Goal: Transaction & Acquisition: Purchase product/service

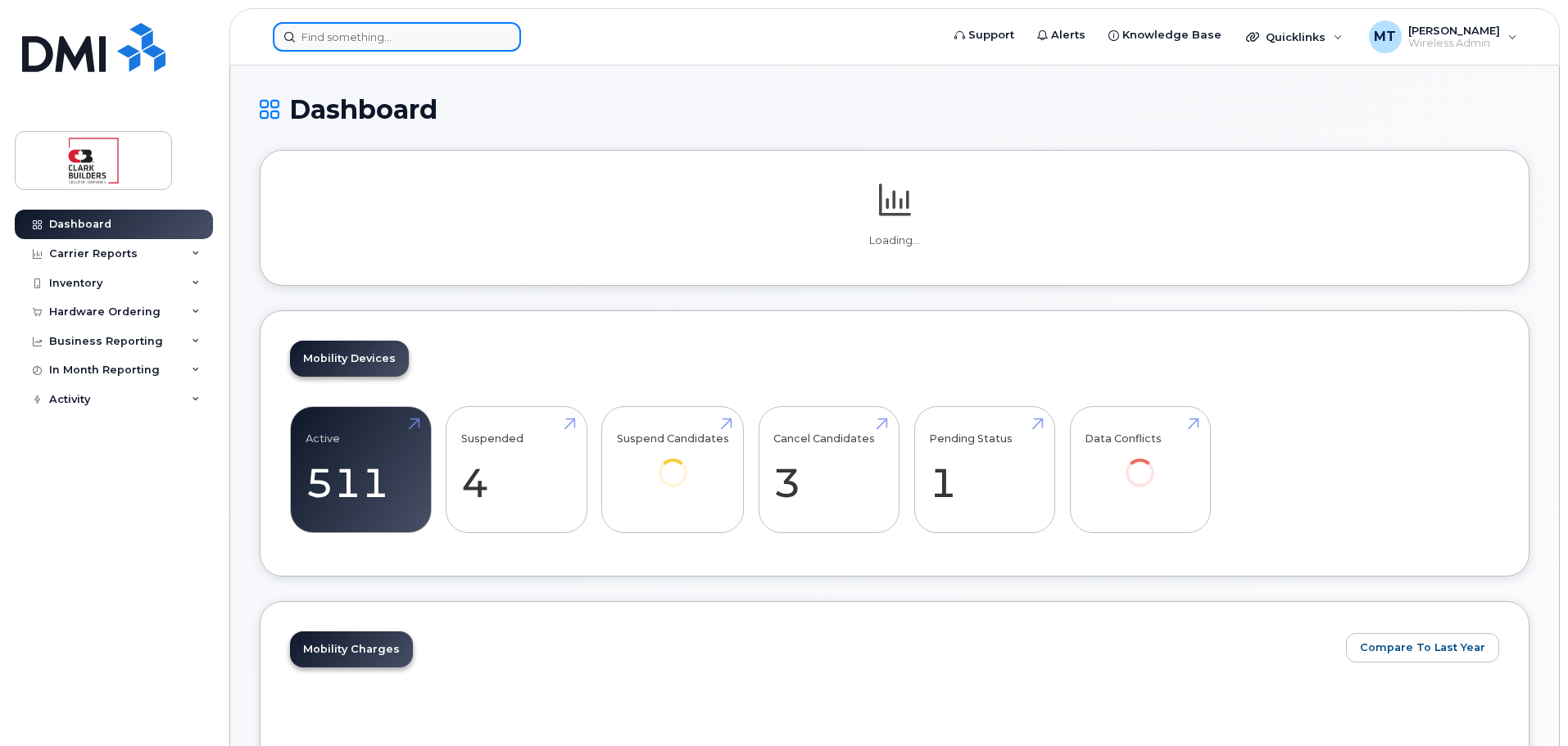
click at [337, 35] on input at bounding box center [396, 37] width 248 height 30
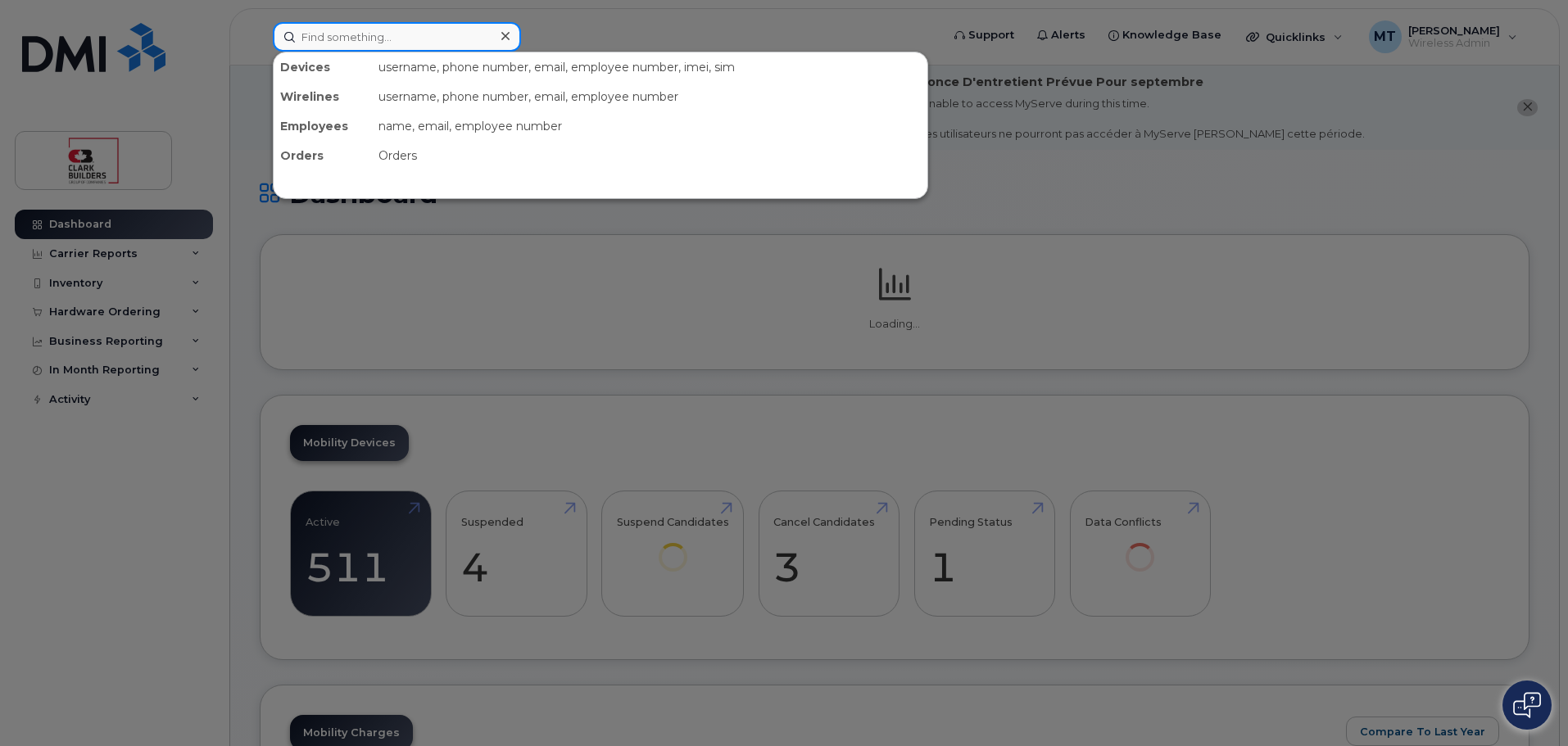
click at [337, 35] on input at bounding box center [396, 37] width 248 height 30
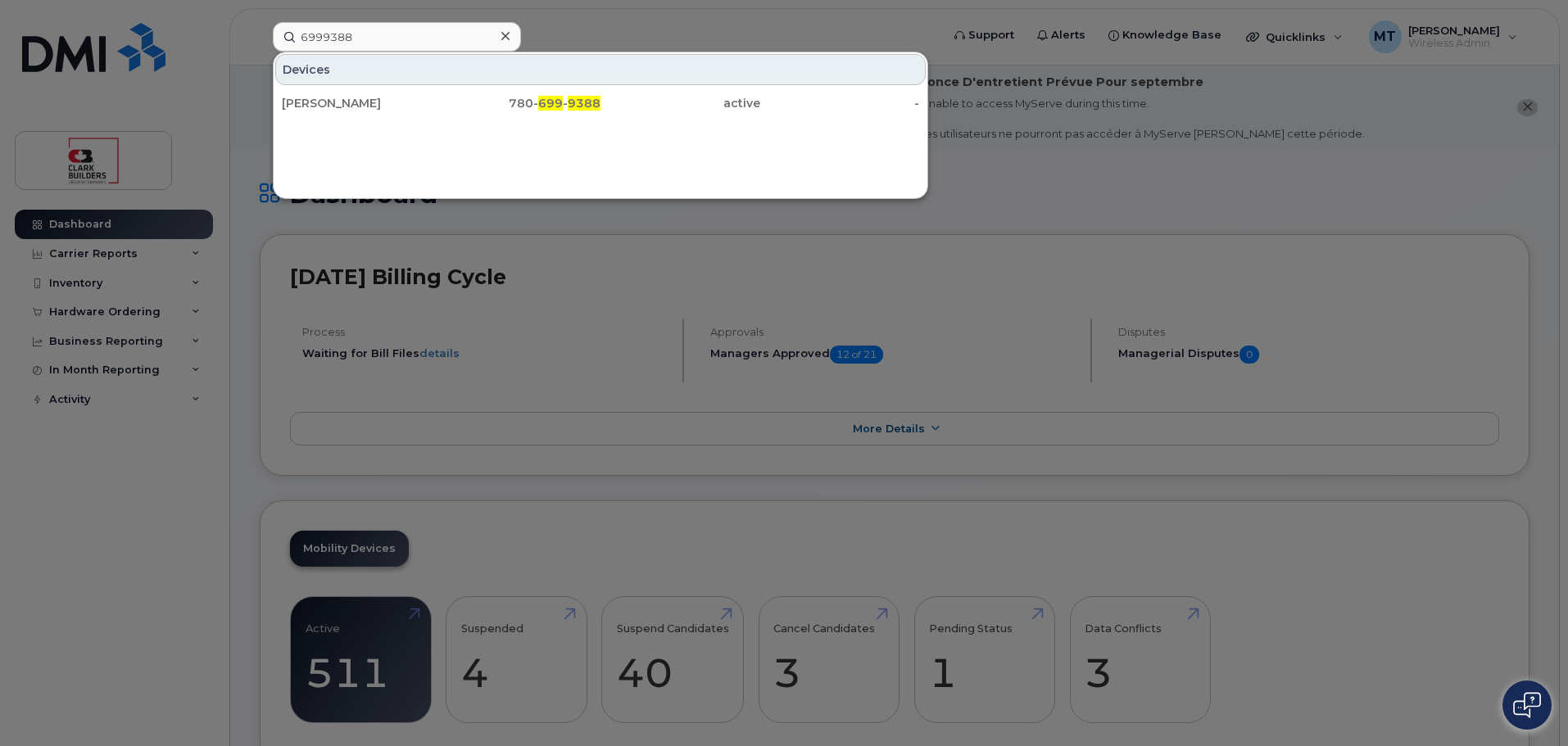
click at [235, 105] on div at bounding box center [784, 373] width 1568 height 746
drag, startPoint x: 403, startPoint y: 25, endPoint x: 175, endPoint y: 32, distance: 228.1
click at [259, 33] on div "6999388 Devices Jared Jorgenson 780- 699 - 9388 active -" at bounding box center [601, 37] width 683 height 30
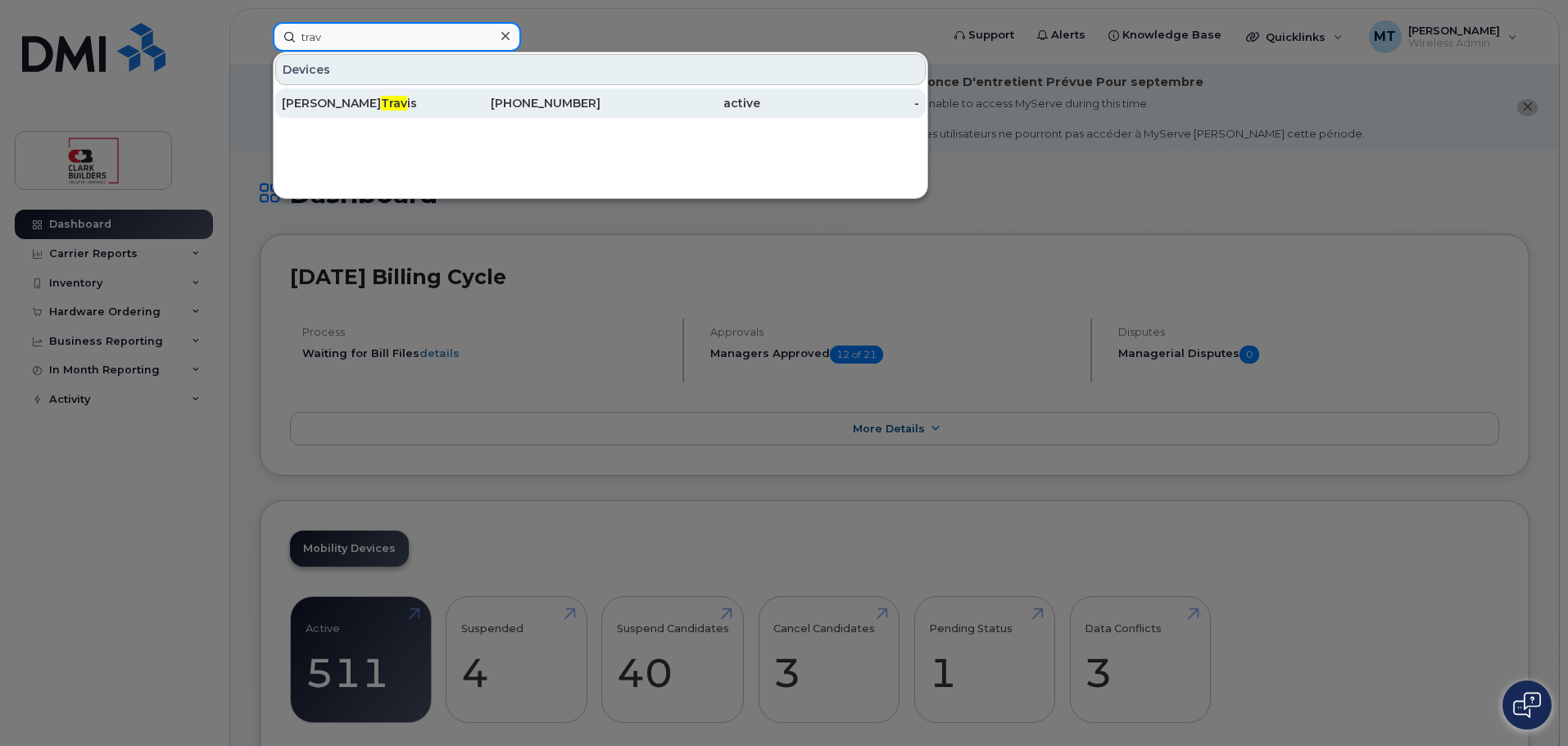
type input "trav"
click at [400, 98] on div "Michael Trav is" at bounding box center [361, 103] width 160 height 17
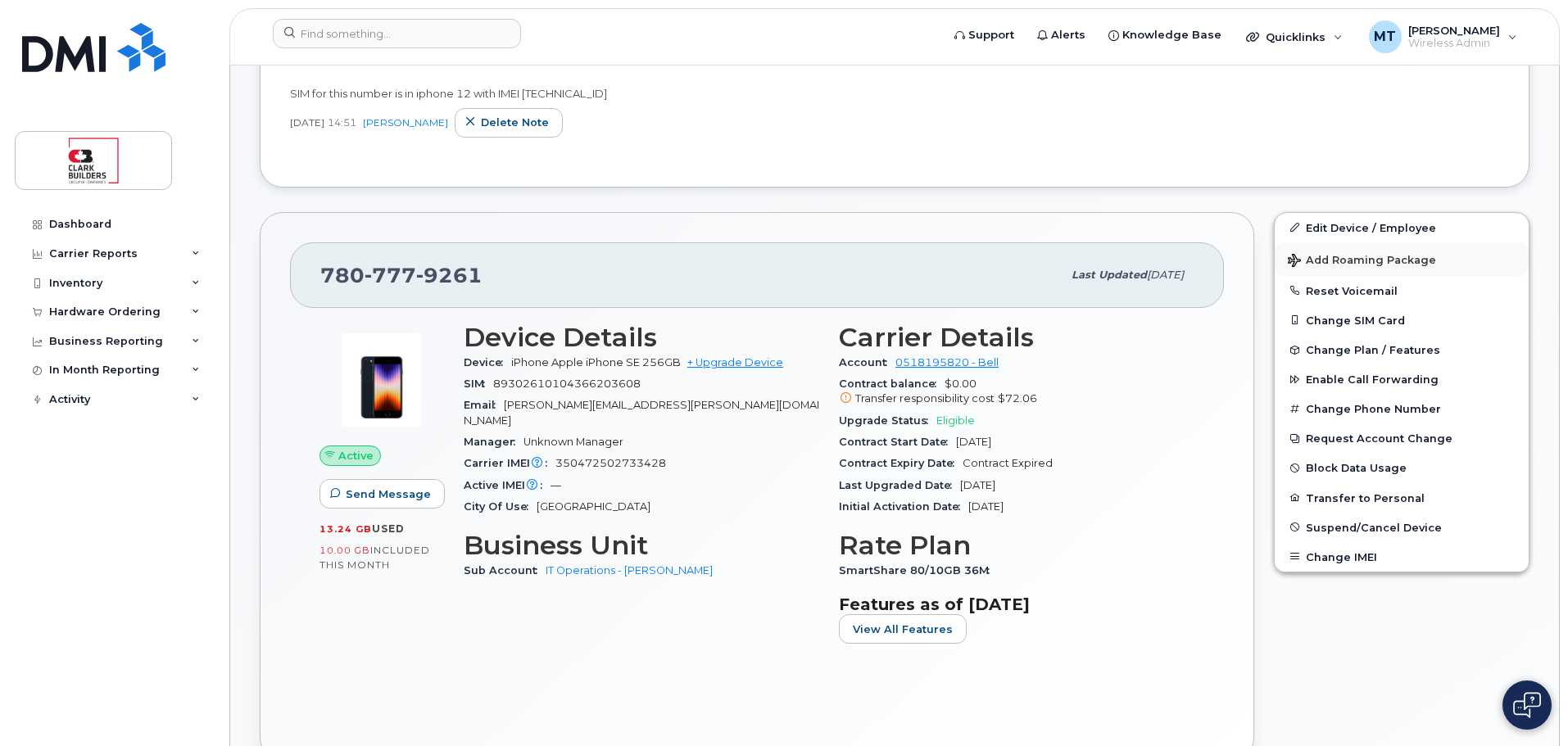
scroll to position [328, 0]
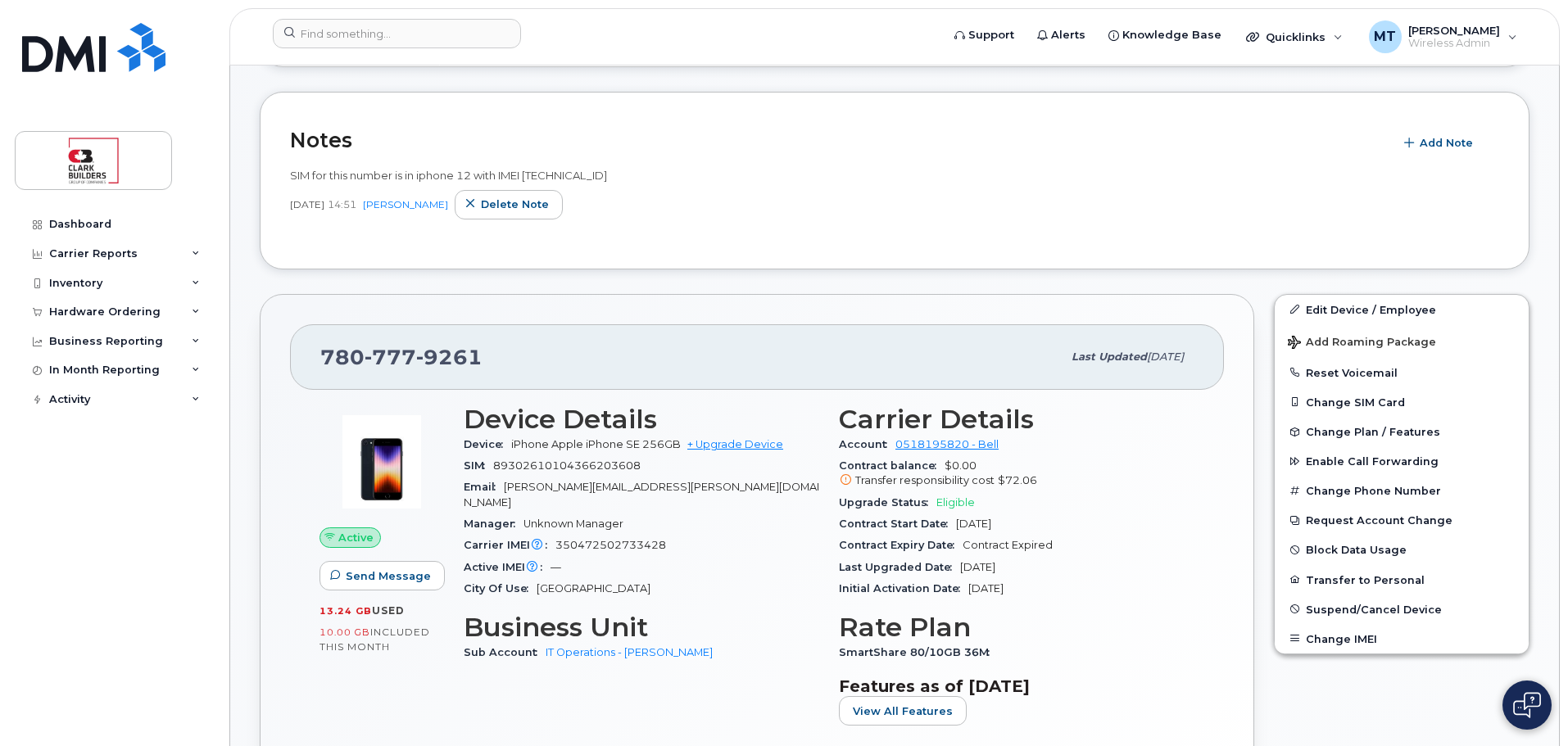
click at [920, 476] on span "Transfer responsibility cost" at bounding box center [924, 480] width 139 height 12
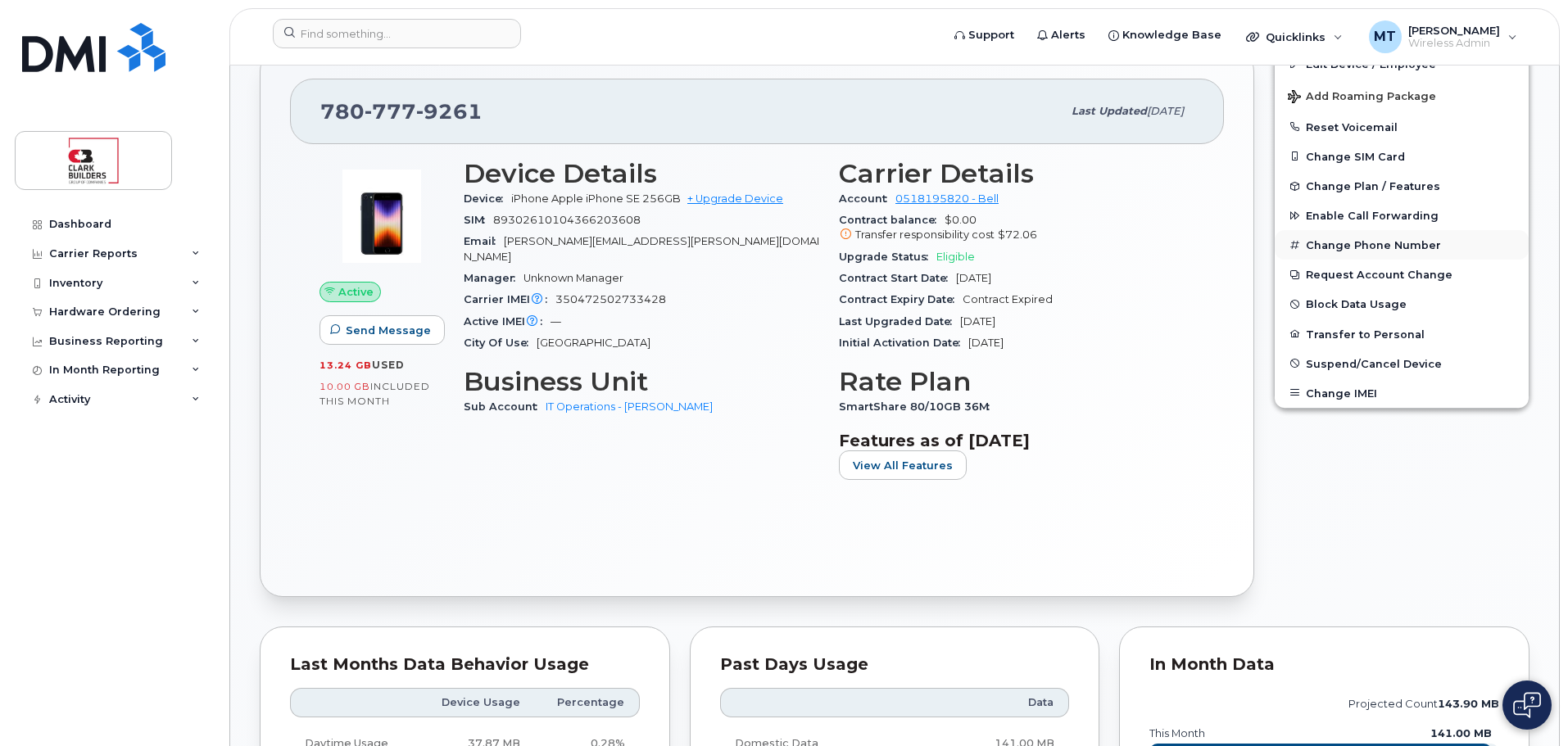
scroll to position [491, 0]
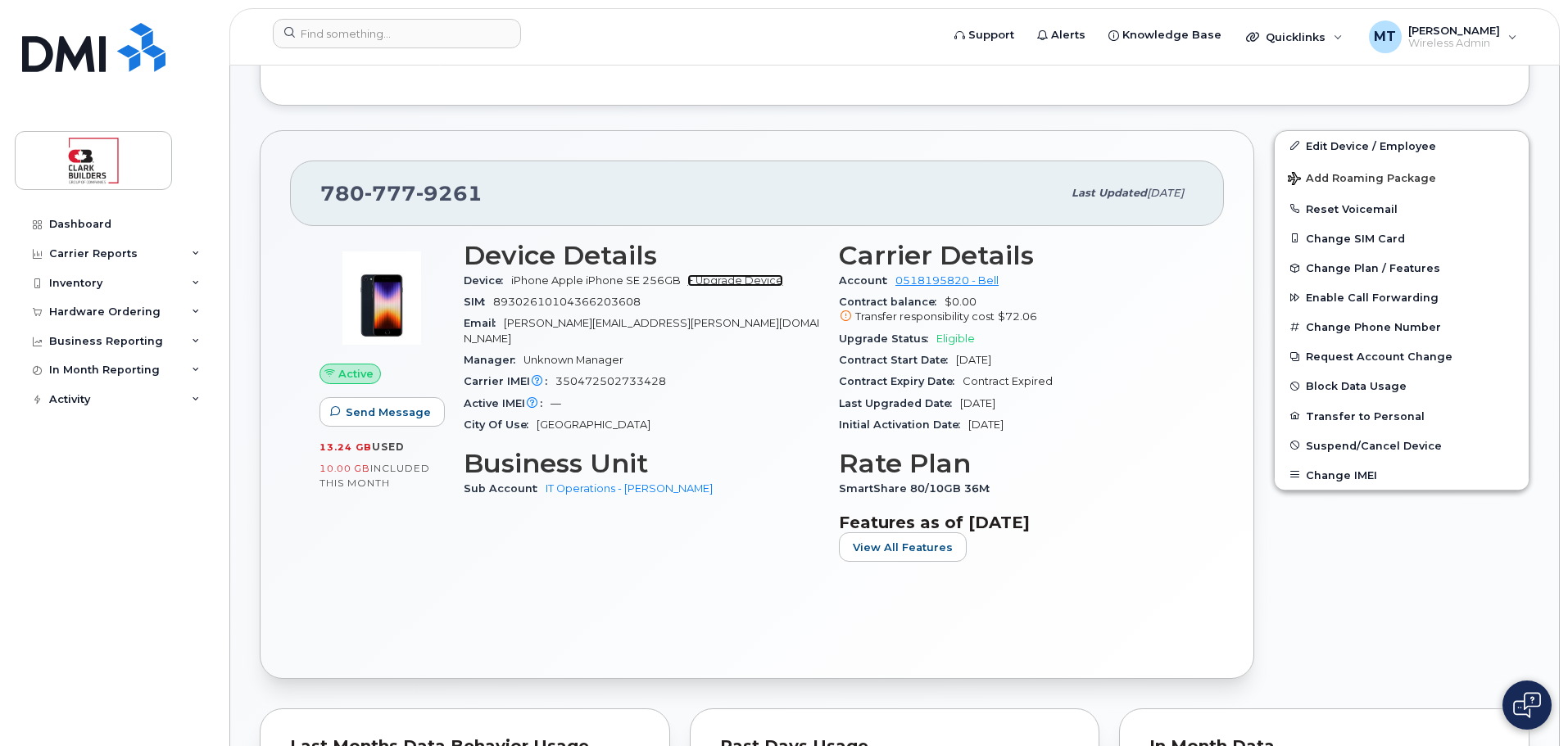
click at [739, 280] on link "+ Upgrade Device" at bounding box center [735, 280] width 96 height 12
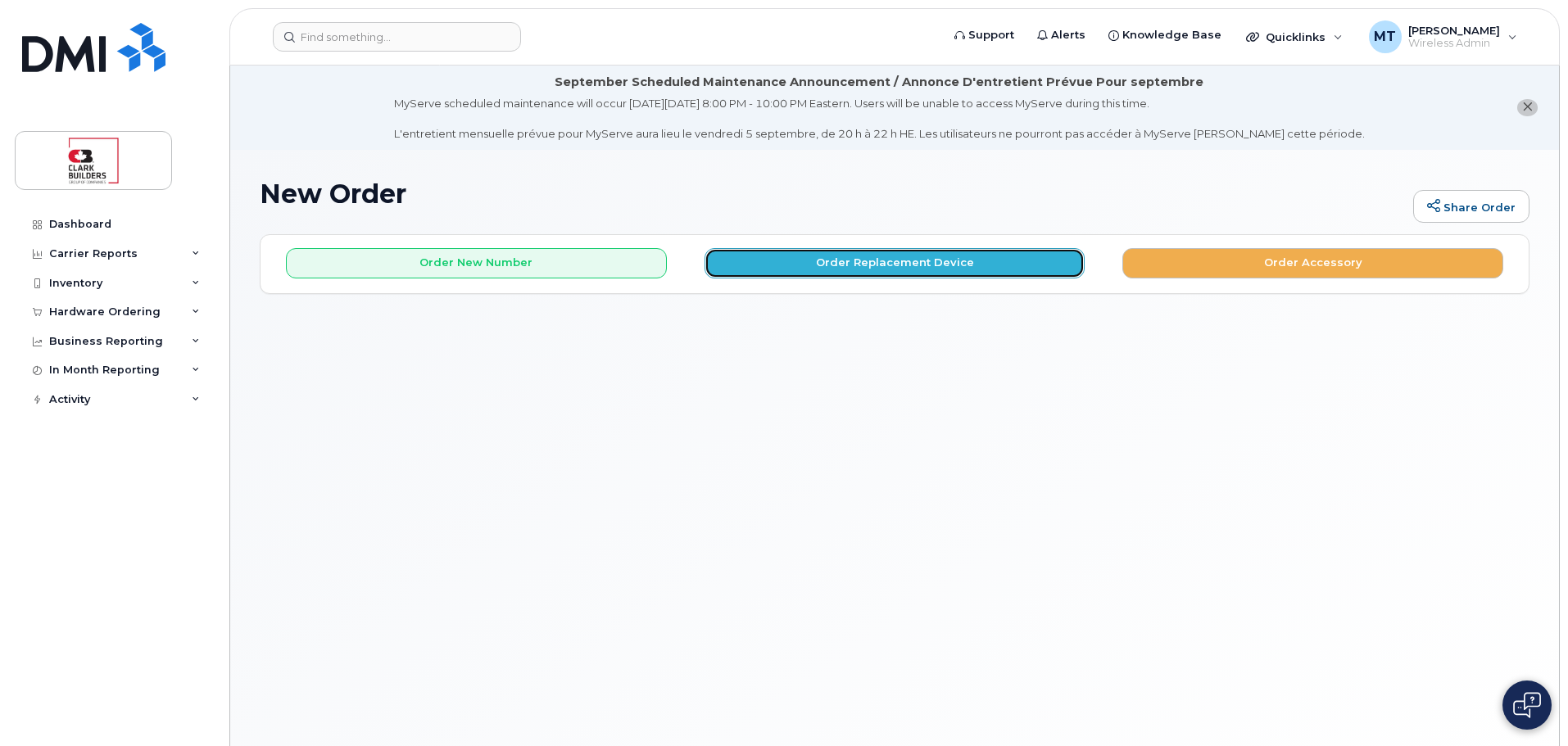
click at [783, 269] on button "Order Replacement Device" at bounding box center [895, 263] width 381 height 30
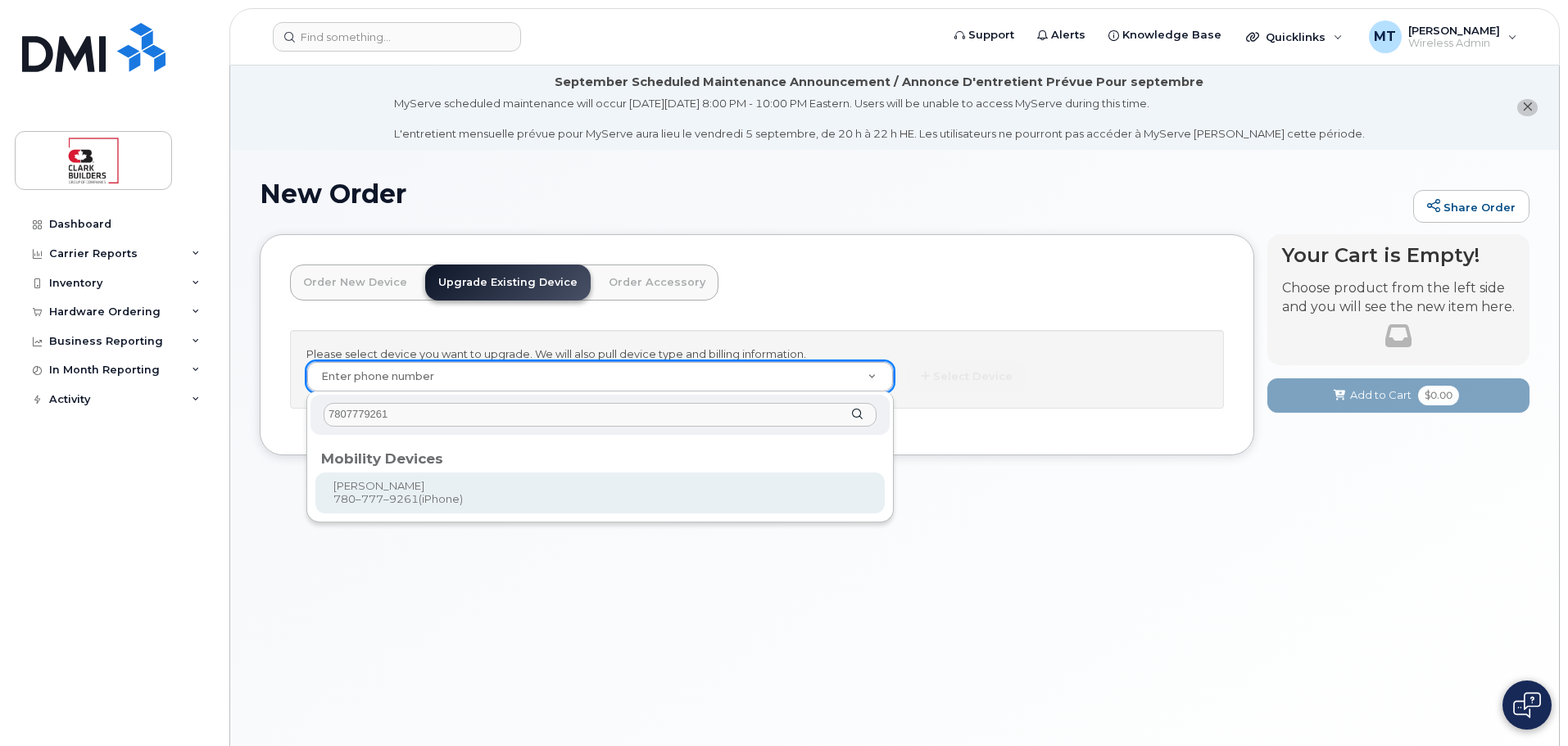
type input "7807779261"
type input "204567"
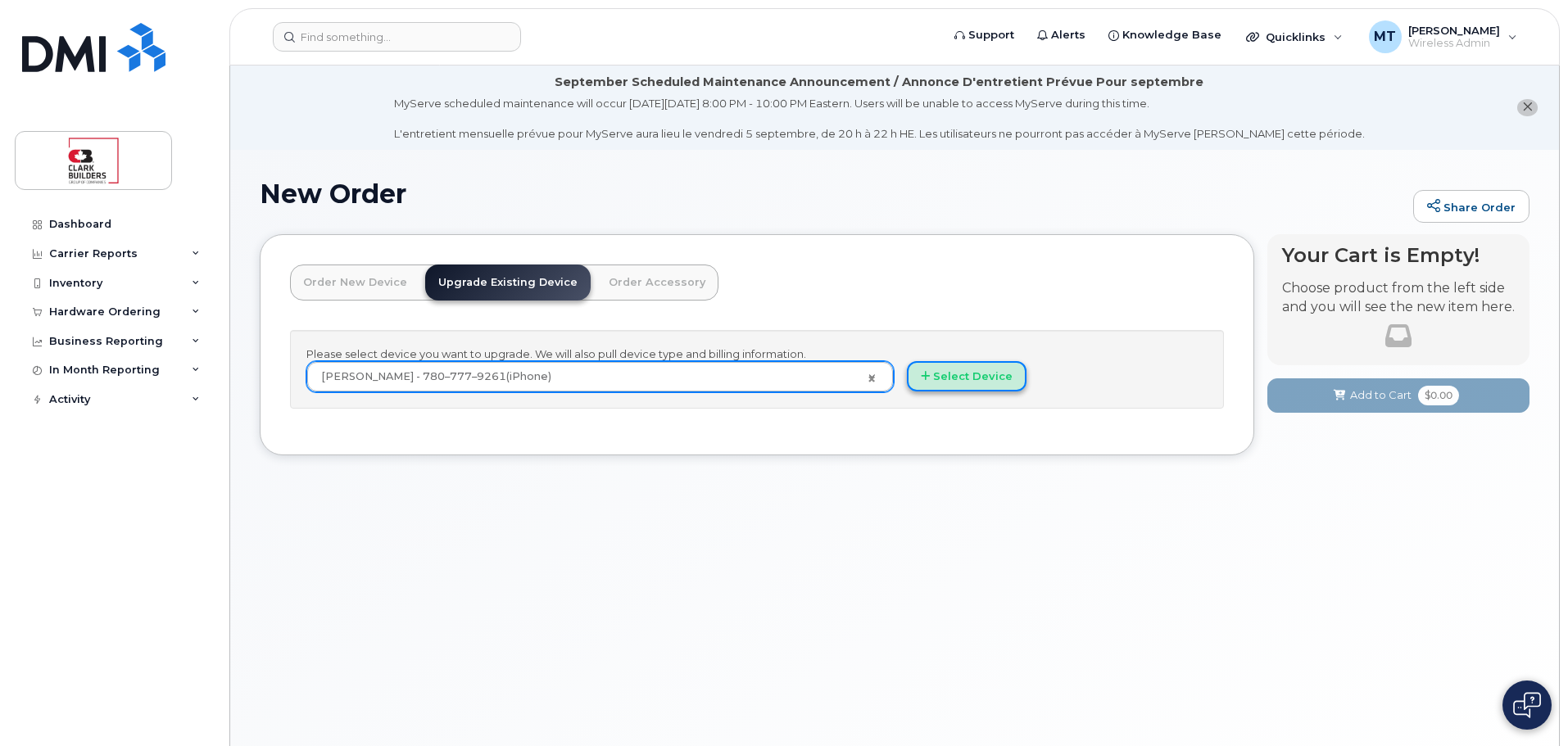
click at [963, 377] on button "Select Device" at bounding box center [967, 376] width 120 height 30
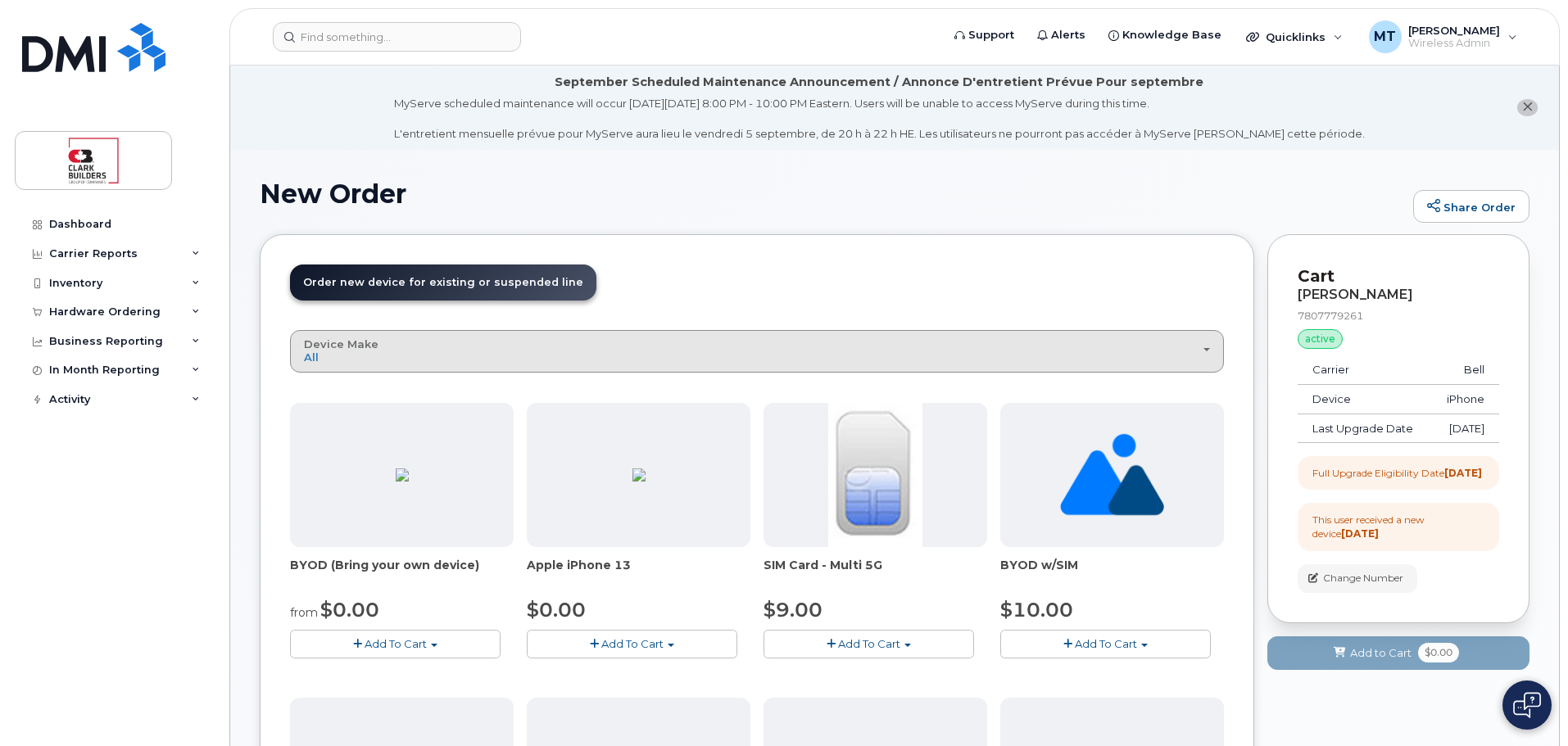
click at [575, 353] on div "Device Make All Aircard iPhone Tablet Unknown" at bounding box center [756, 351] width 906 height 26
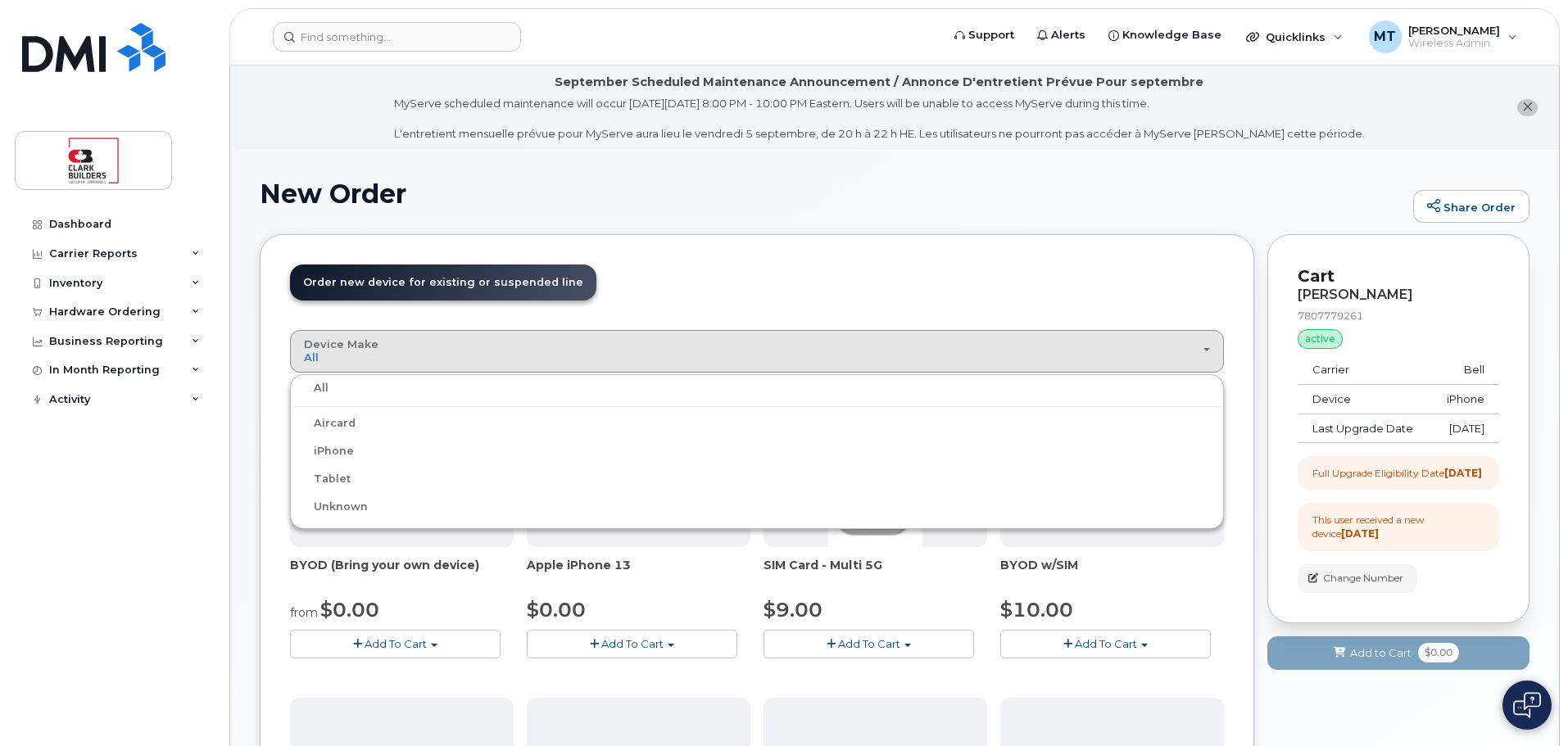
click at [319, 452] on label "iPhone" at bounding box center [323, 451] width 60 height 19
click at [0, 0] on input "iPhone" at bounding box center [0, 0] width 0 height 0
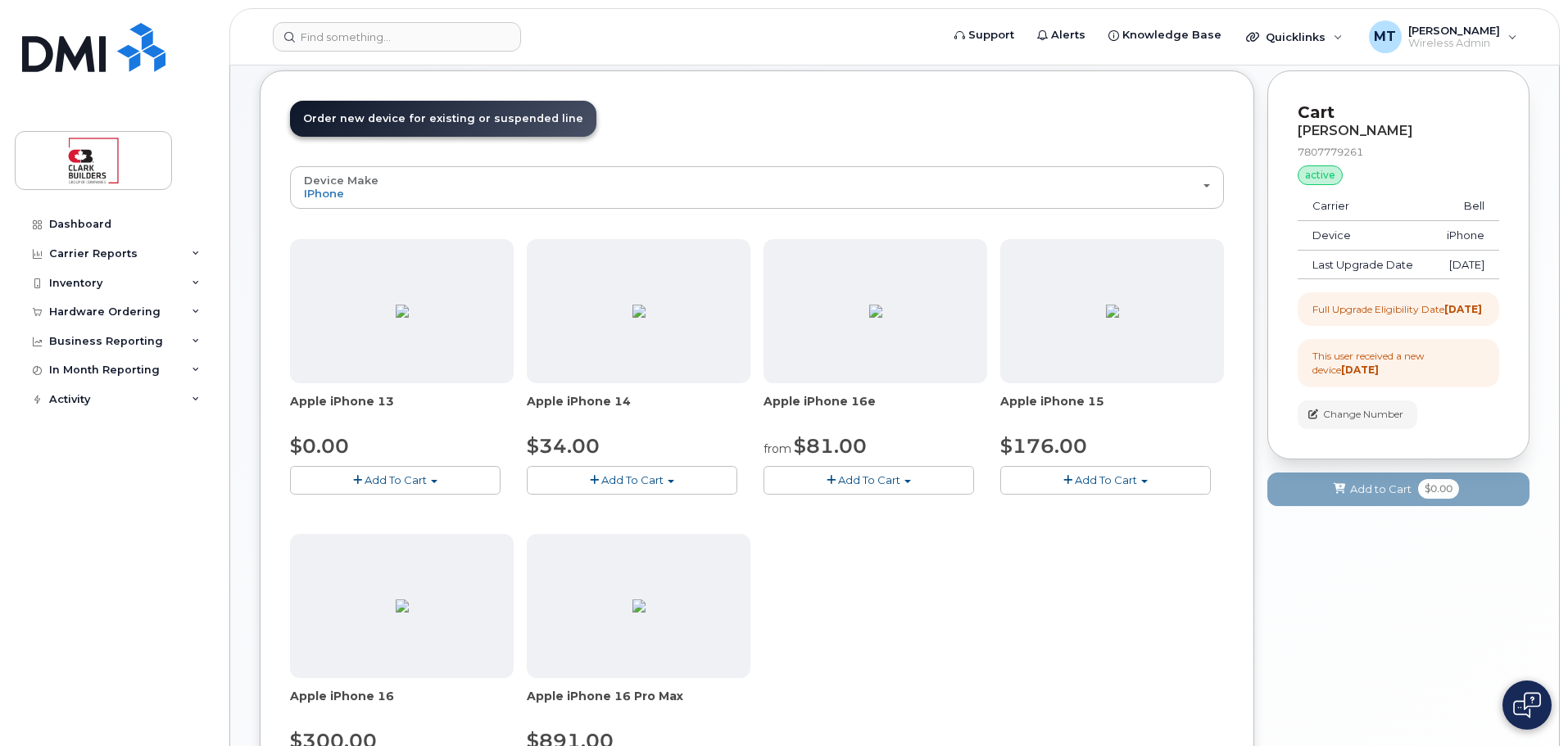
scroll to position [246, 0]
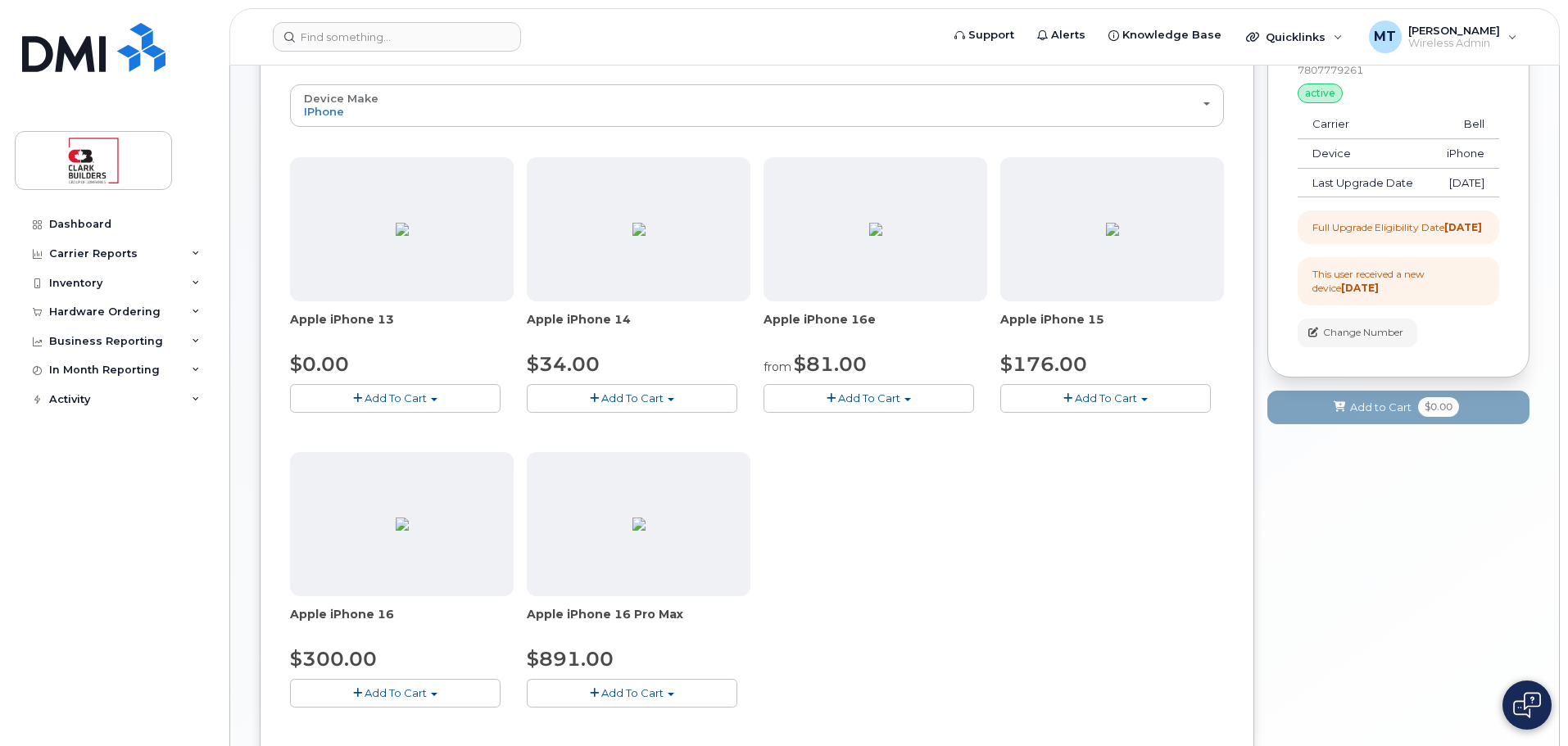
click at [869, 402] on span "Add To Cart" at bounding box center [869, 398] width 62 height 13
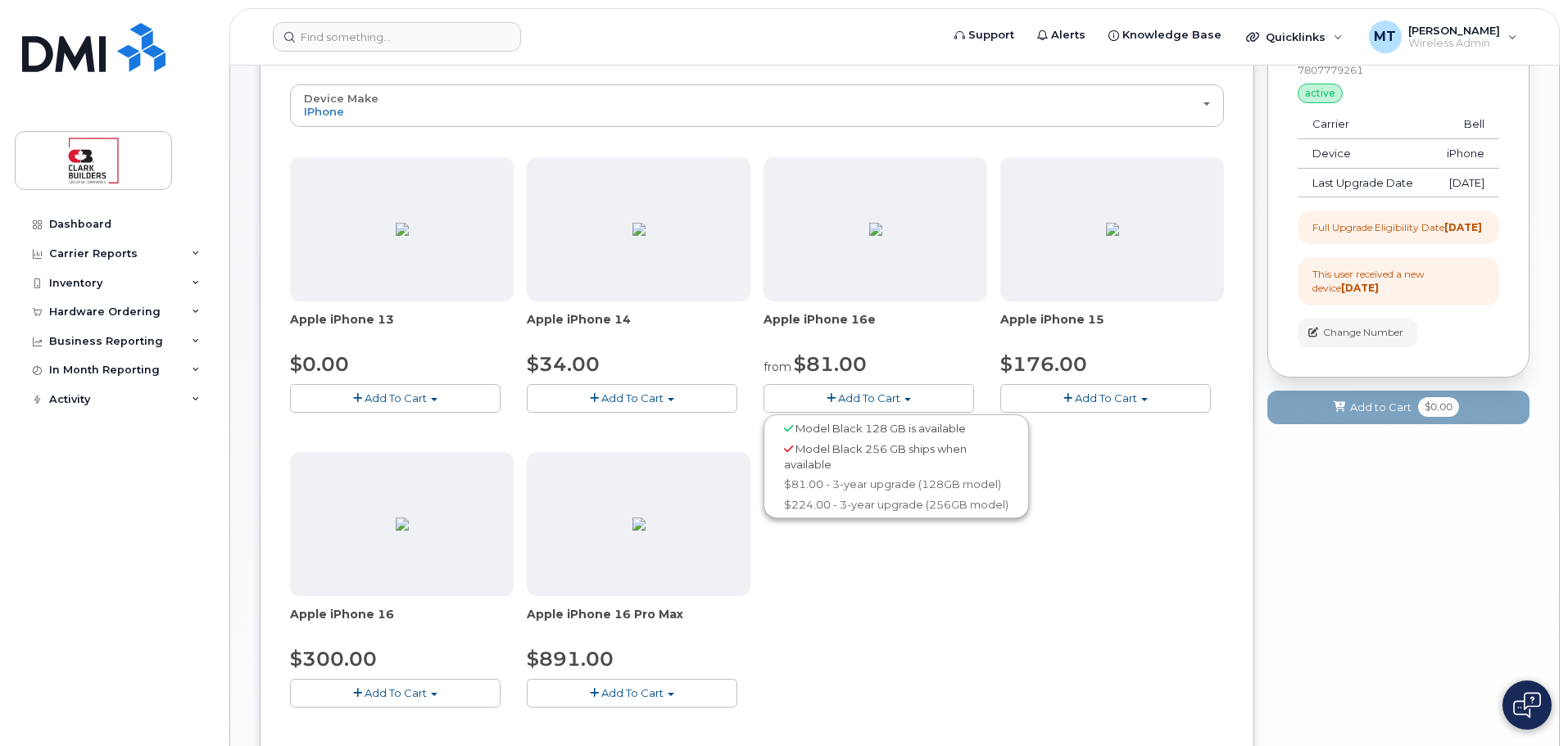
click at [866, 424] on span "Model Black 128 GB is available" at bounding box center [880, 428] width 171 height 13
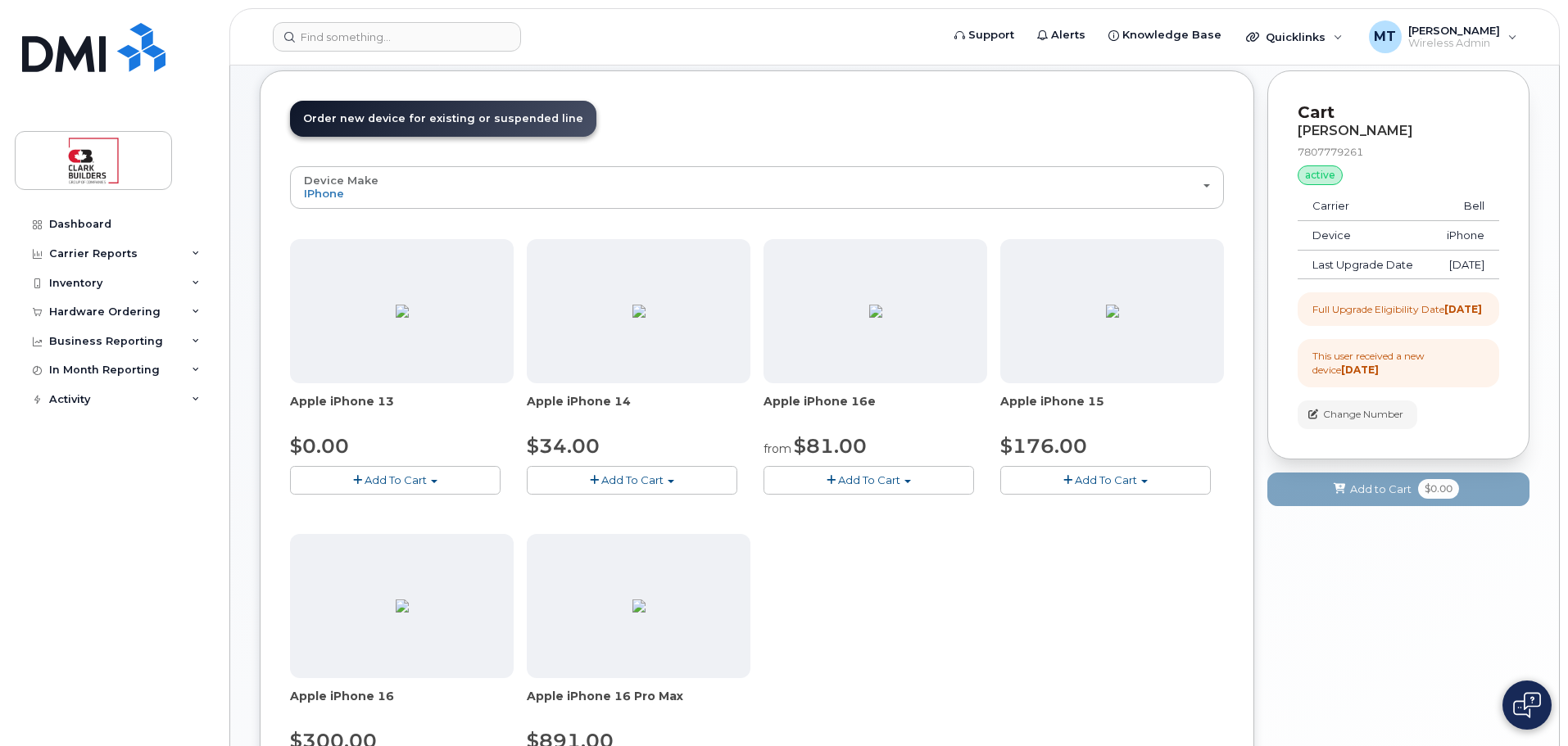
scroll to position [82, 0]
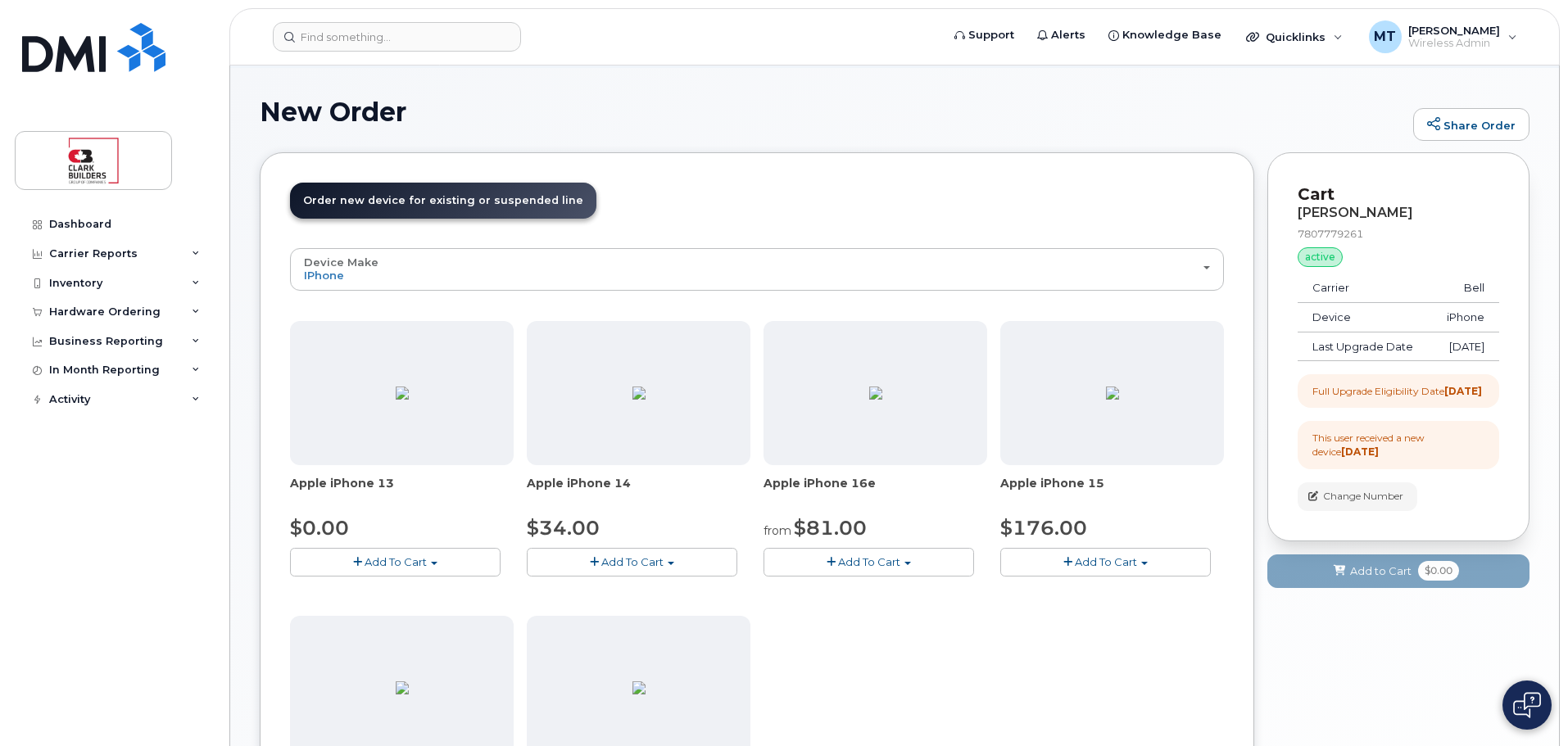
click at [1262, 441] on div "Order New Device Upgrade Existing Device Order Accessory Order new device and n…" at bounding box center [894, 579] width 1270 height 853
click at [1260, 368] on div "Order New Device Upgrade Existing Device Order Accessory Order new device and n…" at bounding box center [894, 579] width 1270 height 853
click at [919, 132] on div "New Order Share Order" at bounding box center [894, 125] width 1270 height 54
click at [928, 647] on div "Apple iPhone 13 $0.00 Add To Cart Model Midnight 128 GB ships when available $0…" at bounding box center [756, 609] width 934 height 577
click at [896, 560] on span "Add To Cart" at bounding box center [869, 562] width 62 height 13
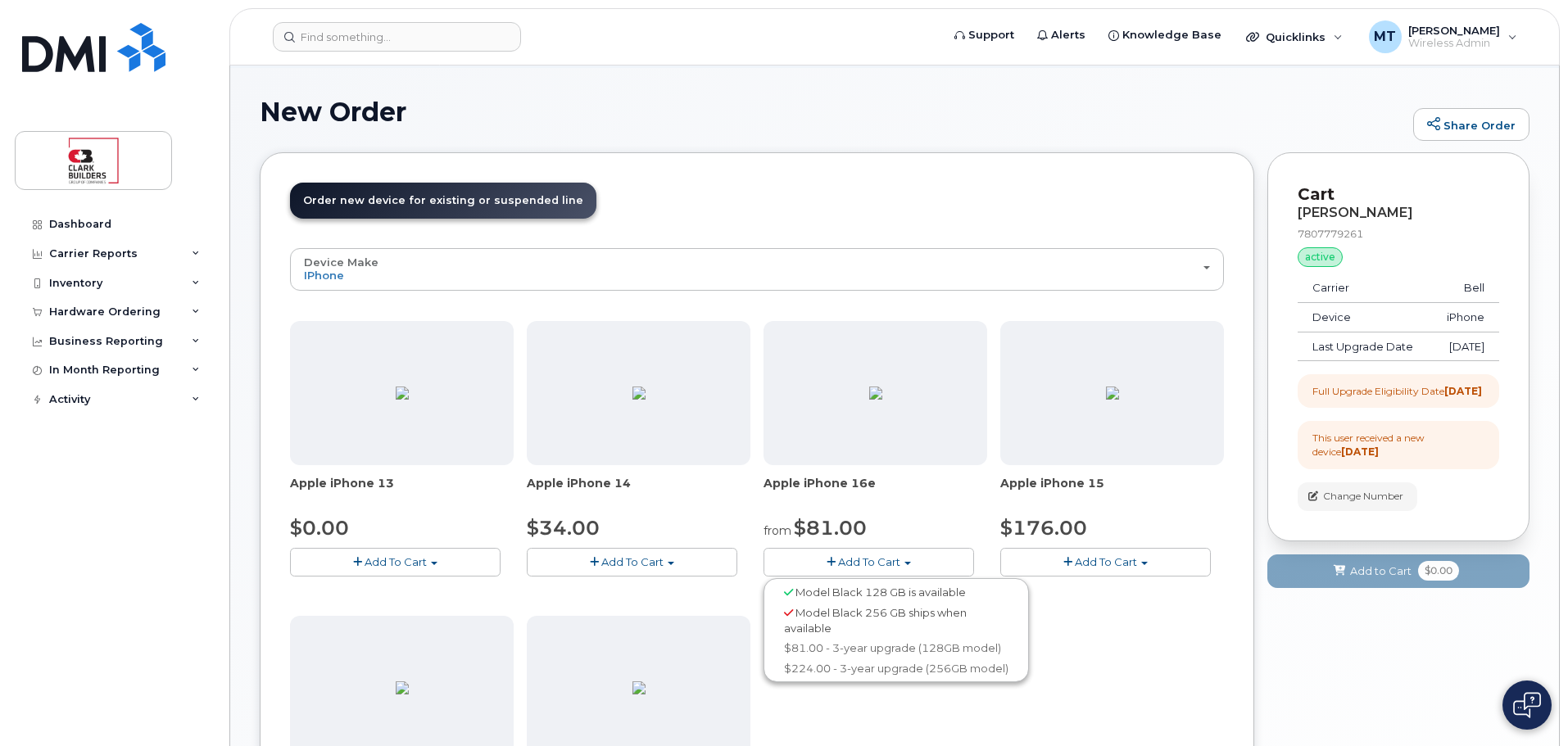
click at [876, 592] on span "Model Black 128 GB is available" at bounding box center [880, 592] width 171 height 13
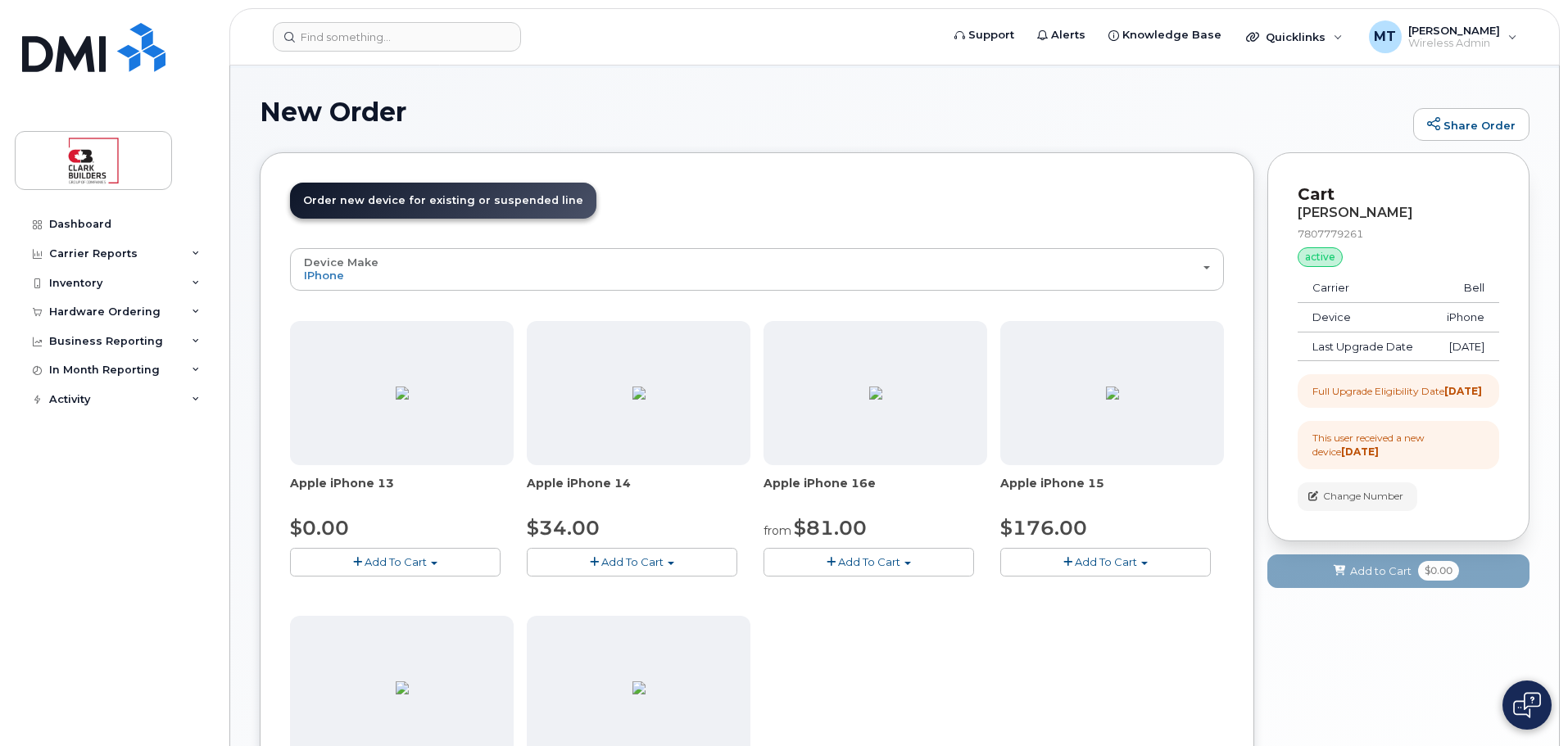
click at [902, 559] on button "Add To Cart" at bounding box center [869, 562] width 211 height 29
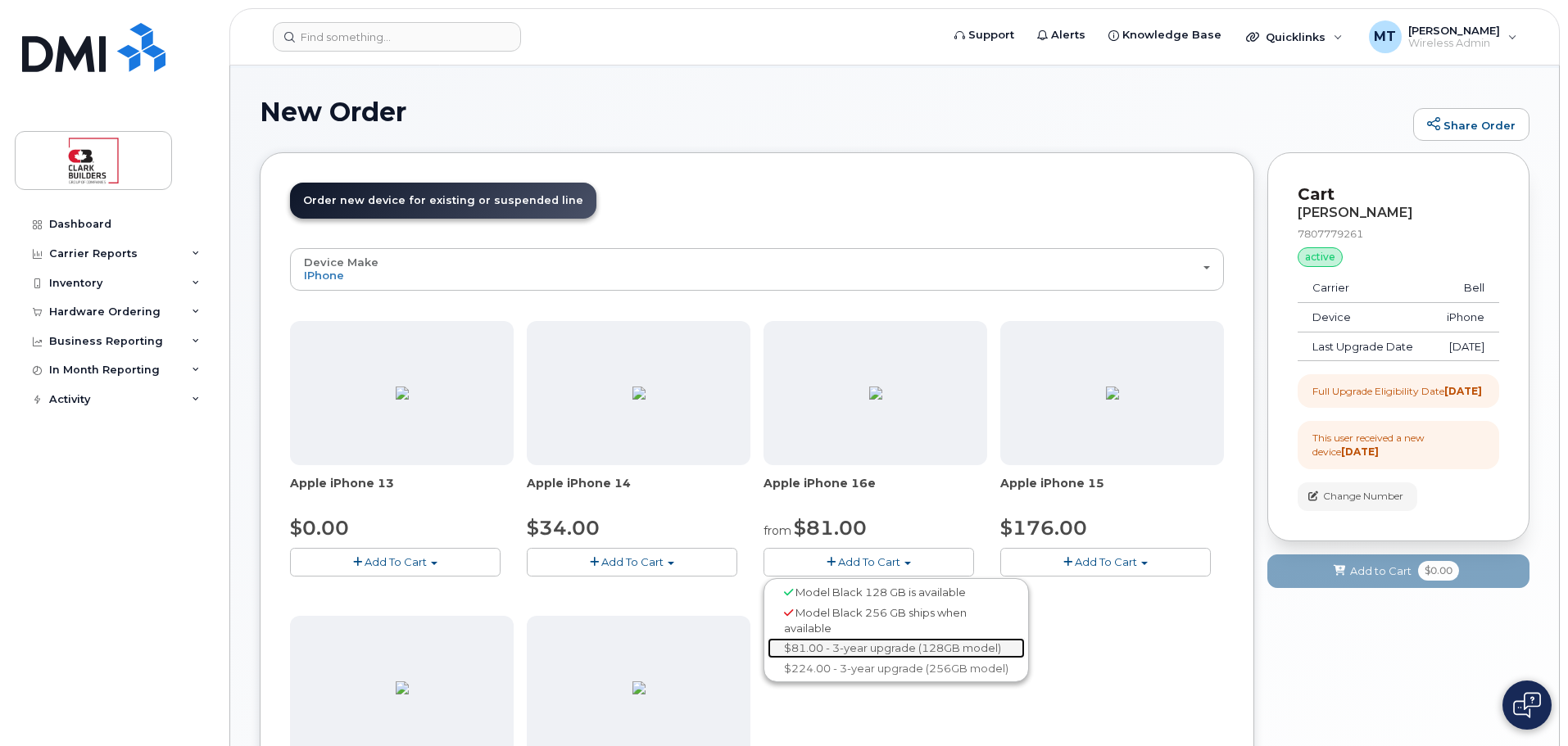
click at [838, 644] on link "$81.00 - 3-year upgrade (128GB model)" at bounding box center [896, 648] width 258 height 20
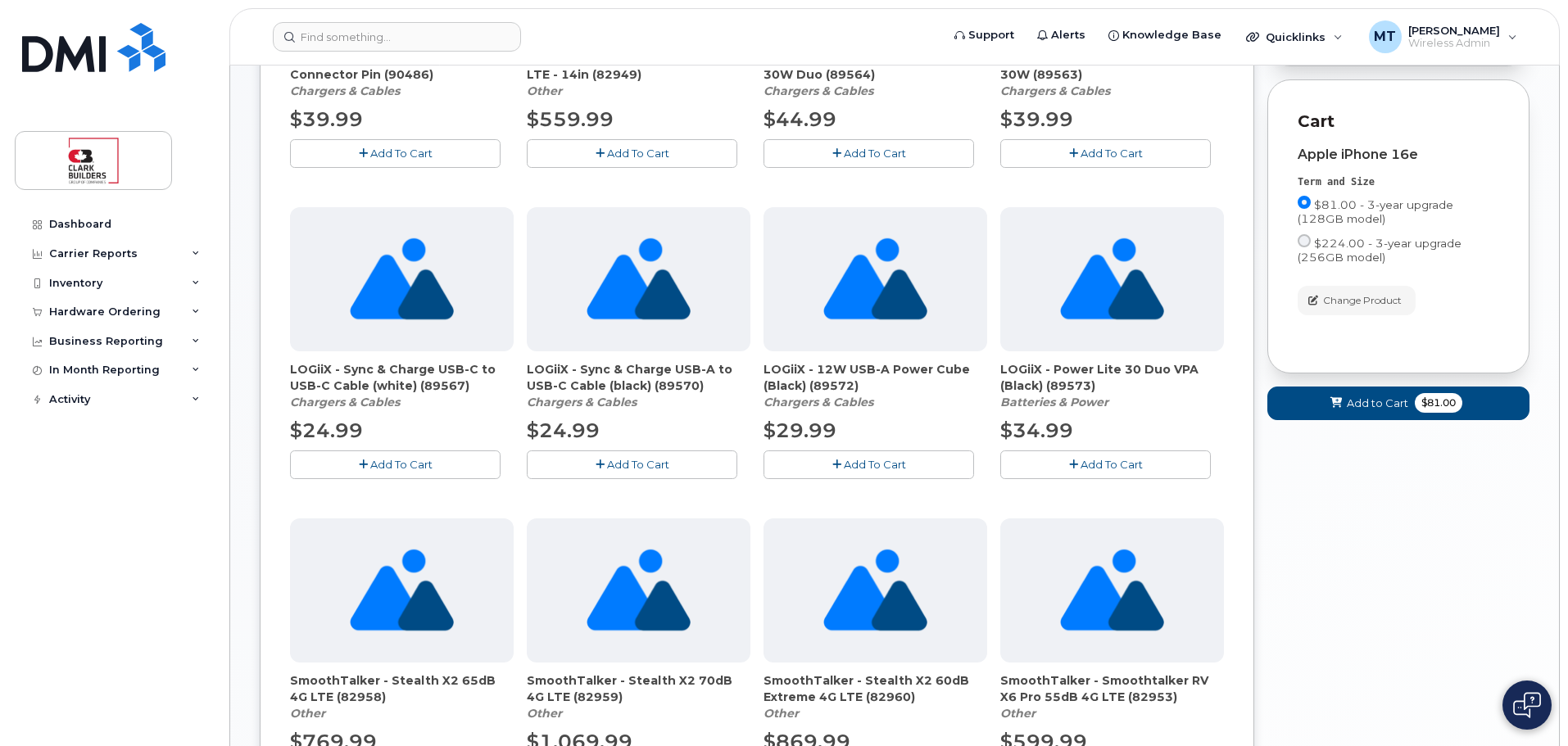
scroll to position [393, 0]
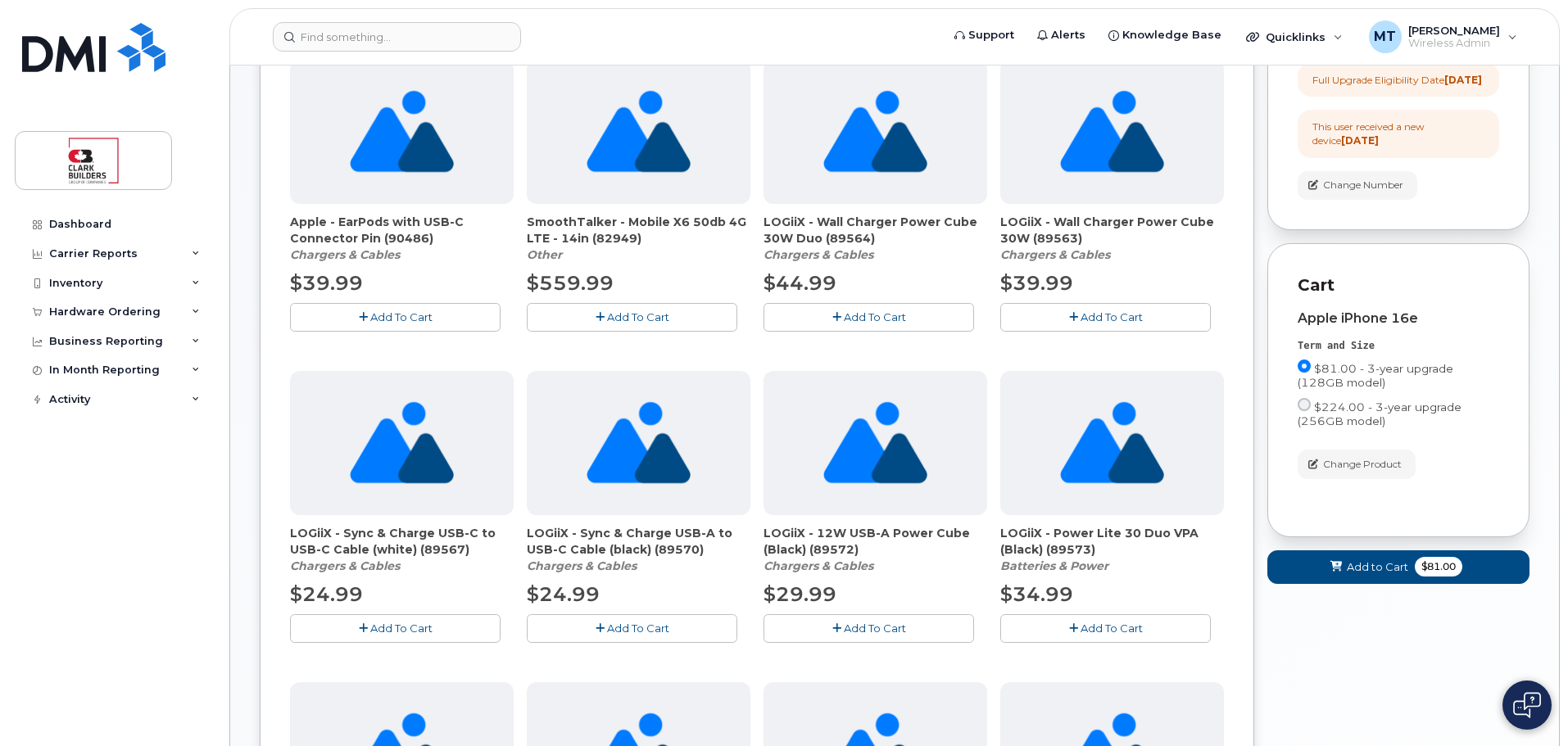
click at [1260, 393] on div "Order New Device Upgrade Existing Device Order Accessory Order new device and n…" at bounding box center [894, 621] width 1270 height 1560
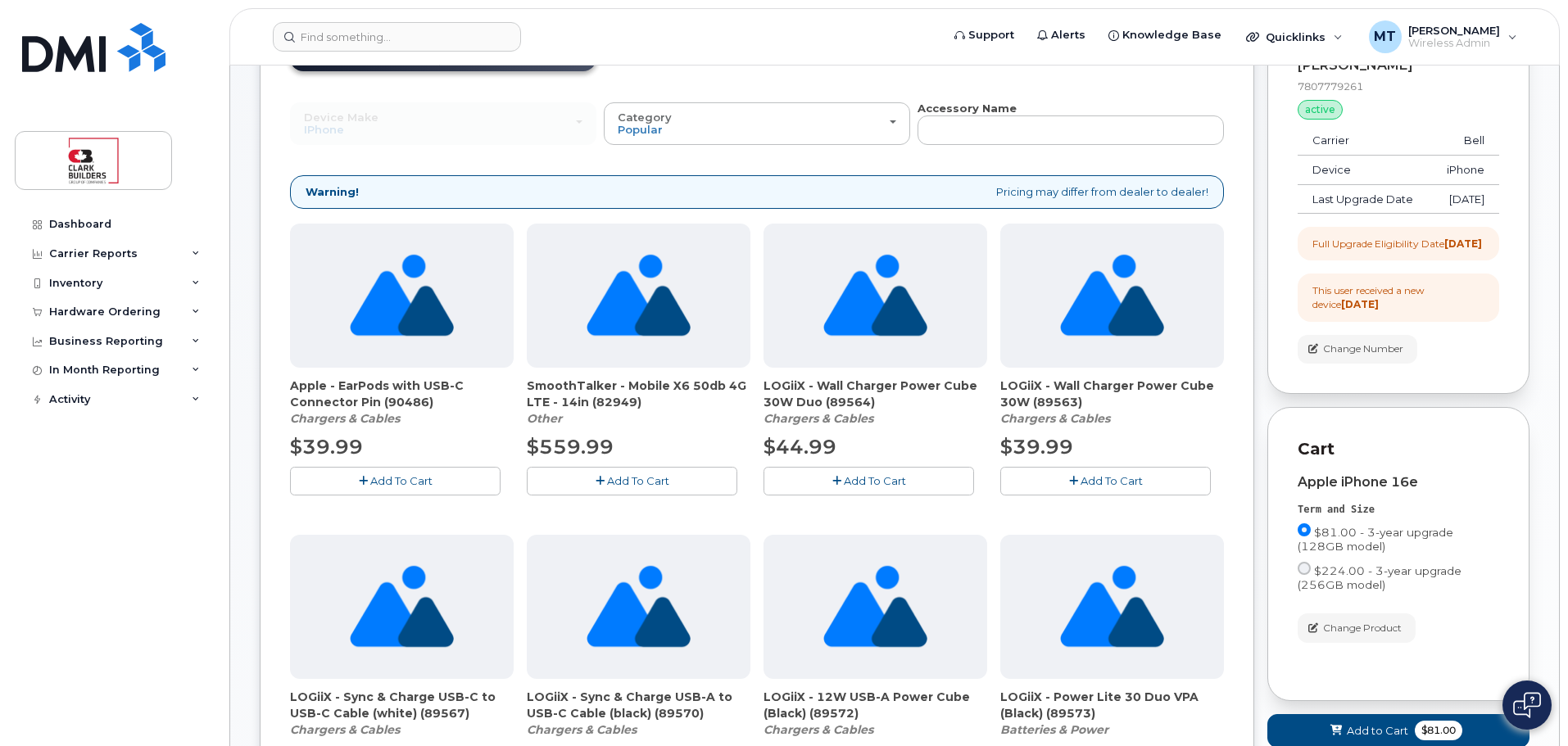
scroll to position [0, 0]
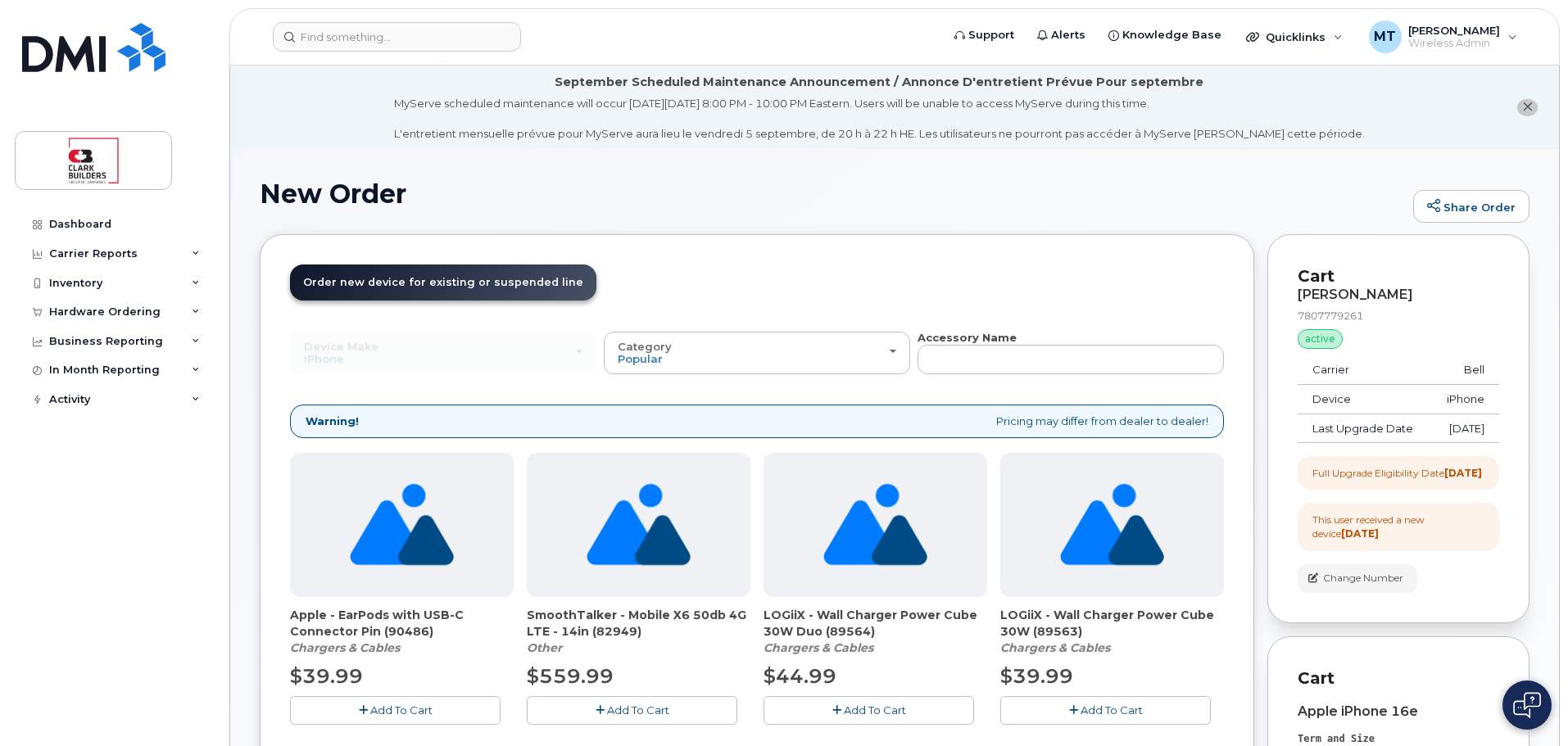
click at [662, 349] on span "Category" at bounding box center [645, 346] width 54 height 13
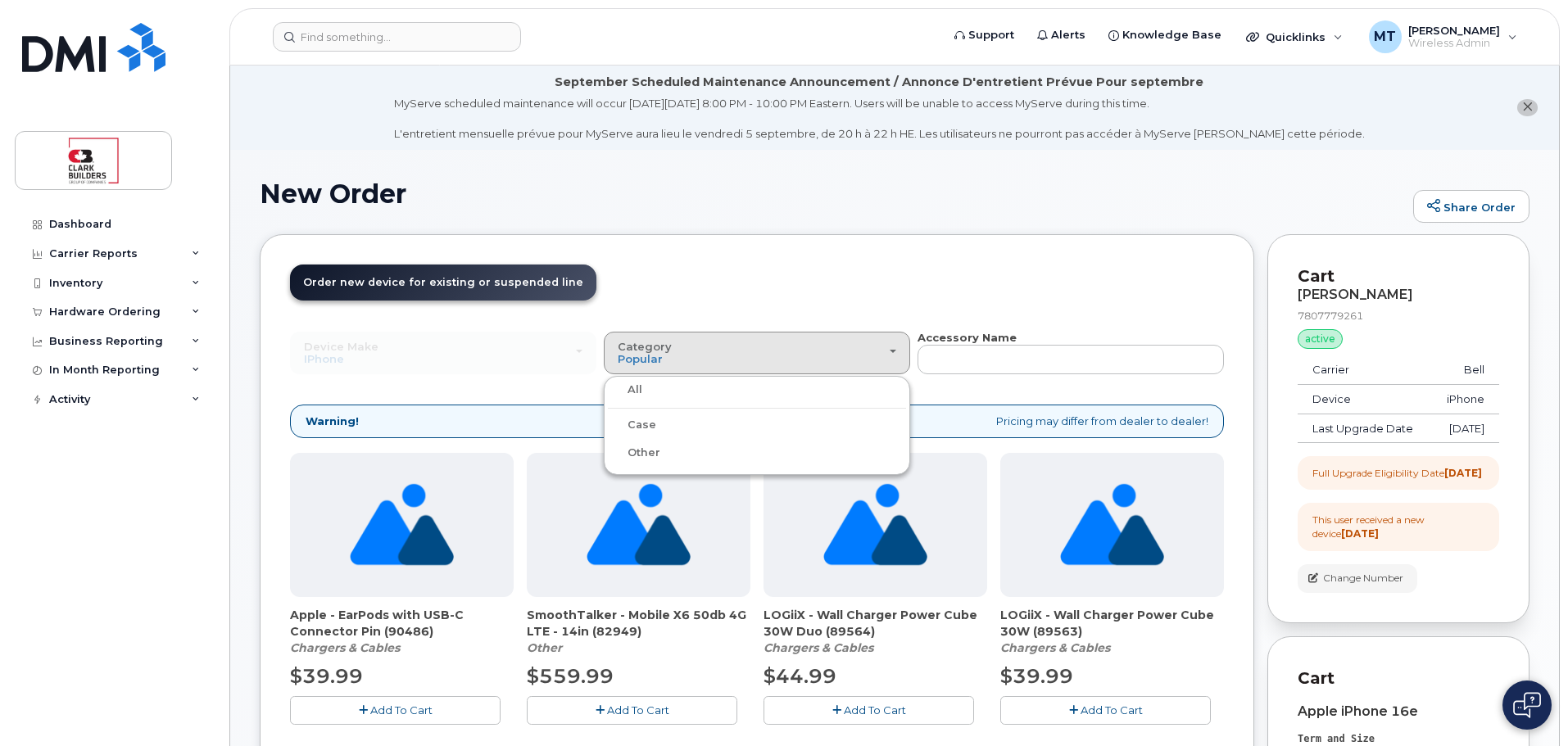
click at [685, 286] on header "Order New Device Upgrade Existing Device Order Accessory Order new device and n…" at bounding box center [756, 297] width 934 height 66
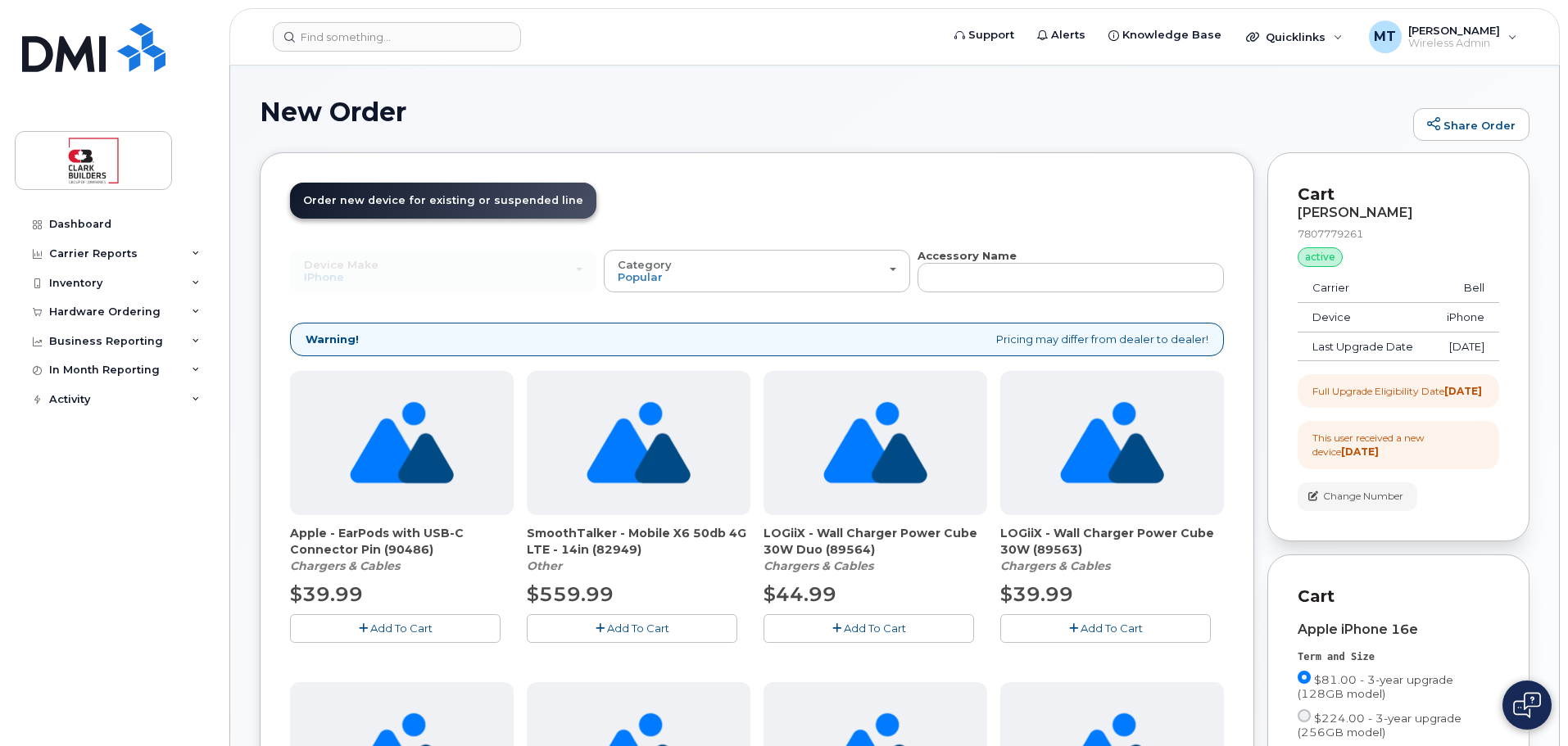
scroll to position [491, 0]
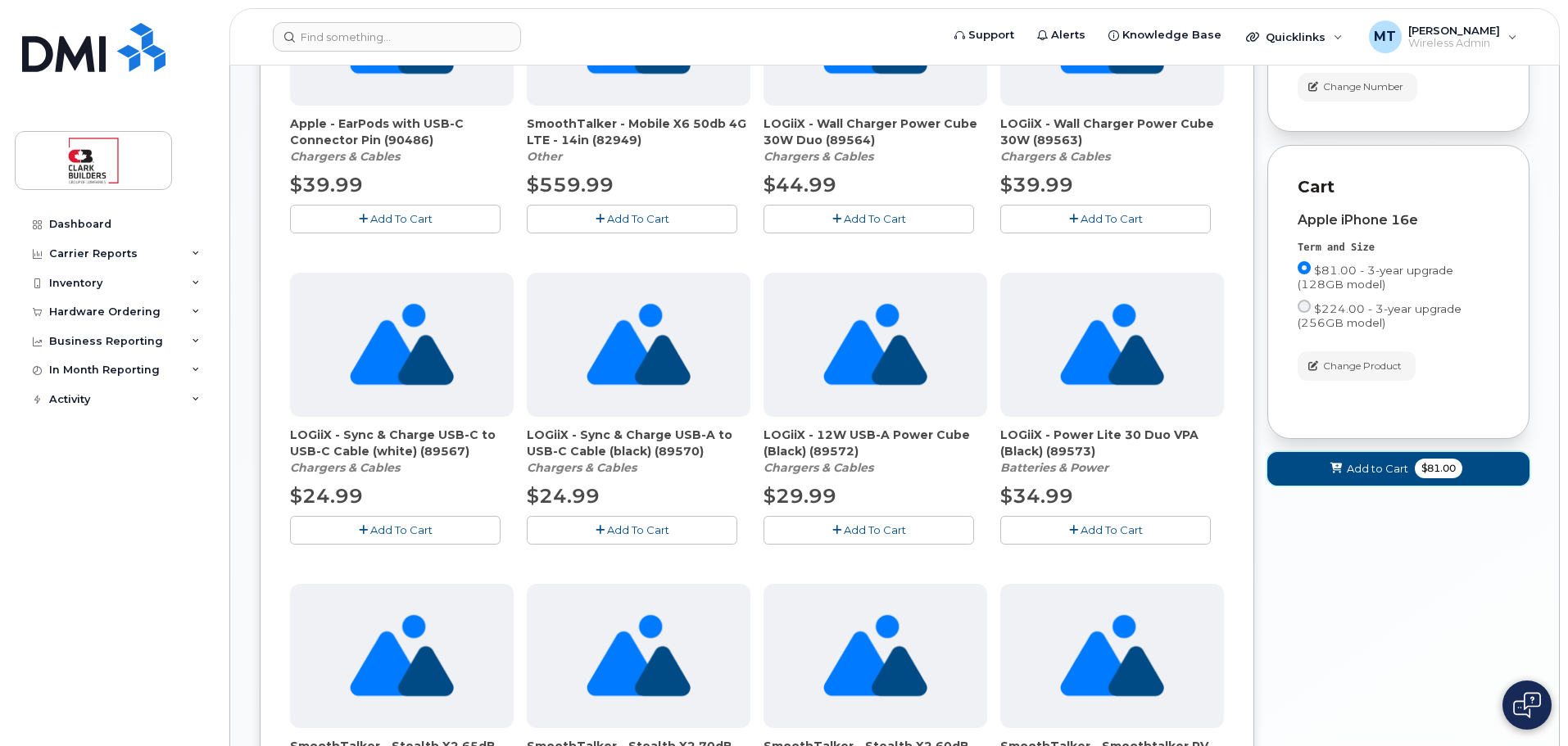
click at [1388, 476] on span "Add to Cart" at bounding box center [1378, 468] width 62 height 16
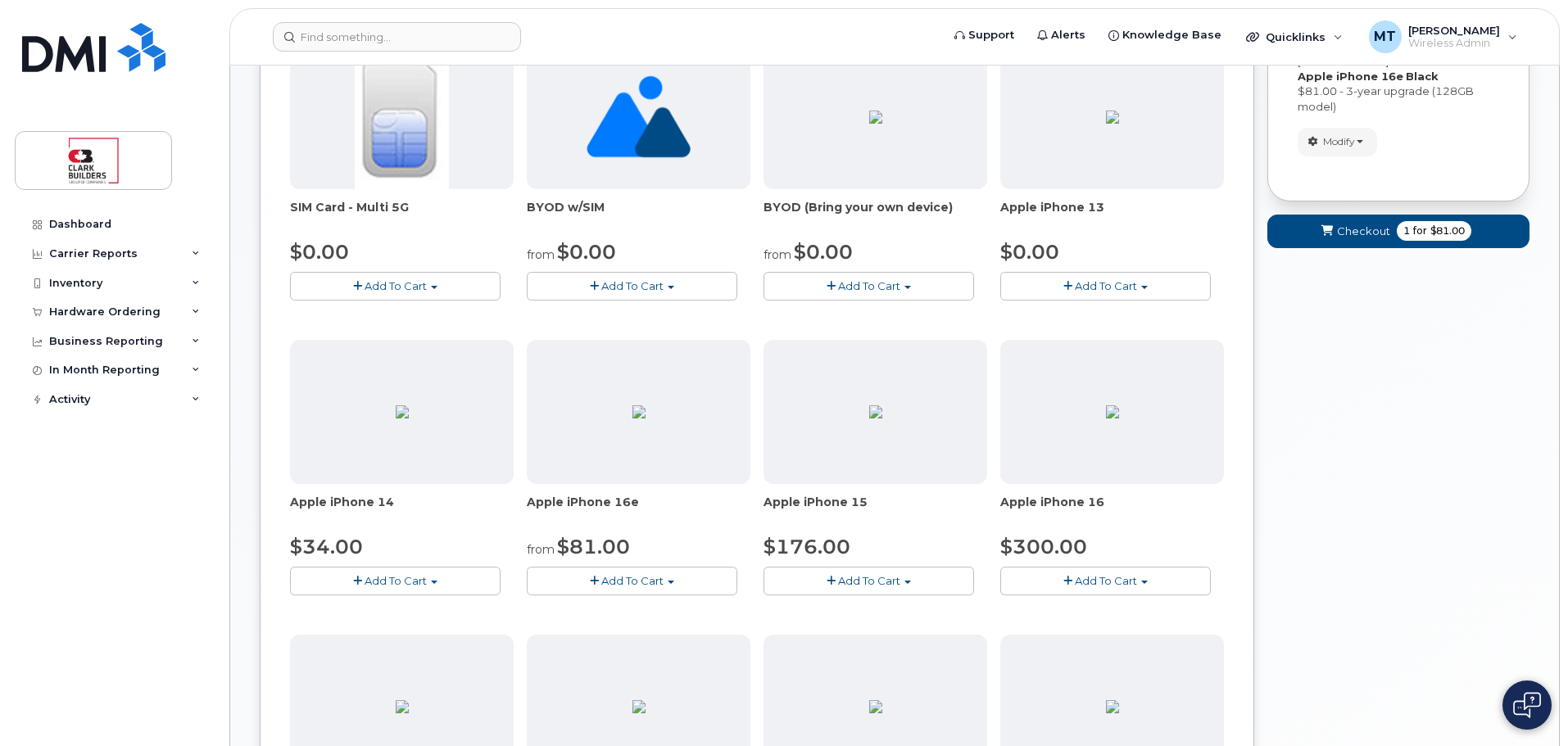
scroll to position [30, 0]
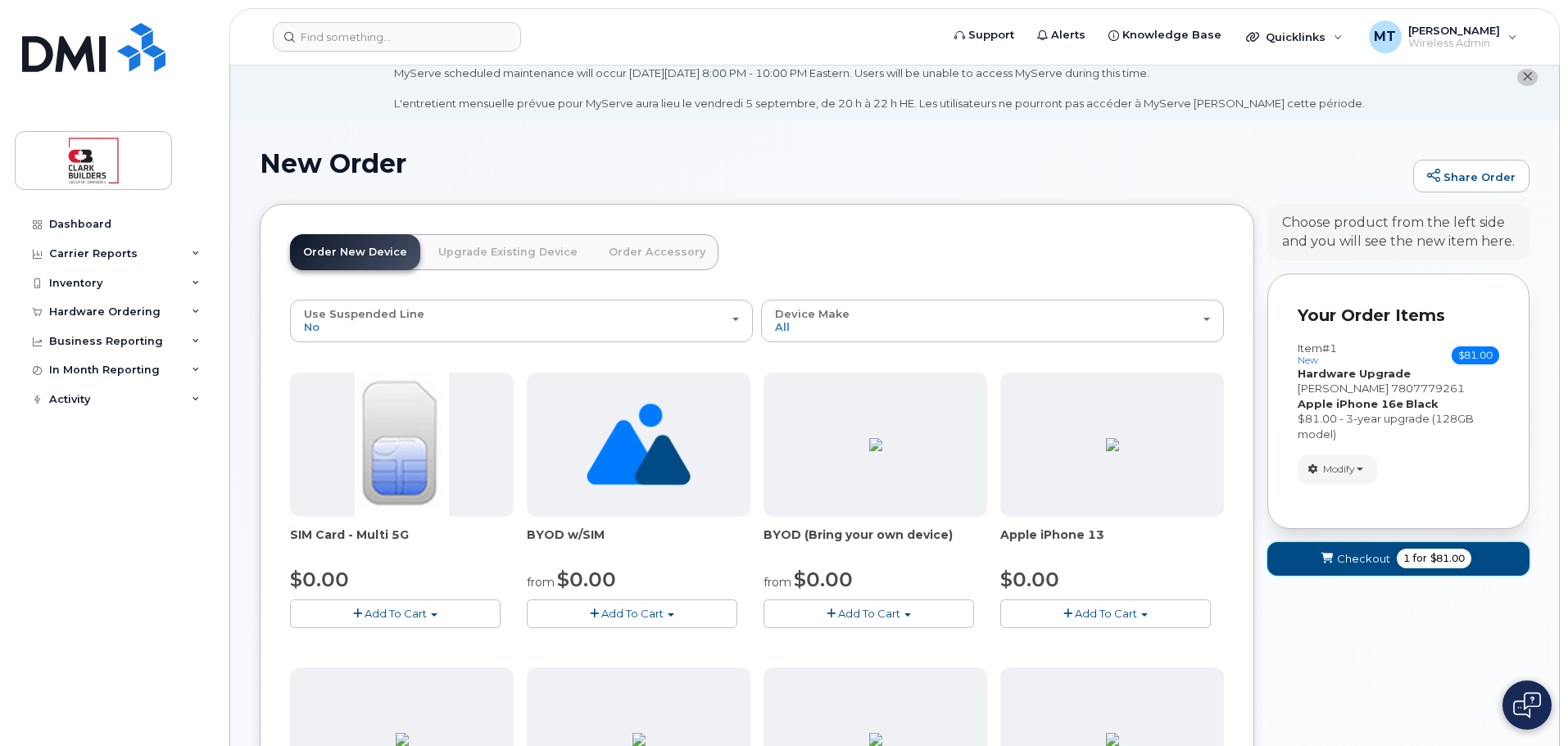
click at [1383, 556] on span "Checkout" at bounding box center [1364, 559] width 54 height 16
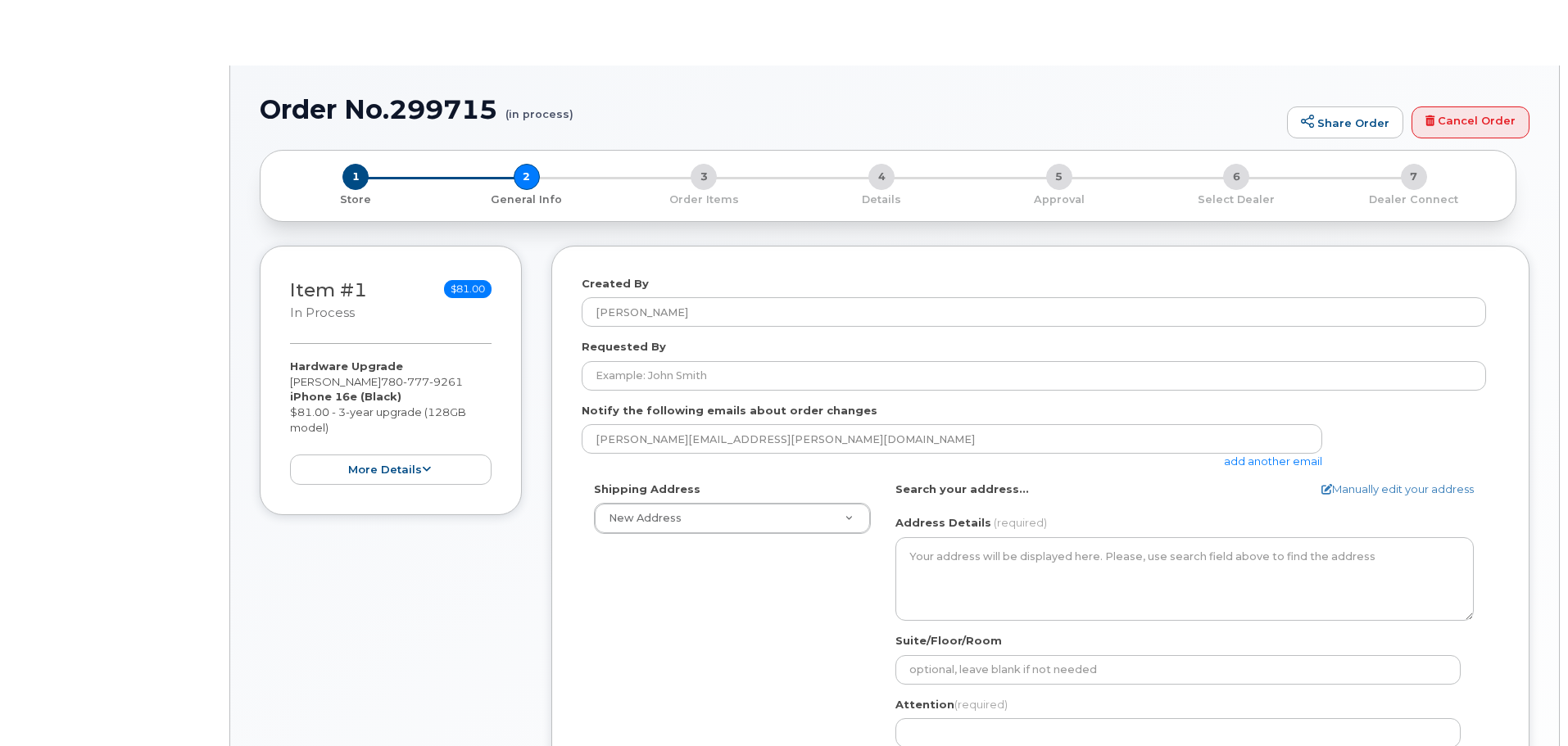
select select
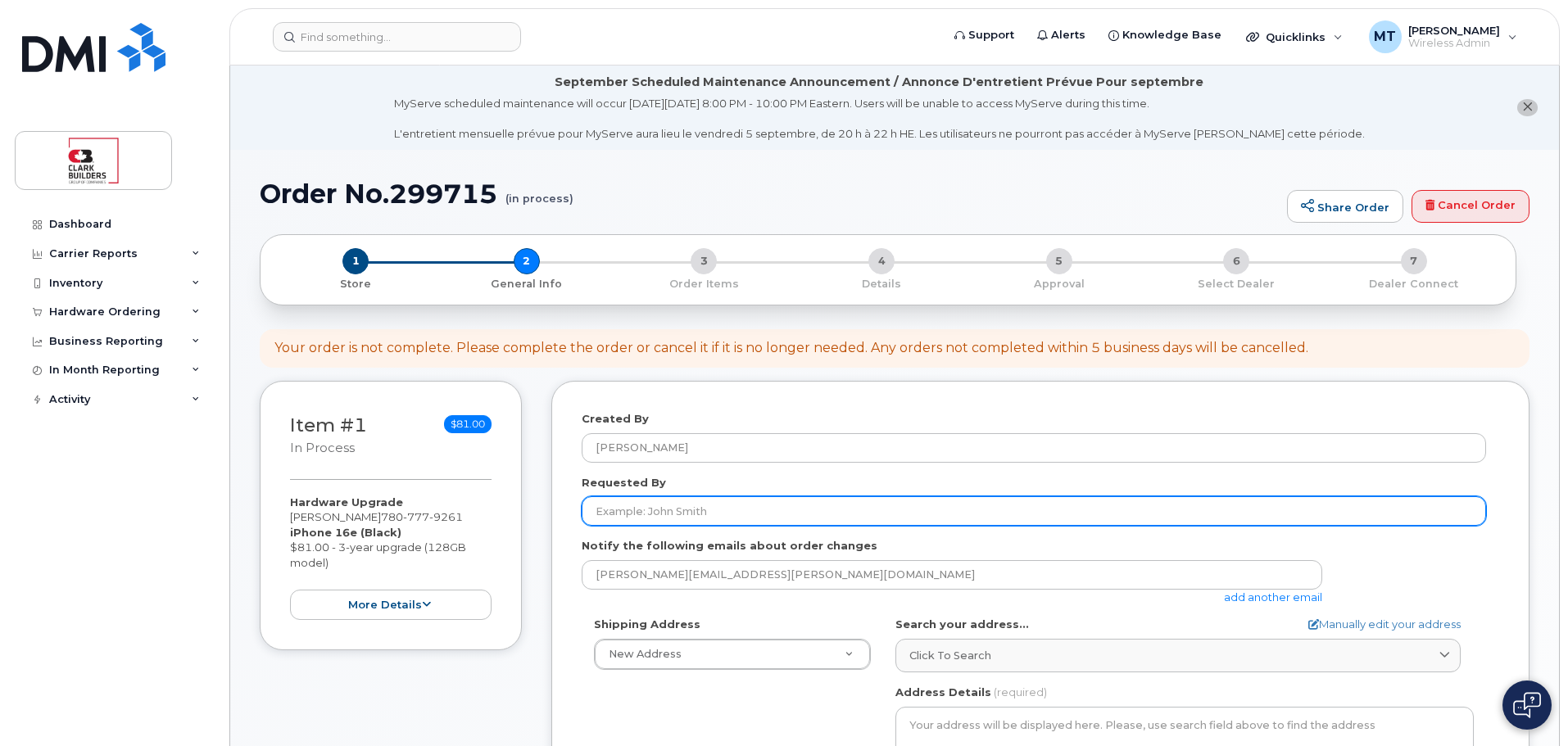
scroll to position [163, 0]
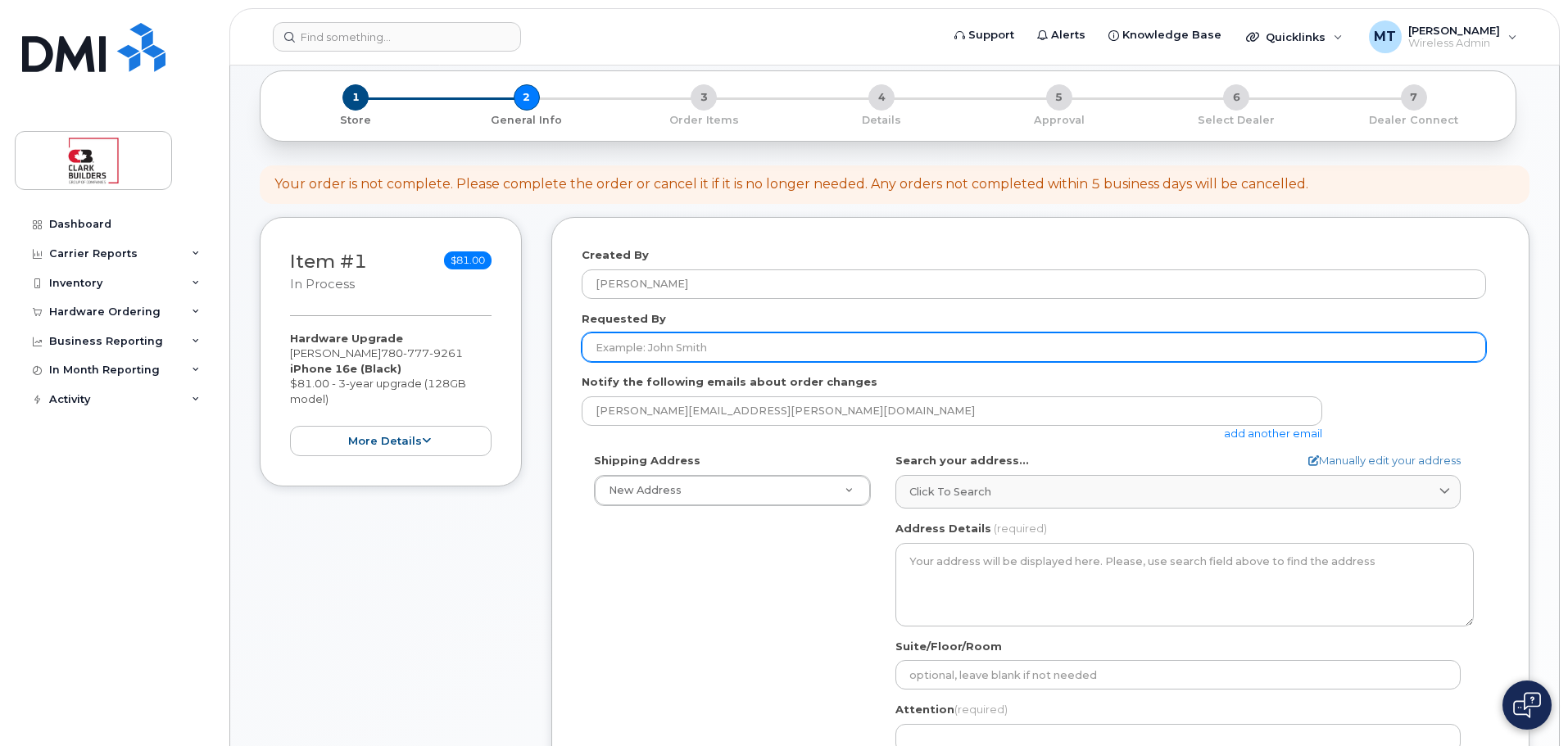
click at [645, 339] on input "Requested By" at bounding box center [1033, 347] width 904 height 30
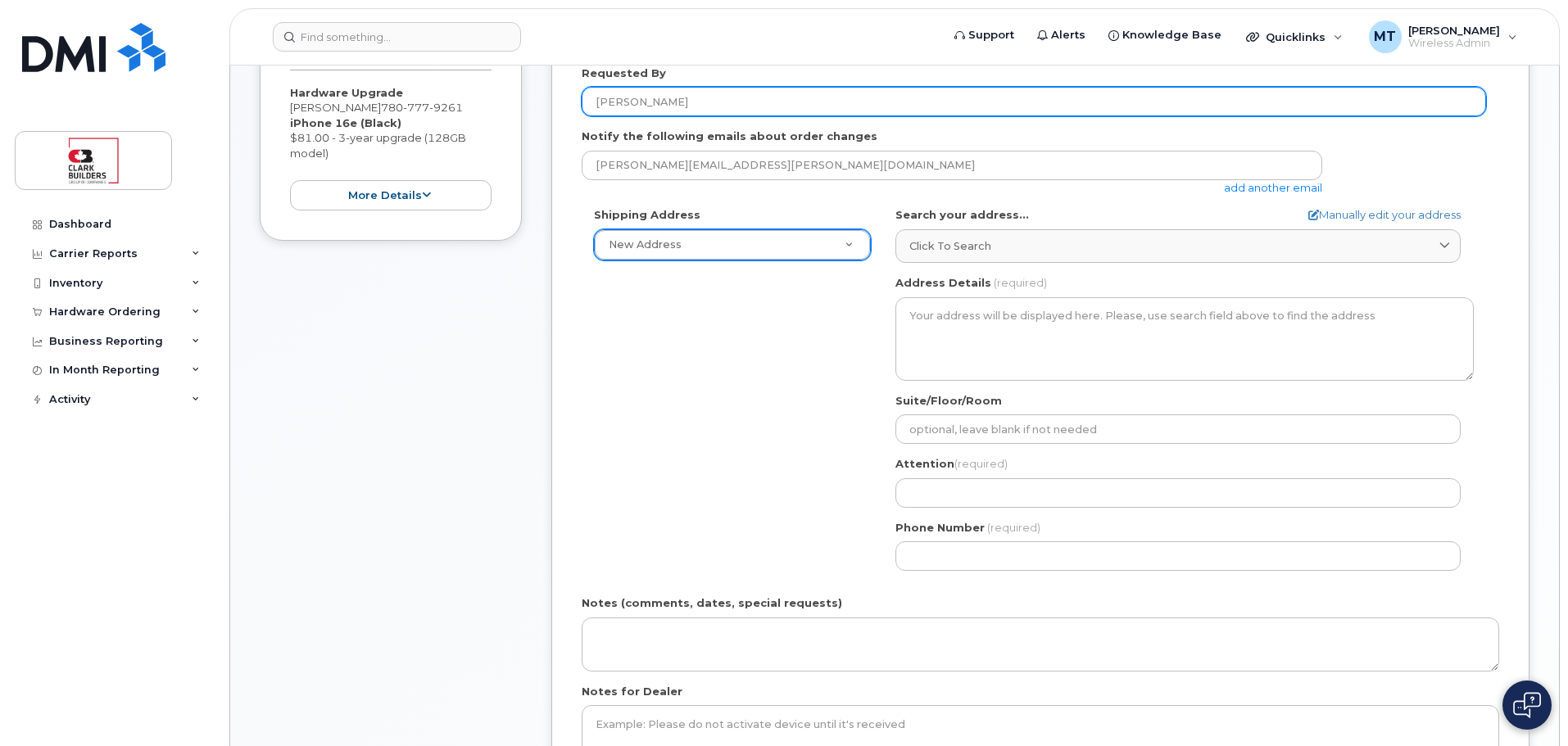
type input "[PERSON_NAME]"
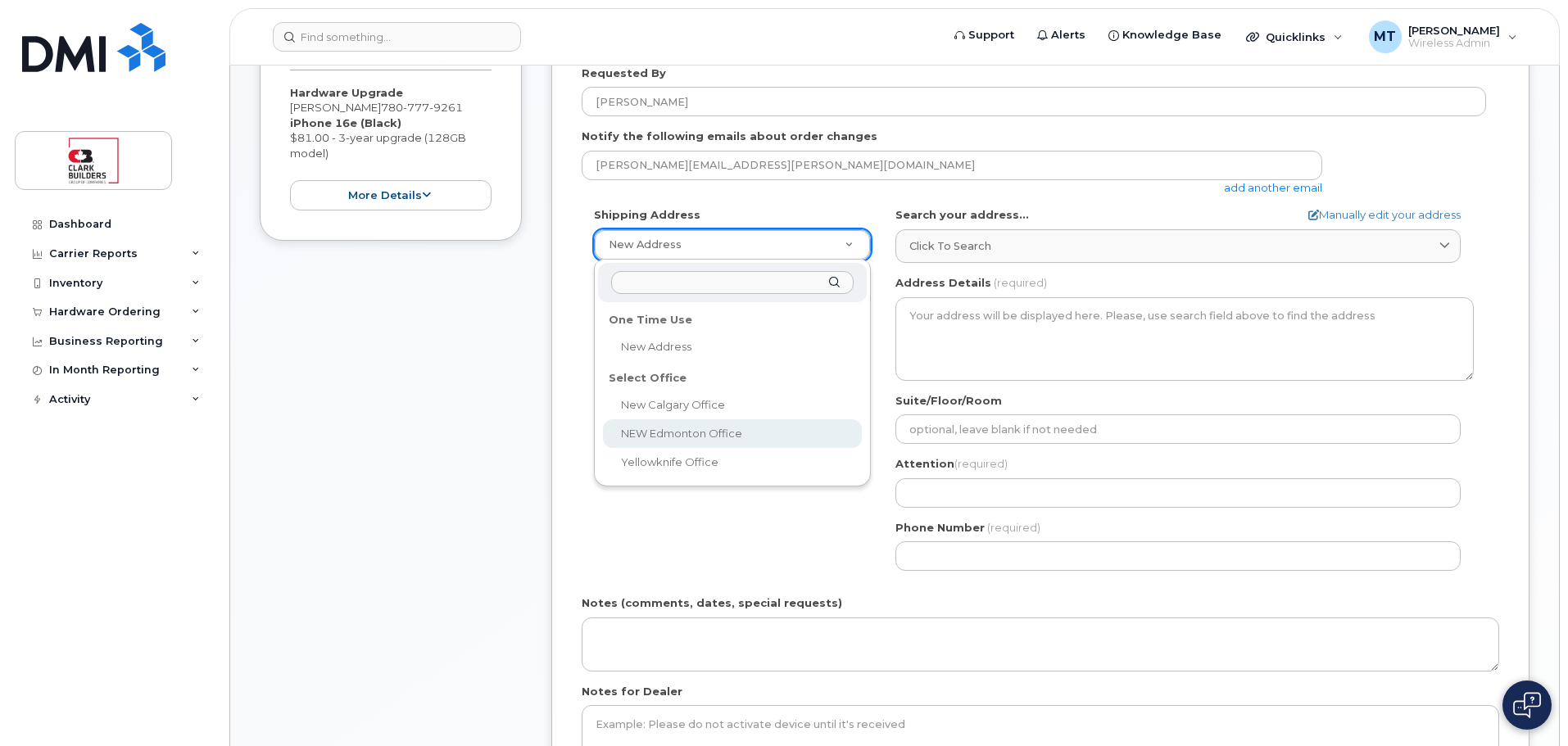
select select
type textarea "800, 5555 Calgary Trail NW Edmonton Alberta T6H 5P9"
type input "IT"
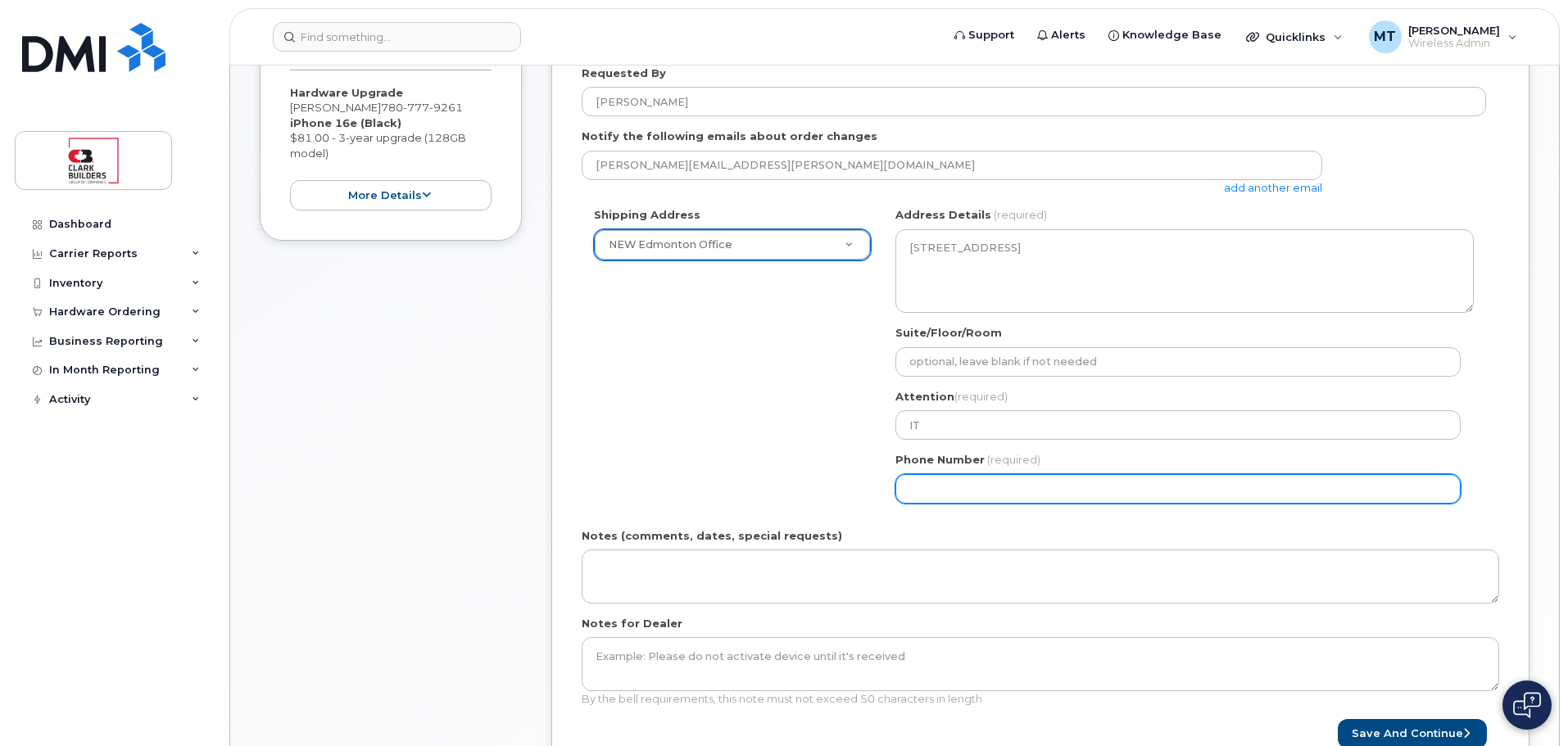
click at [963, 480] on input "Phone Number" at bounding box center [1178, 489] width 565 height 30
select select
type input "780777926"
select select
type input "7807779261"
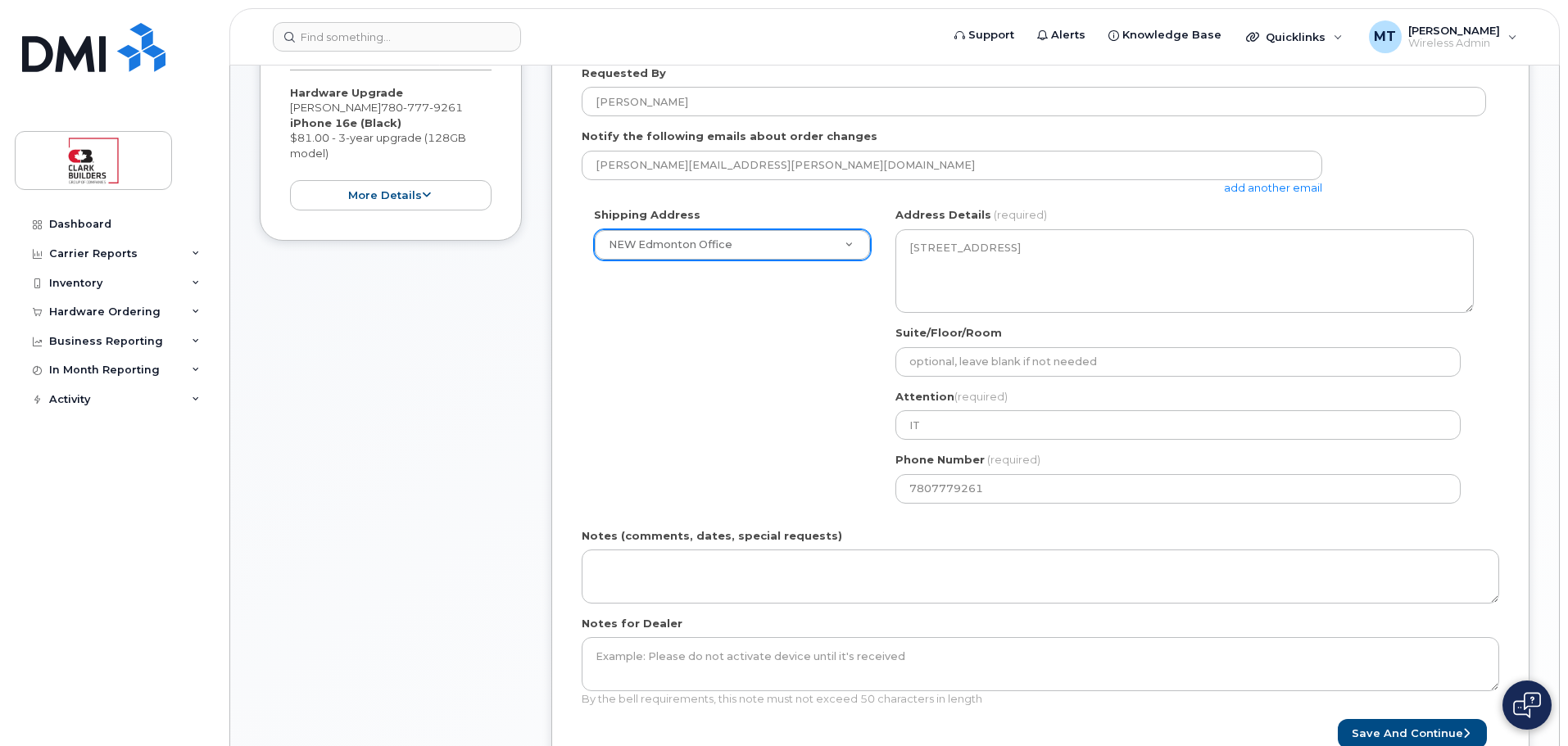
click at [789, 446] on div "Shipping Address NEW Edmonton Office New Address New Calgary Office NEW Edmonto…" at bounding box center [1033, 361] width 904 height 308
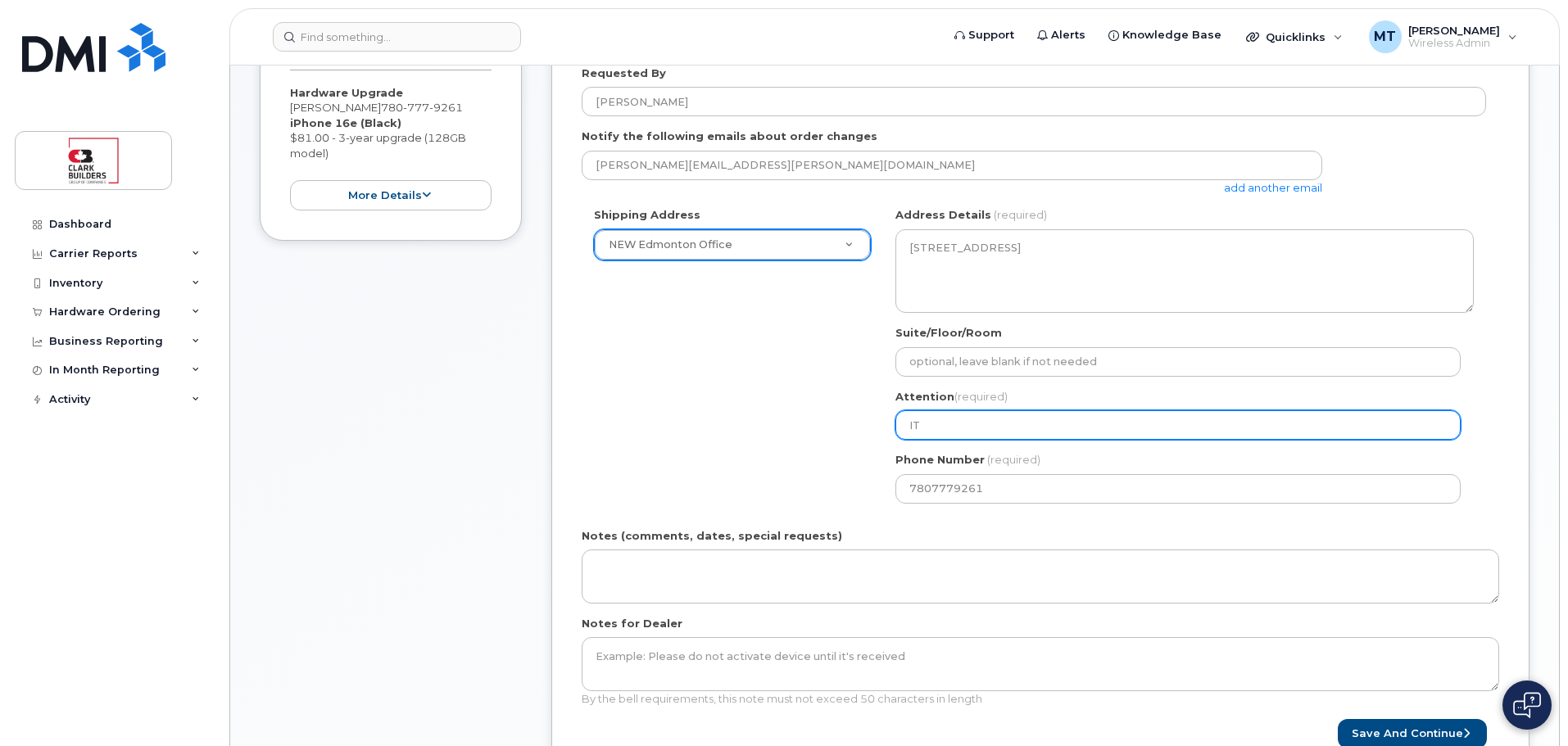
drag, startPoint x: 899, startPoint y: 433, endPoint x: 858, endPoint y: 437, distance: 41.2
click at [858, 437] on div "Shipping Address NEW Edmonton Office New Address New Calgary Office NEW Edmonto…" at bounding box center [1033, 361] width 904 height 308
select select
type input "M"
select select
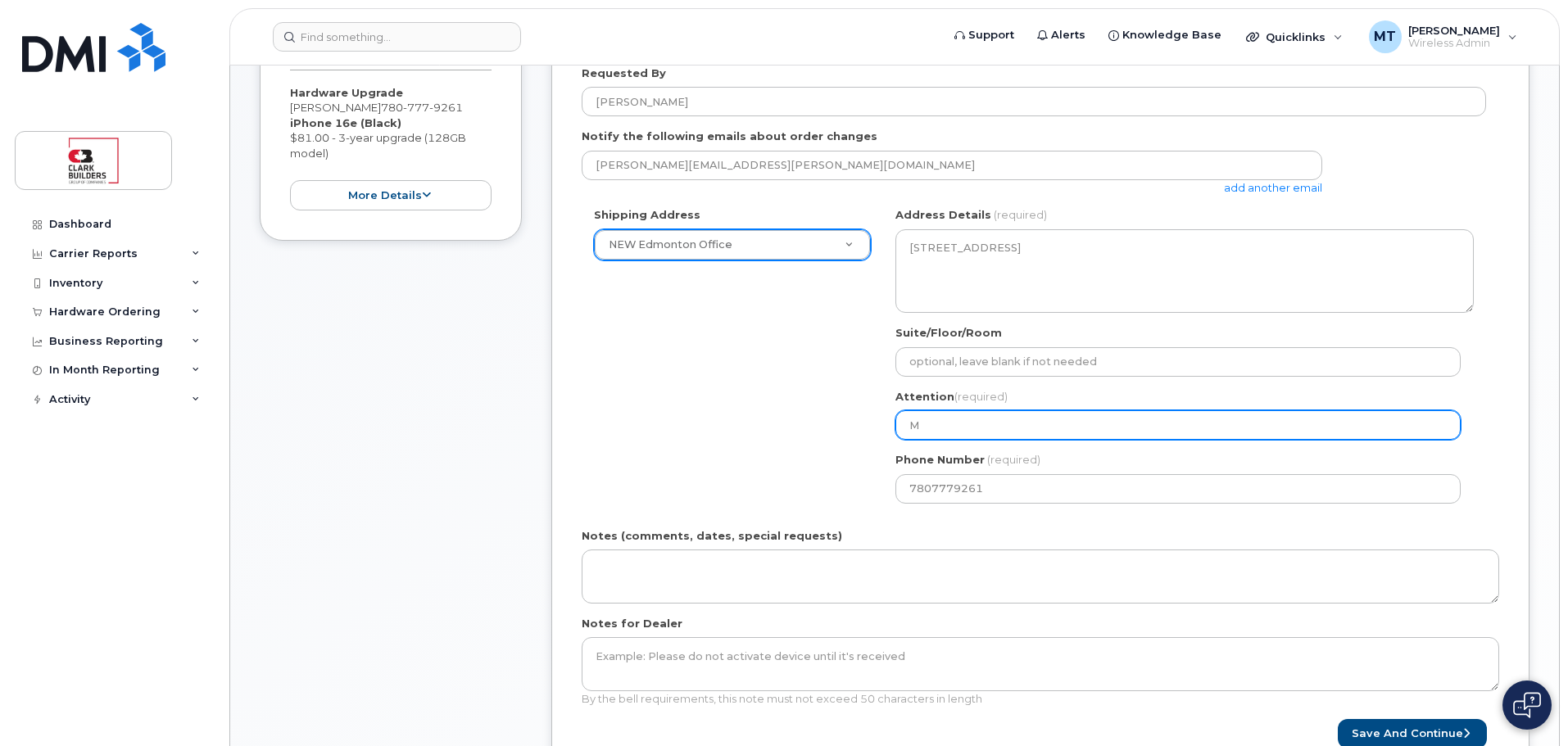
type input "Mi"
select select
type input "Mic"
select select
type input "Mich"
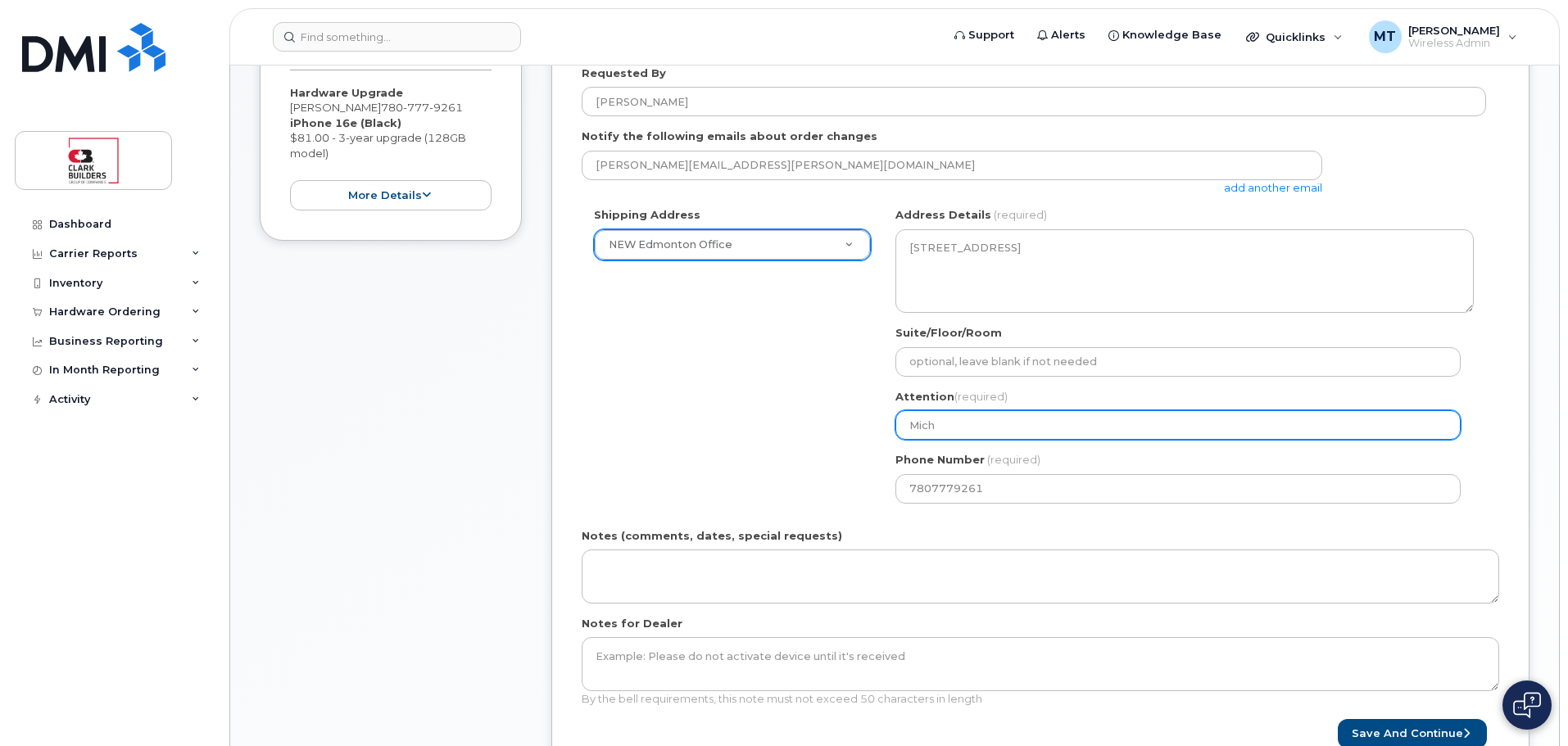
select select
type input "Micha"
select select
type input "Michae"
select select
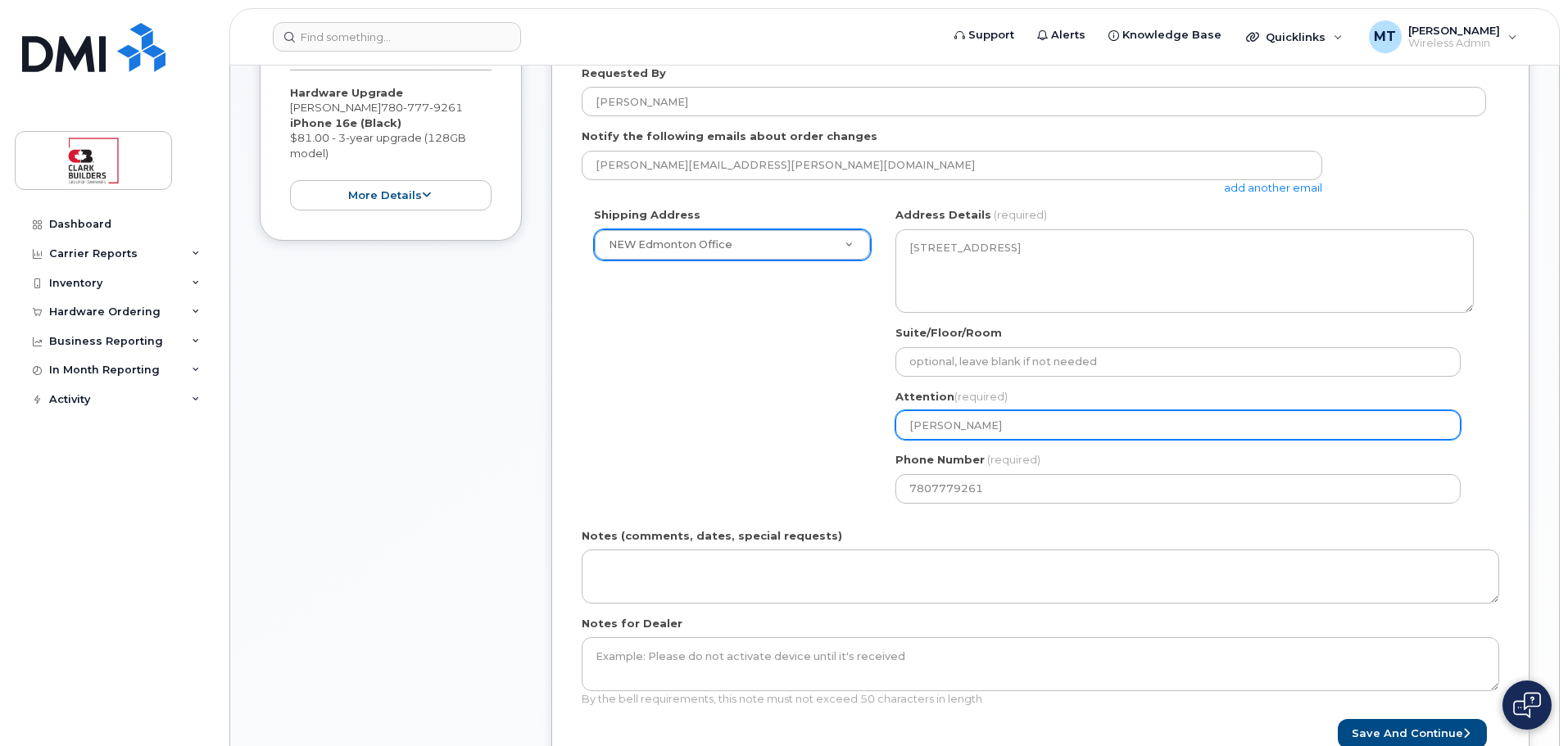
type input "Michael"
select select
type input "Michael T"
select select
type input "Michael Tr"
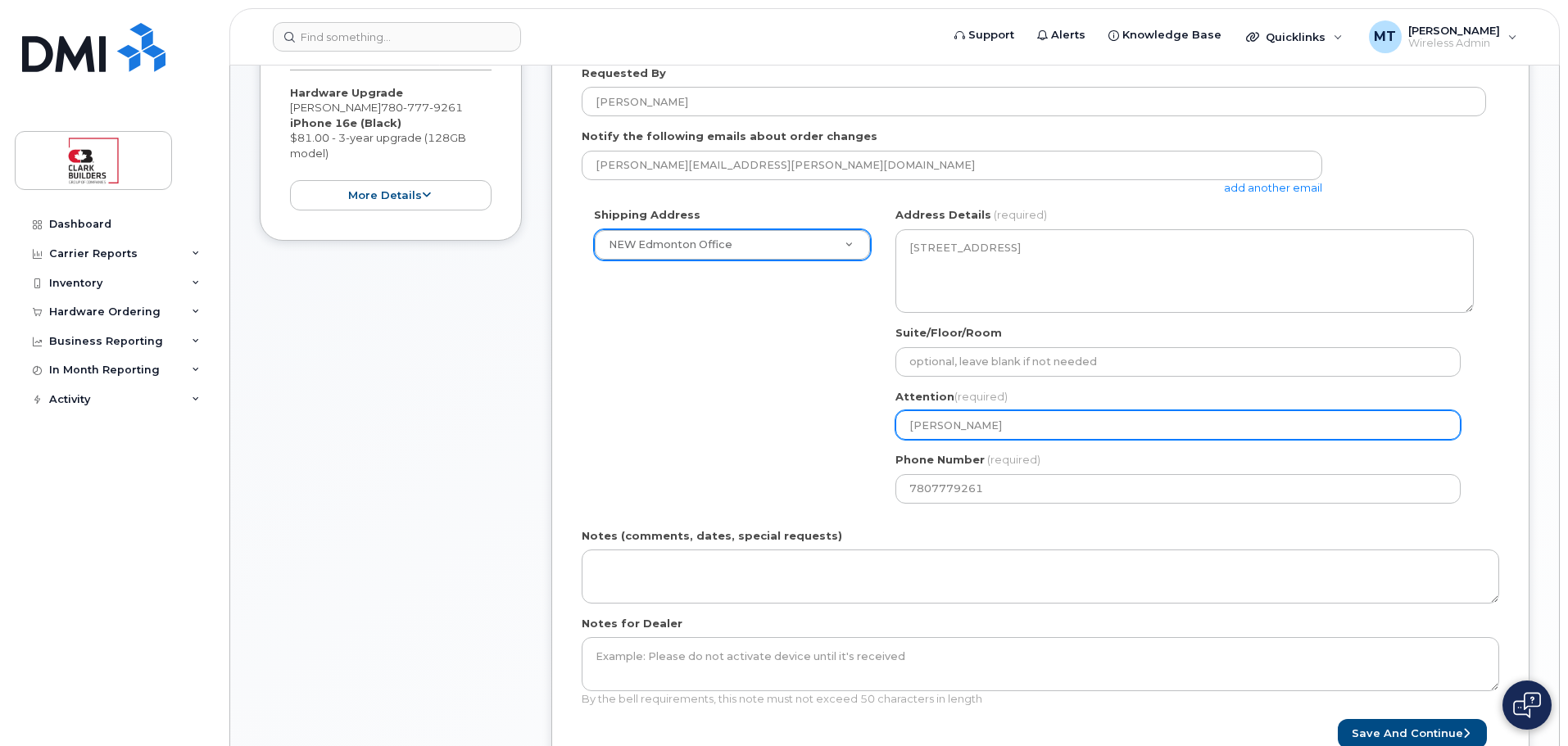
select select
type input "Michael Tra"
select select
type input "Michael Trav"
select select
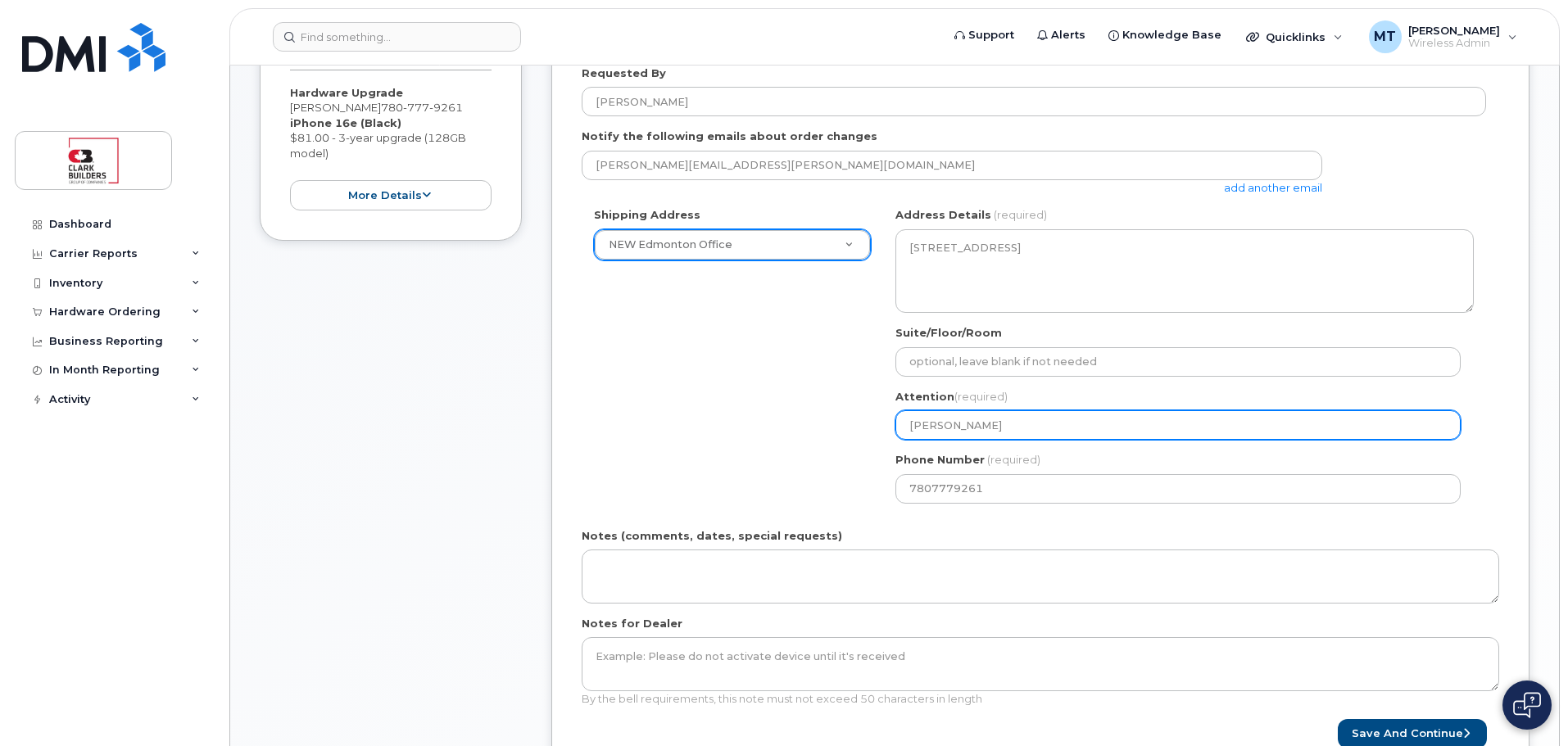
type input "Michael Travi"
select select
type input "[PERSON_NAME]"
drag, startPoint x: 1000, startPoint y: 424, endPoint x: 752, endPoint y: 422, distance: 248.0
click at [752, 422] on div "Shipping Address NEW Edmonton Office New Address New Calgary Office NEW Edmonto…" at bounding box center [1033, 361] width 904 height 308
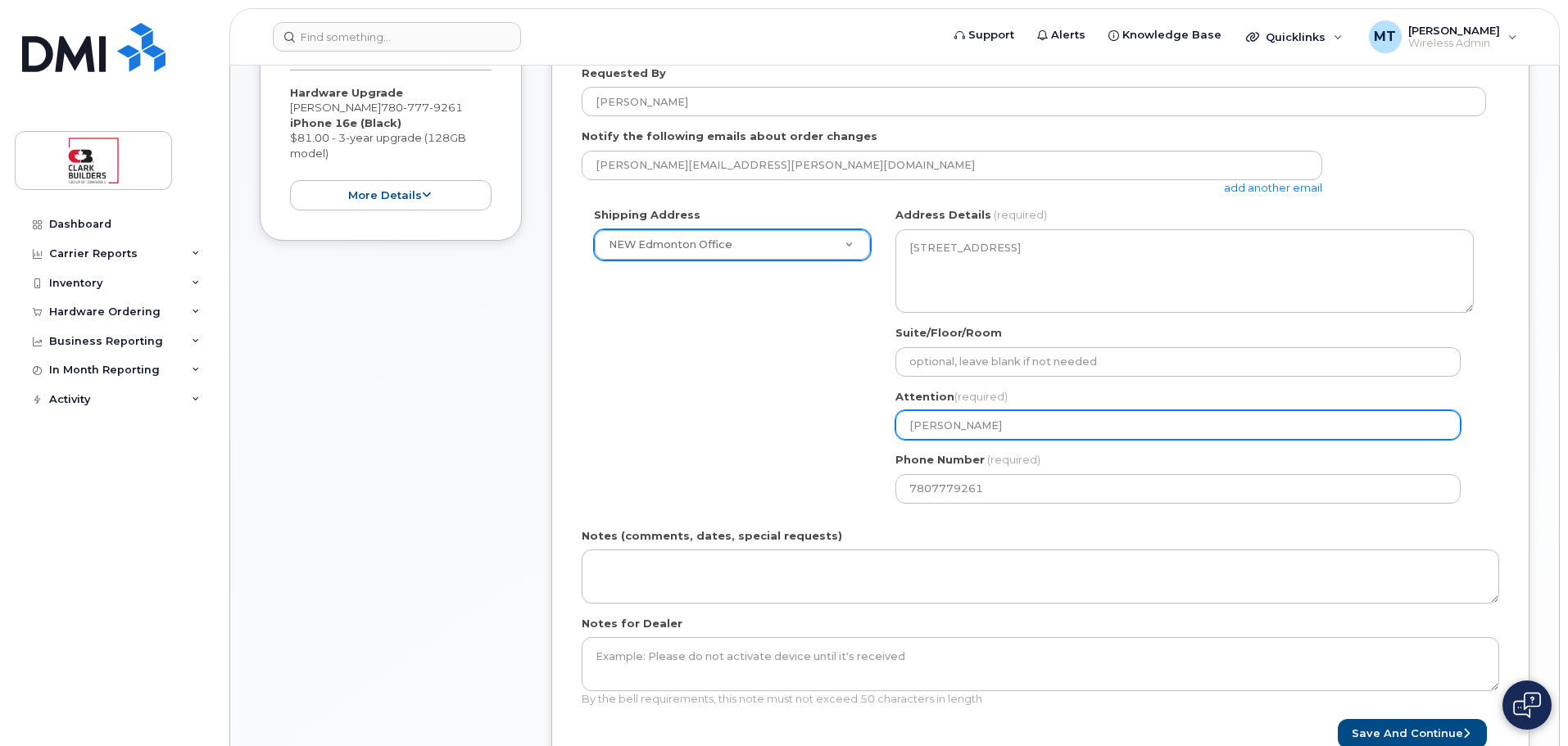
select select
type input "I"
select select
type input "IT"
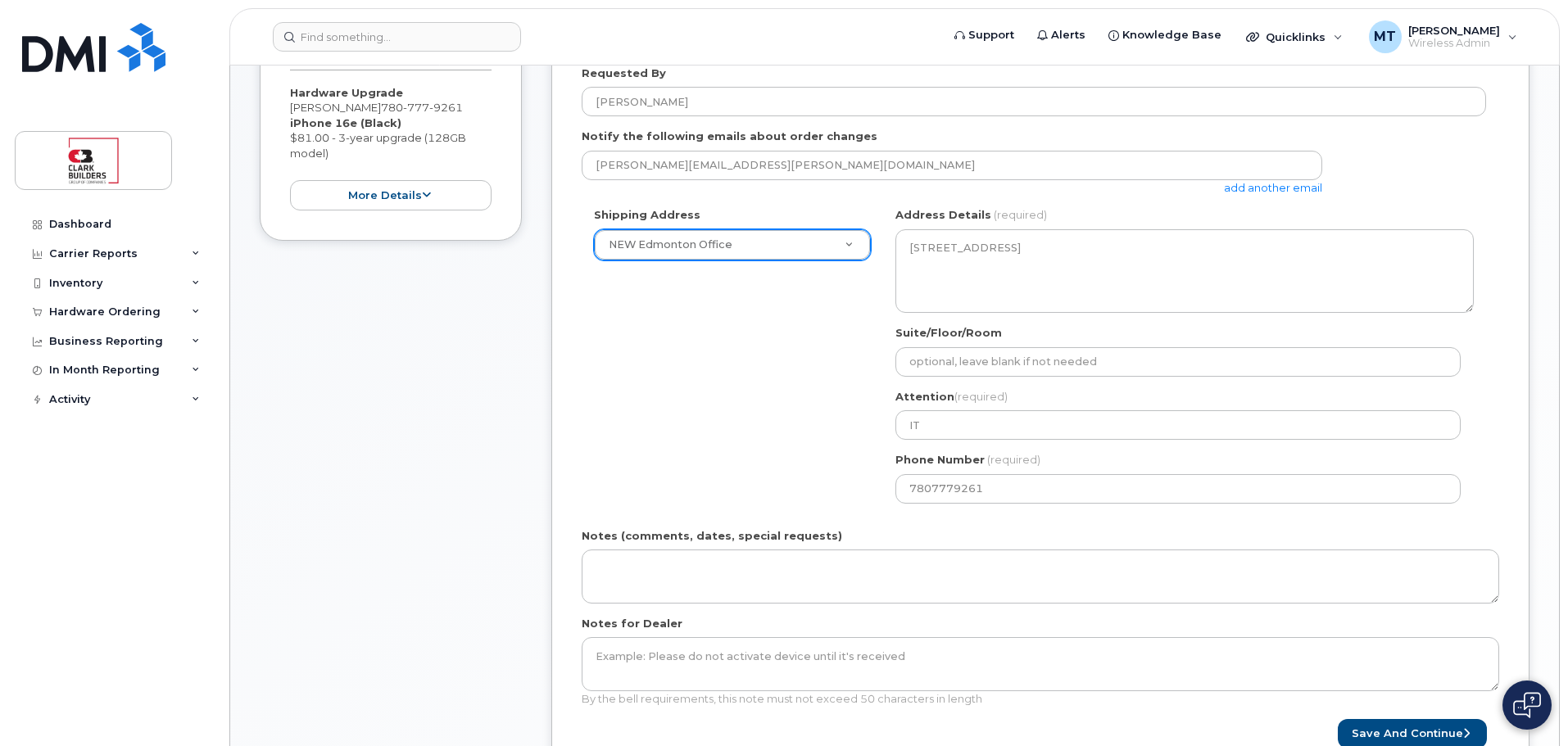
click at [752, 422] on div "Shipping Address NEW Edmonton Office New Address New Calgary Office NEW Edmonto…" at bounding box center [1033, 361] width 904 height 308
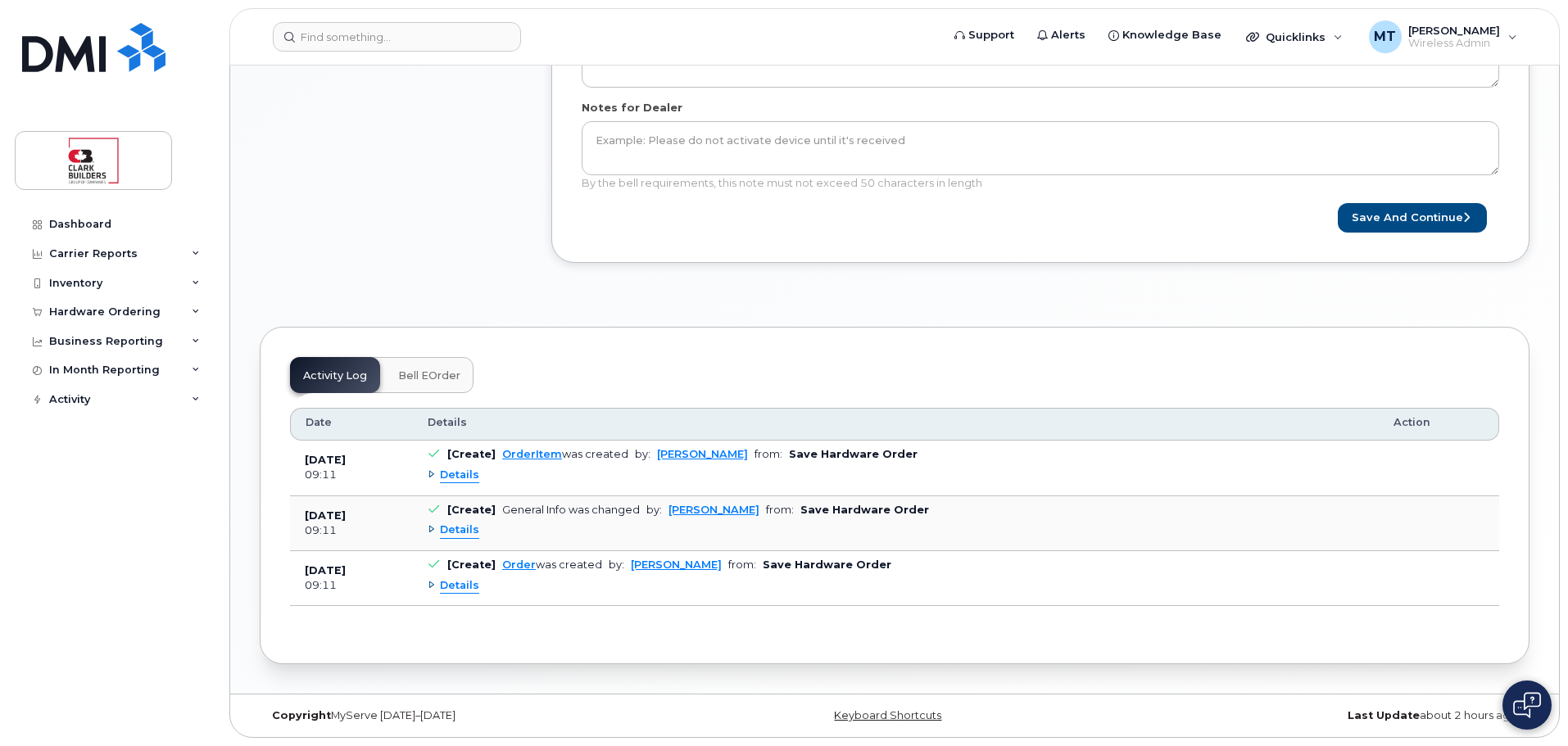
scroll to position [516, 0]
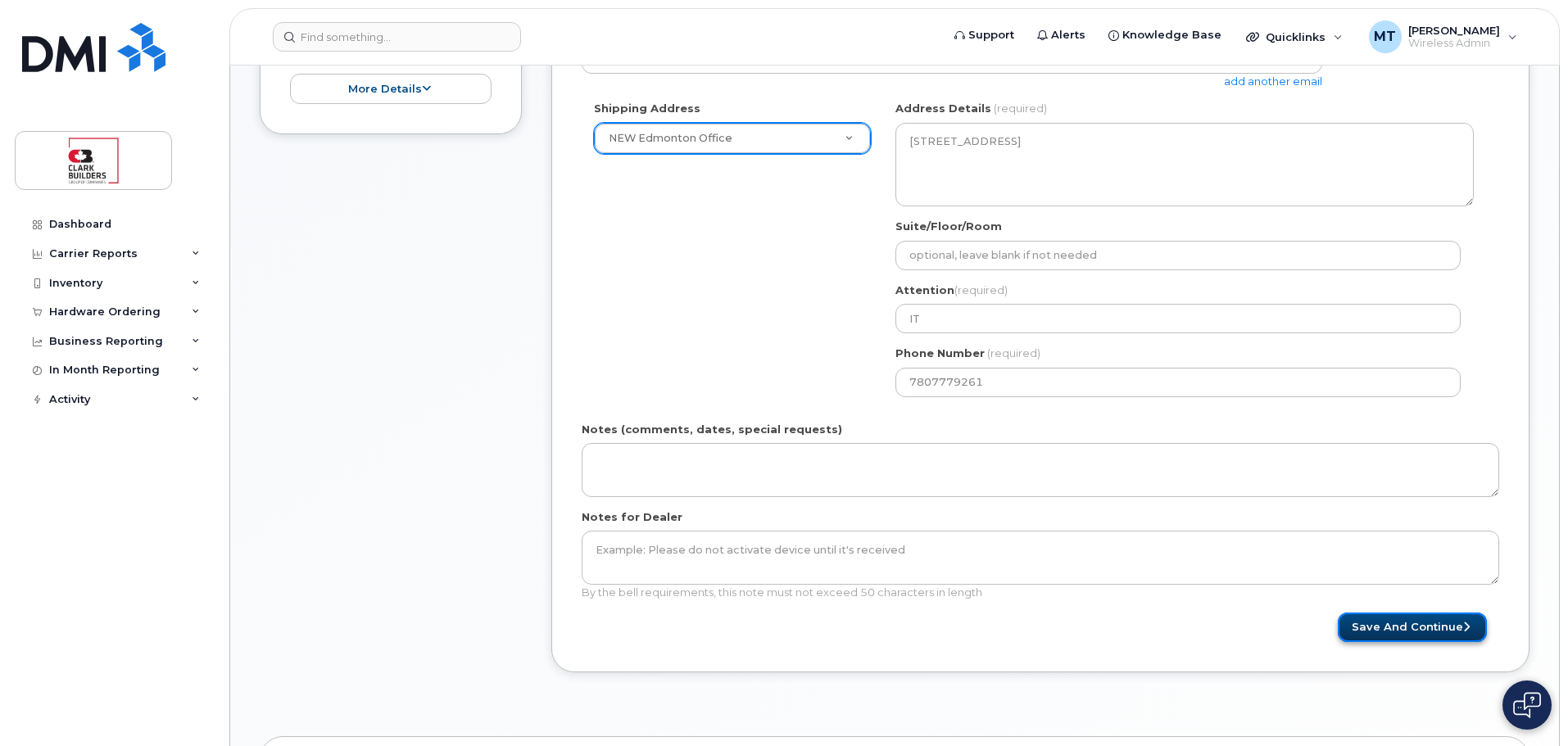
click at [1425, 628] on button "Save and Continue" at bounding box center [1412, 628] width 149 height 30
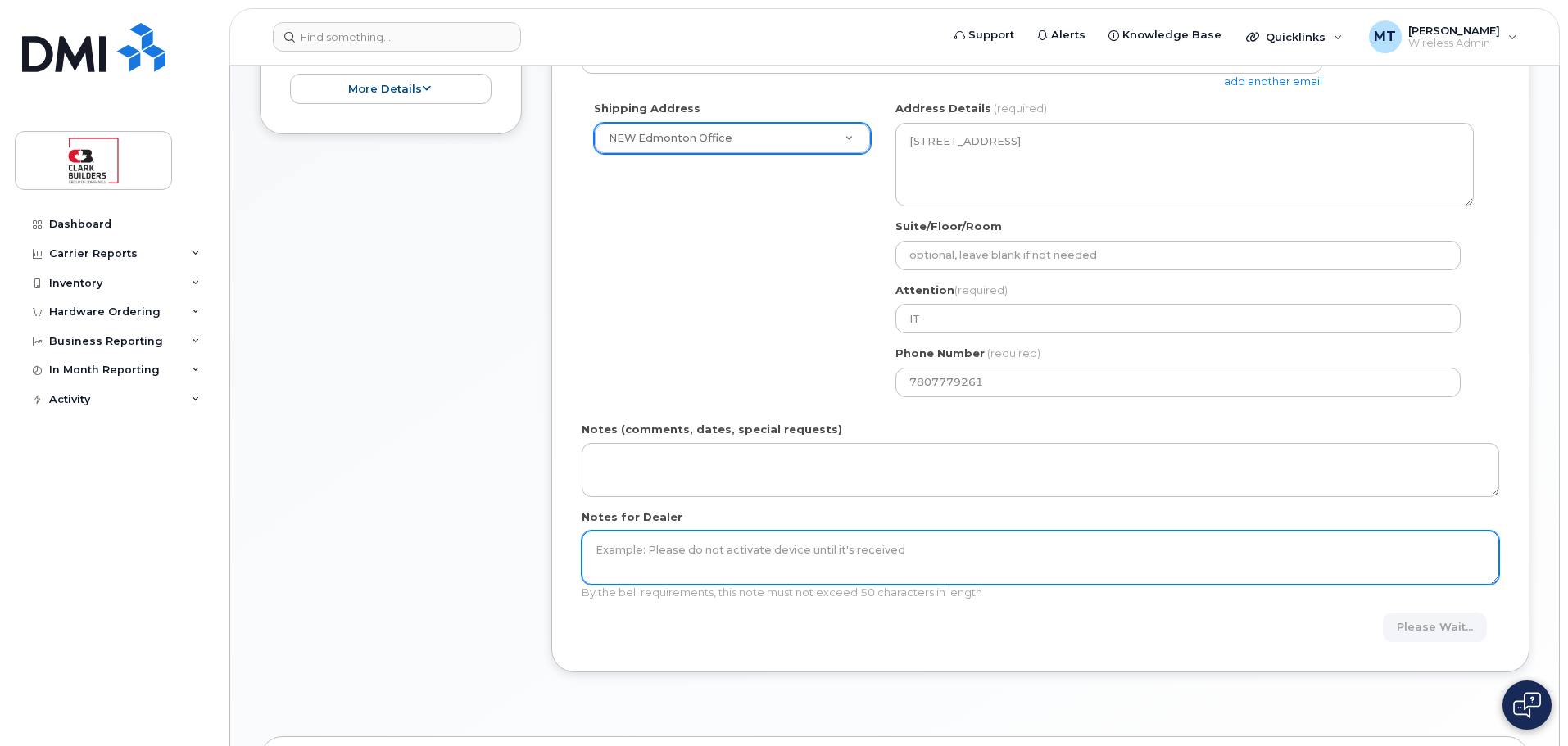
scroll to position [188, 0]
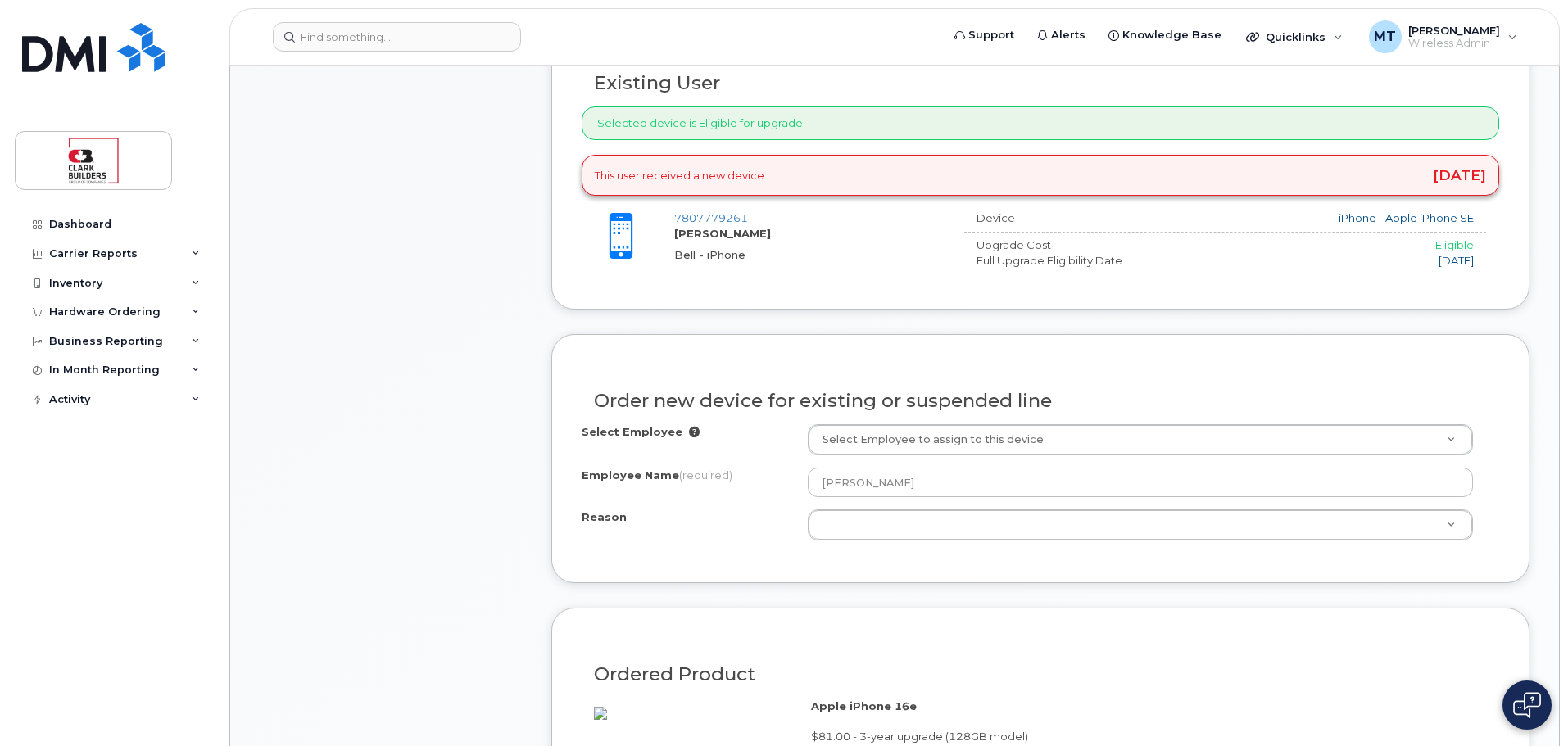
scroll to position [819, 0]
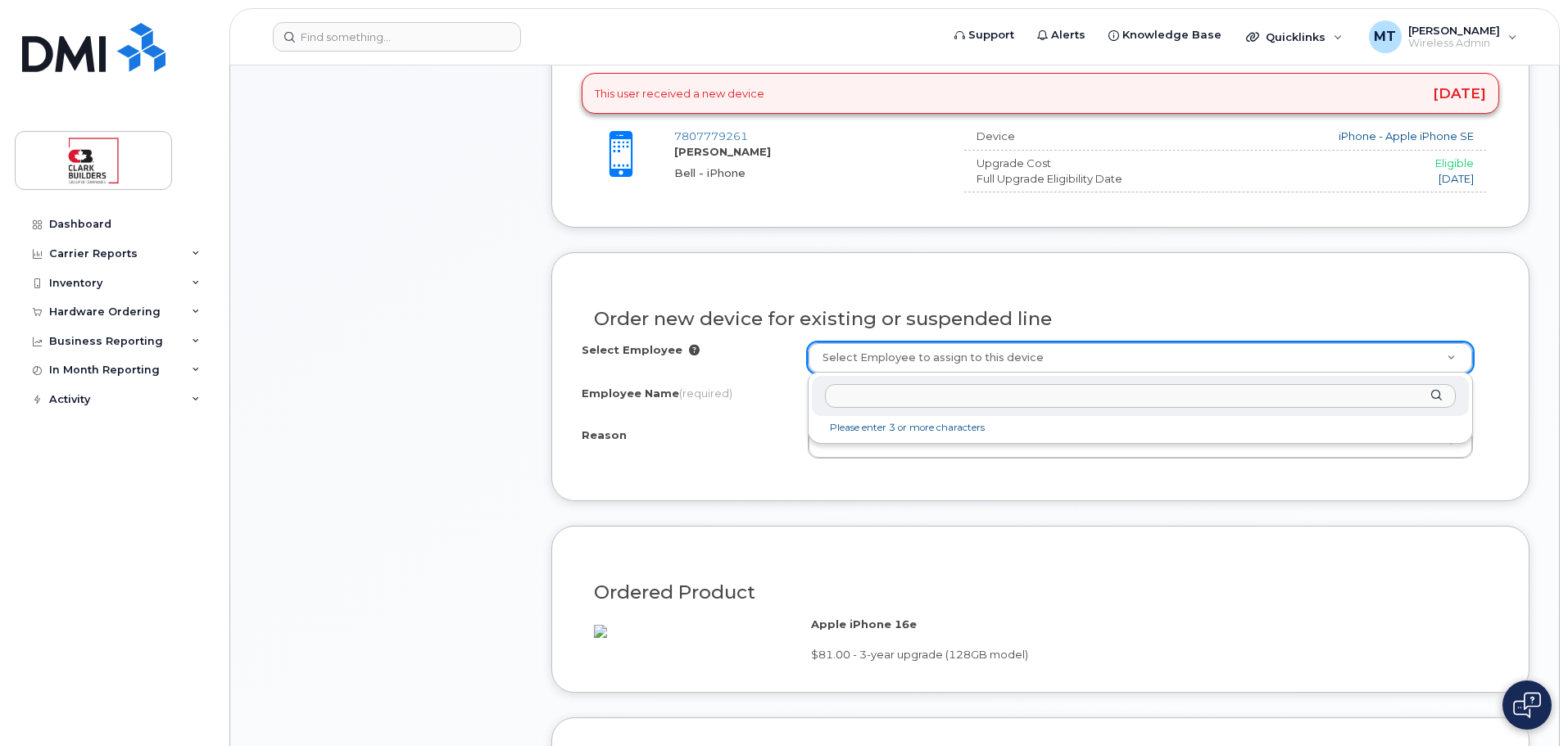
click at [868, 387] on input "text" at bounding box center [1140, 396] width 631 height 24
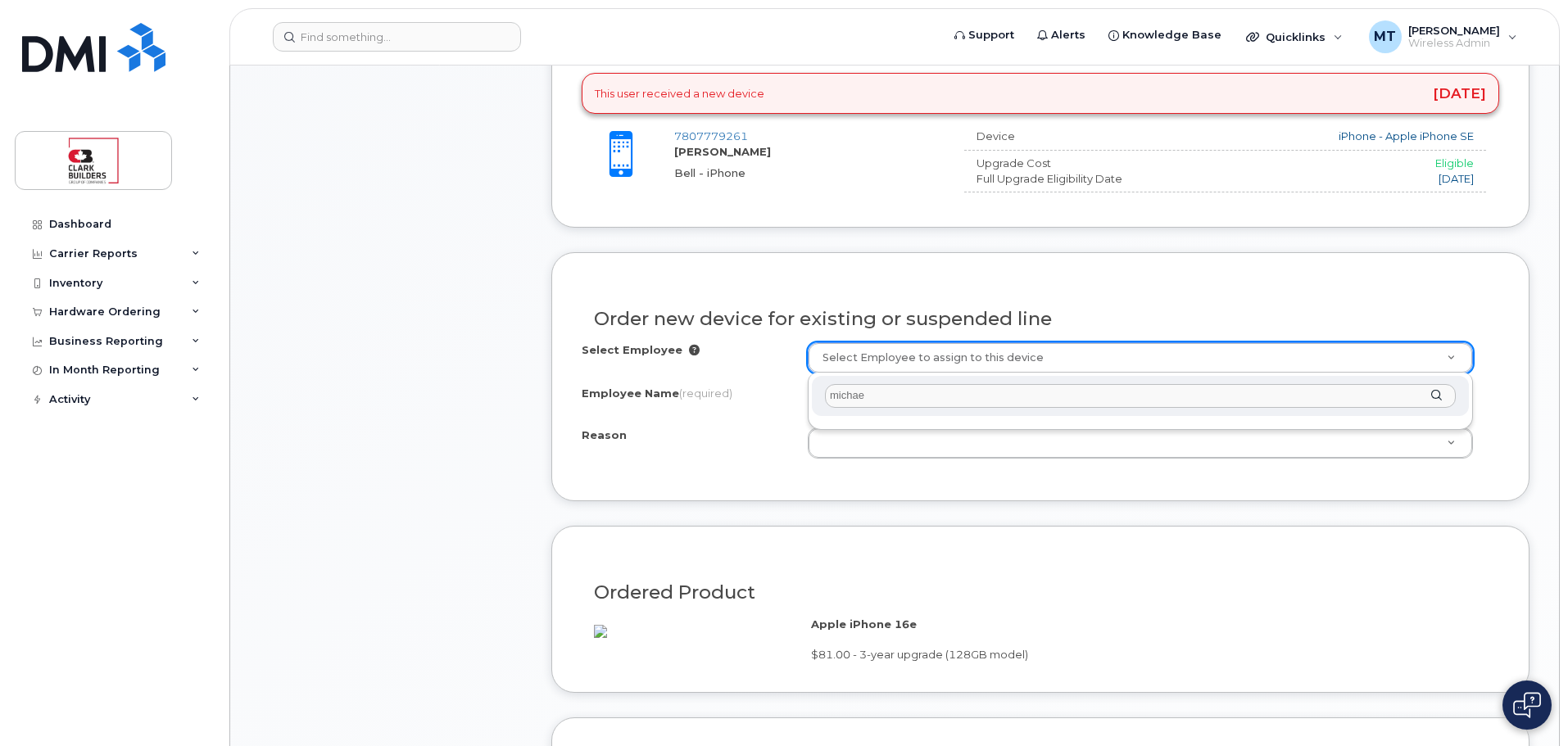
type input "[PERSON_NAME]"
drag, startPoint x: 875, startPoint y: 397, endPoint x: 766, endPoint y: 392, distance: 109.1
click at [766, 392] on body "Support Alerts Knowledge Base Quicklinks Suspend / Cancel Device Change SIM Car…" at bounding box center [784, 511] width 1568 height 2660
drag, startPoint x: 924, startPoint y: 382, endPoint x: 883, endPoint y: 396, distance: 43.3
click at [883, 396] on div "7907779261" at bounding box center [1140, 395] width 657 height 40
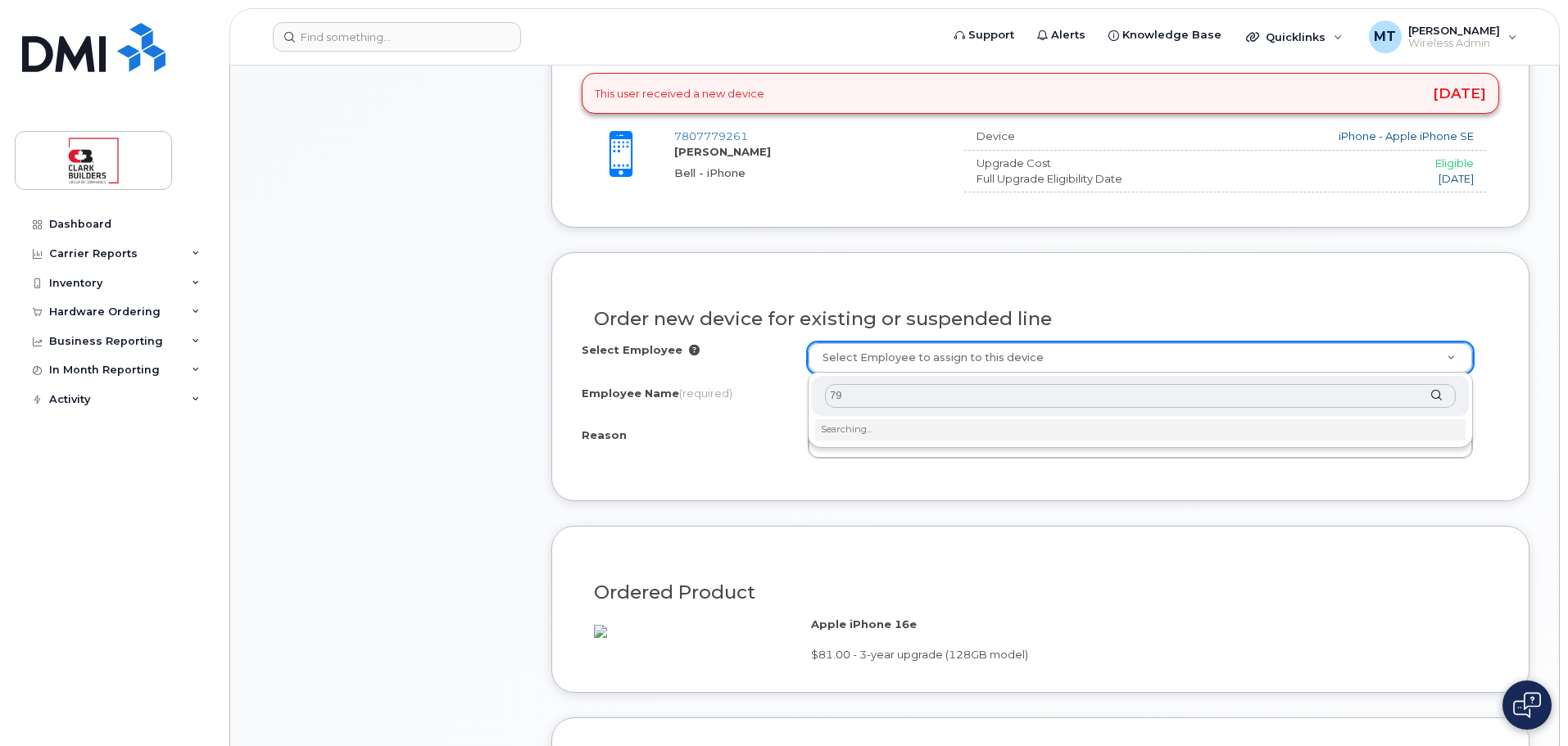
type input "7"
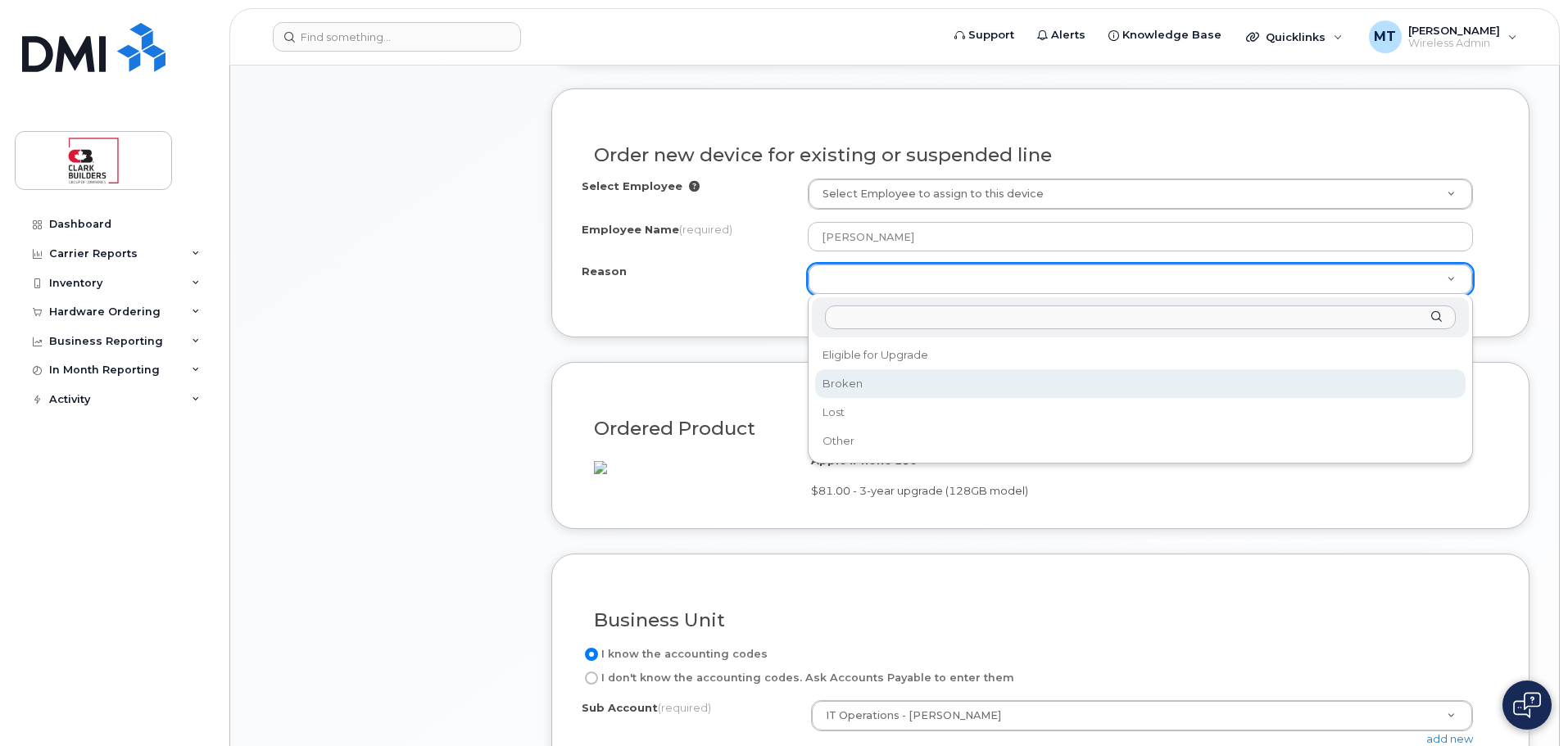
scroll to position [901, 0]
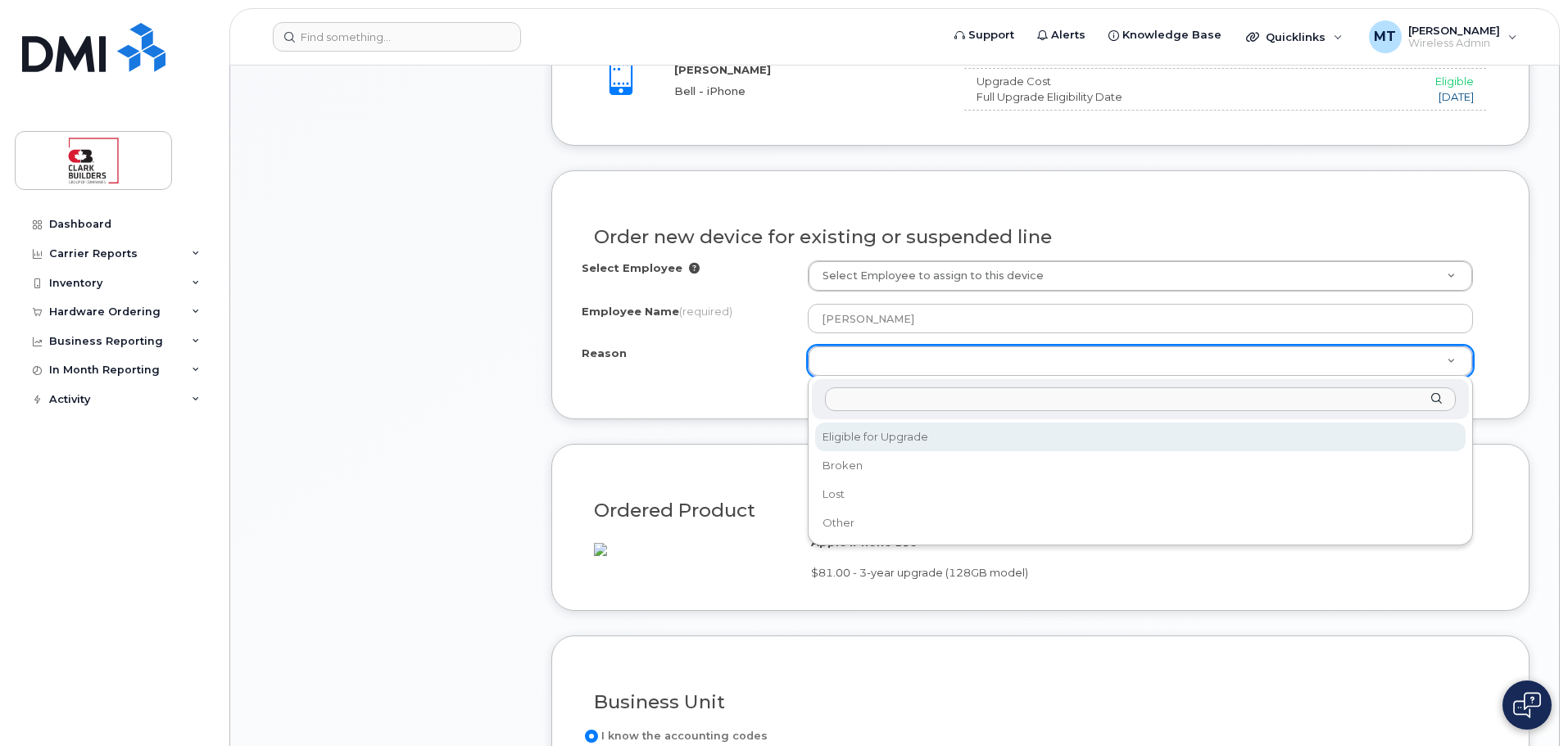
select select "eligible_for_upgrade"
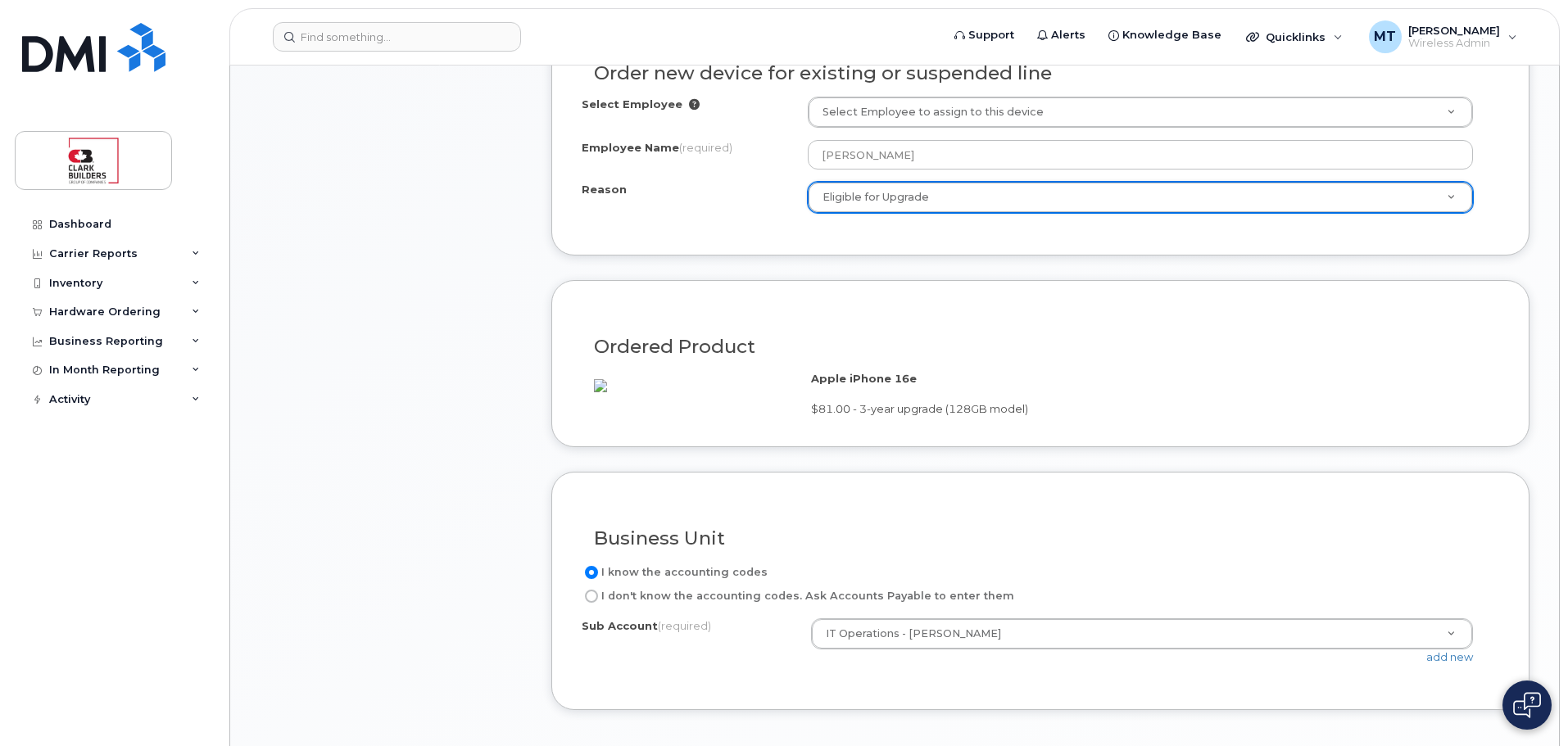
scroll to position [1229, 0]
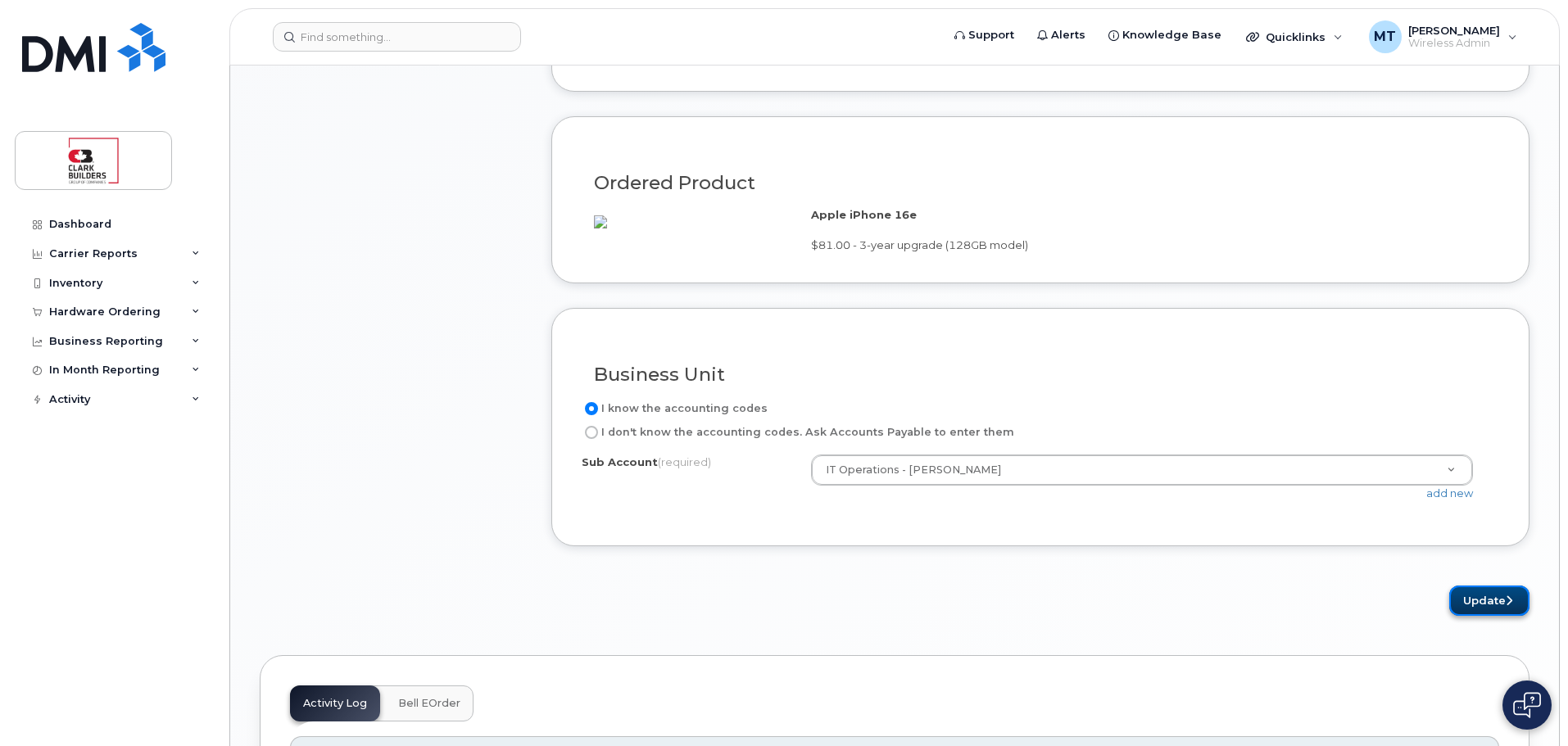
click at [1473, 616] on button "Update" at bounding box center [1489, 600] width 80 height 30
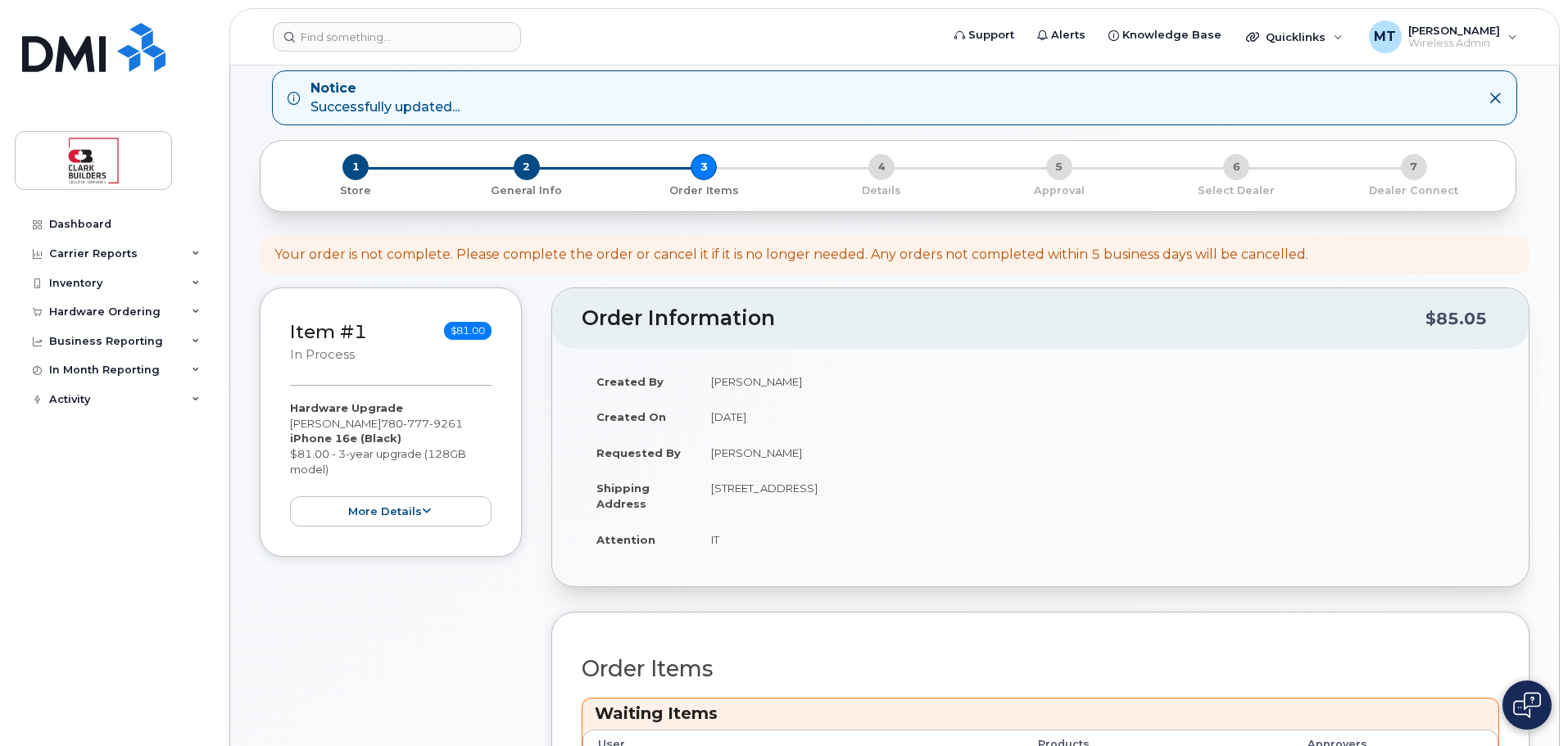
scroll to position [573, 0]
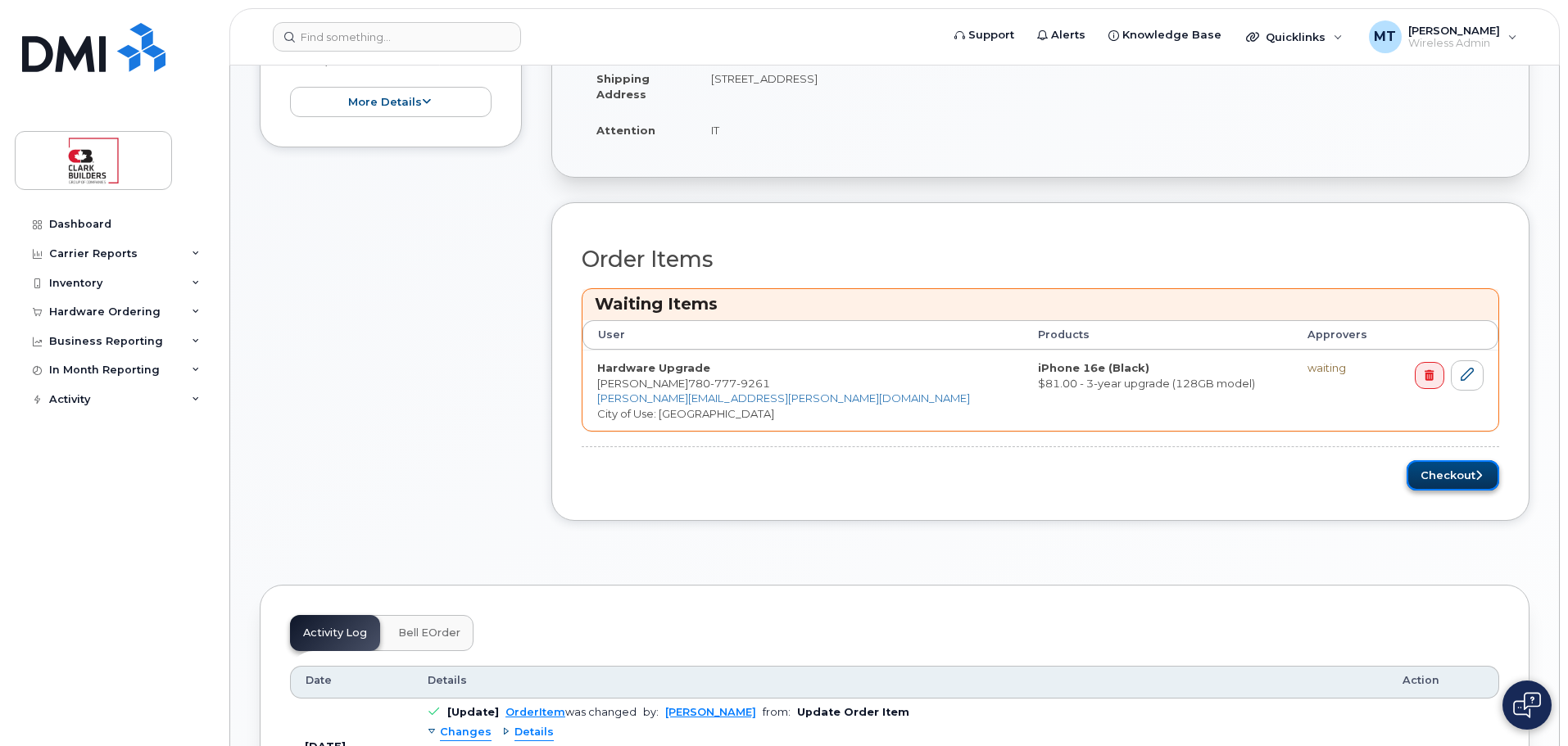
click at [1435, 476] on button "Checkout" at bounding box center [1453, 475] width 92 height 30
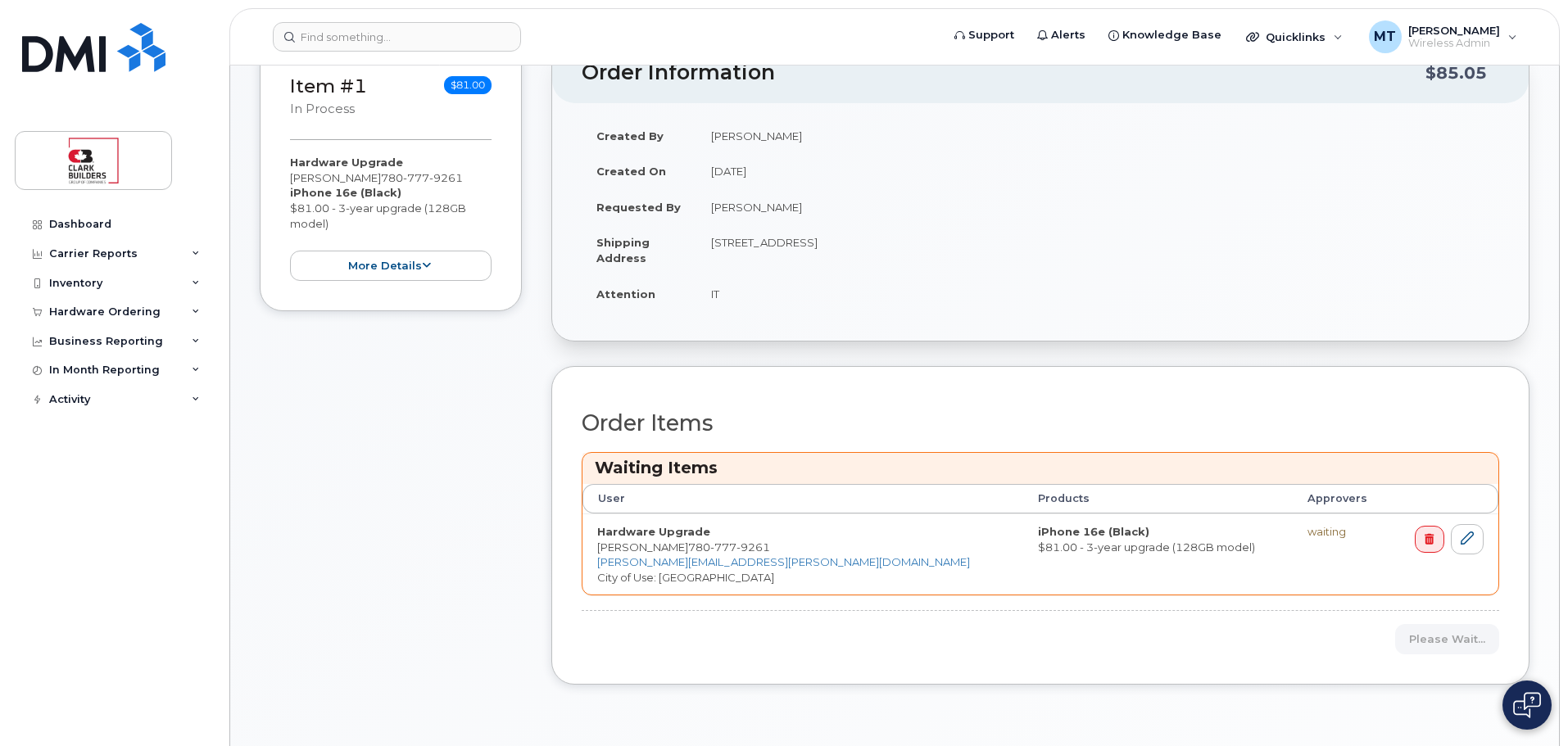
scroll to position [163, 0]
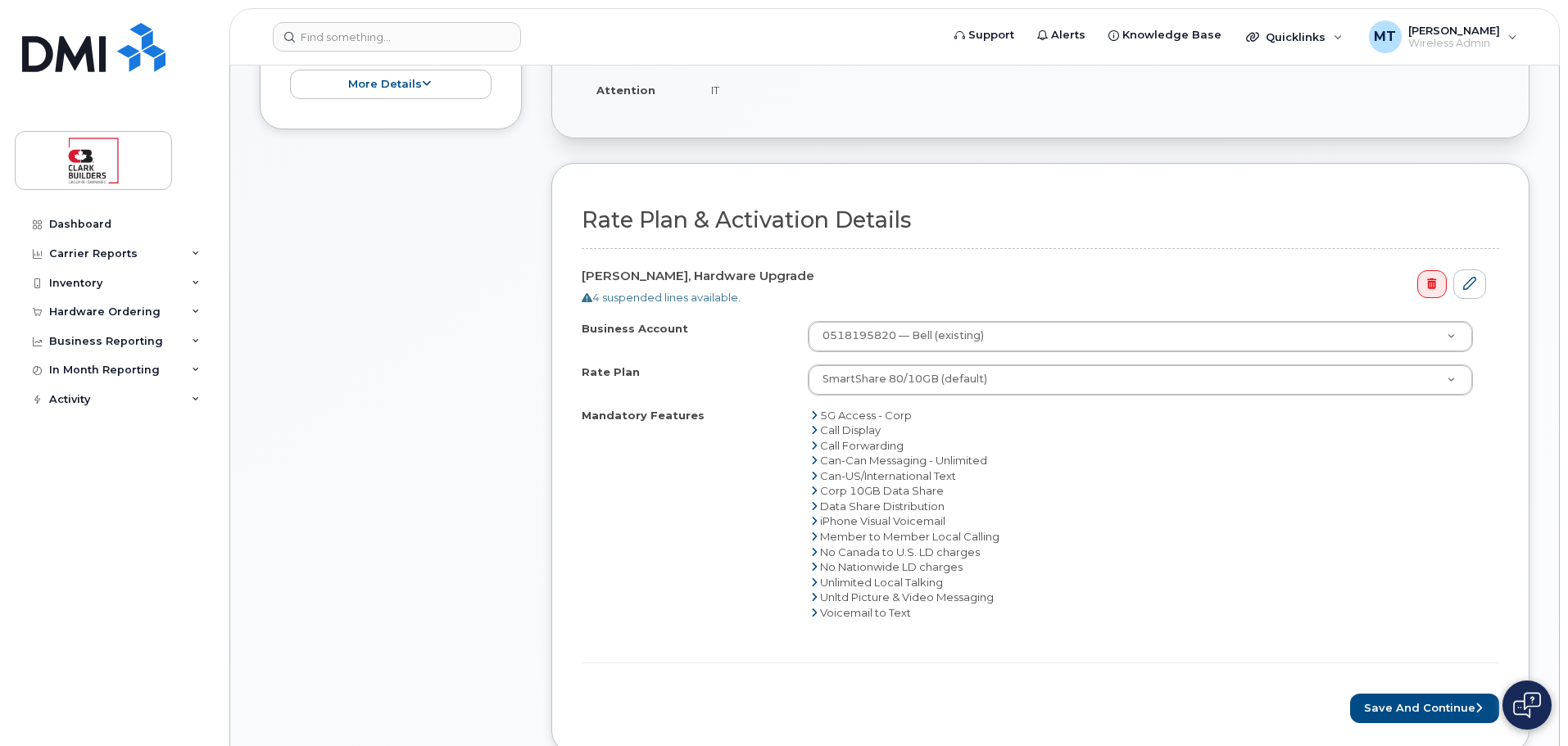
scroll to position [573, 0]
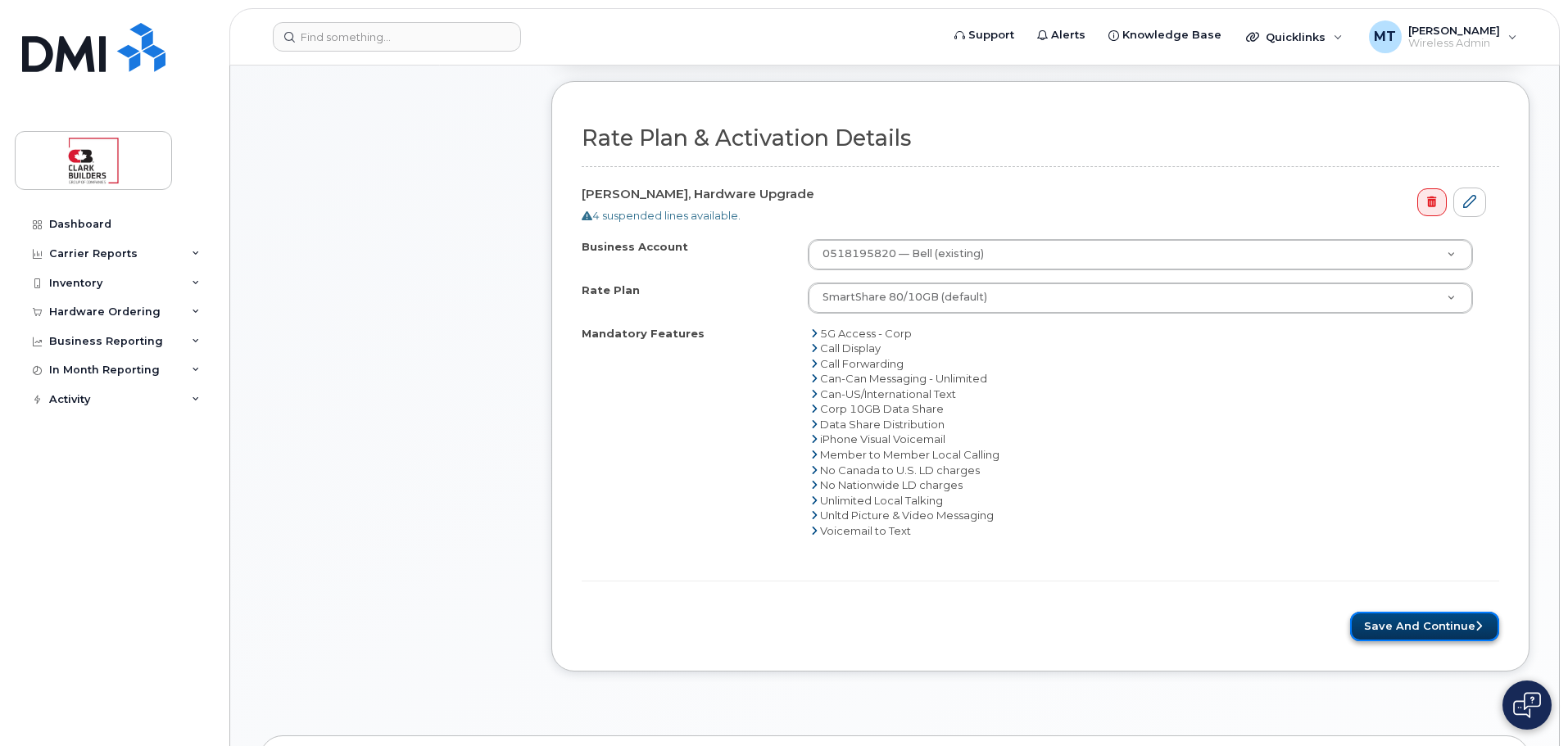
click at [1421, 630] on button "Save and Continue" at bounding box center [1424, 627] width 149 height 30
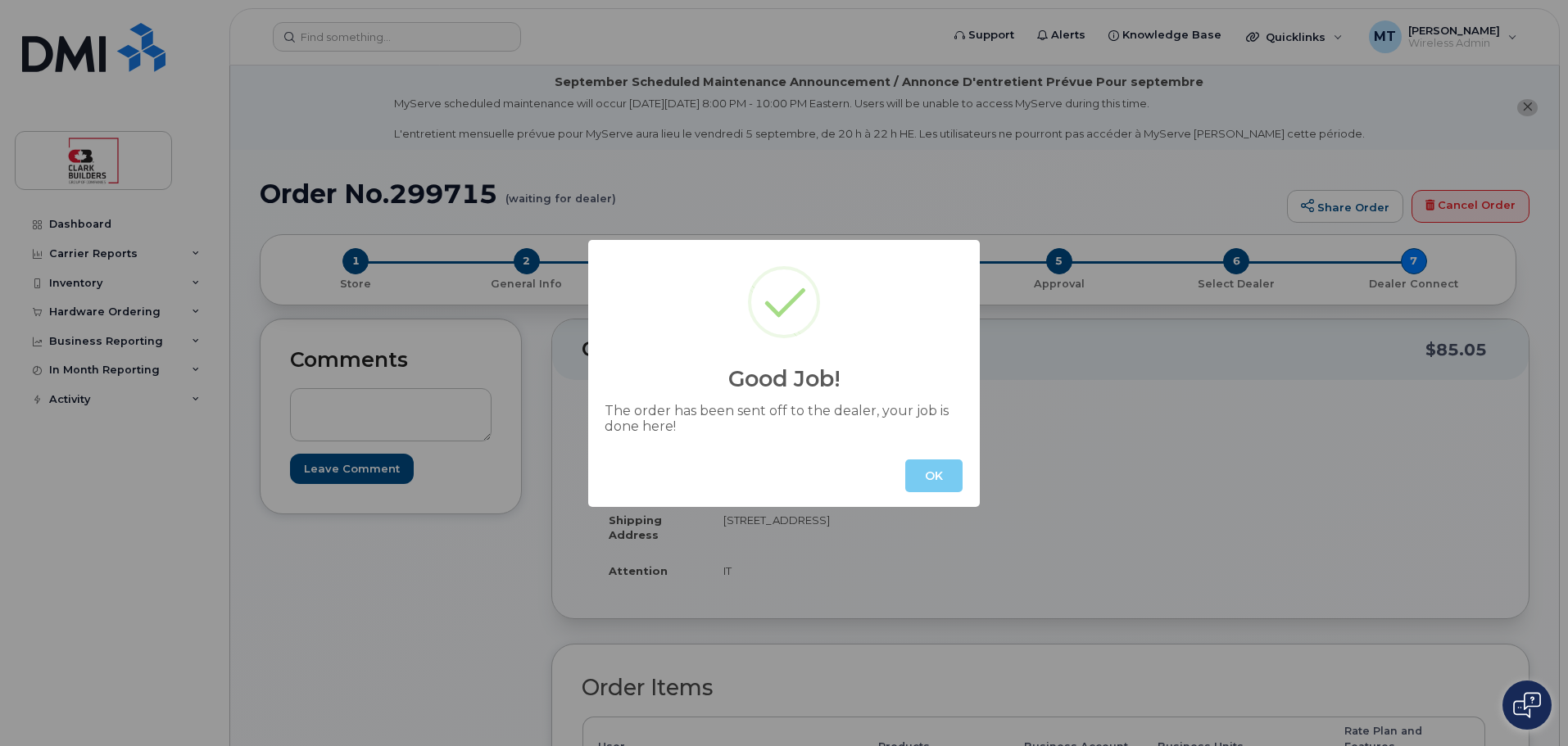
click at [905, 470] on button "OK" at bounding box center [934, 475] width 57 height 32
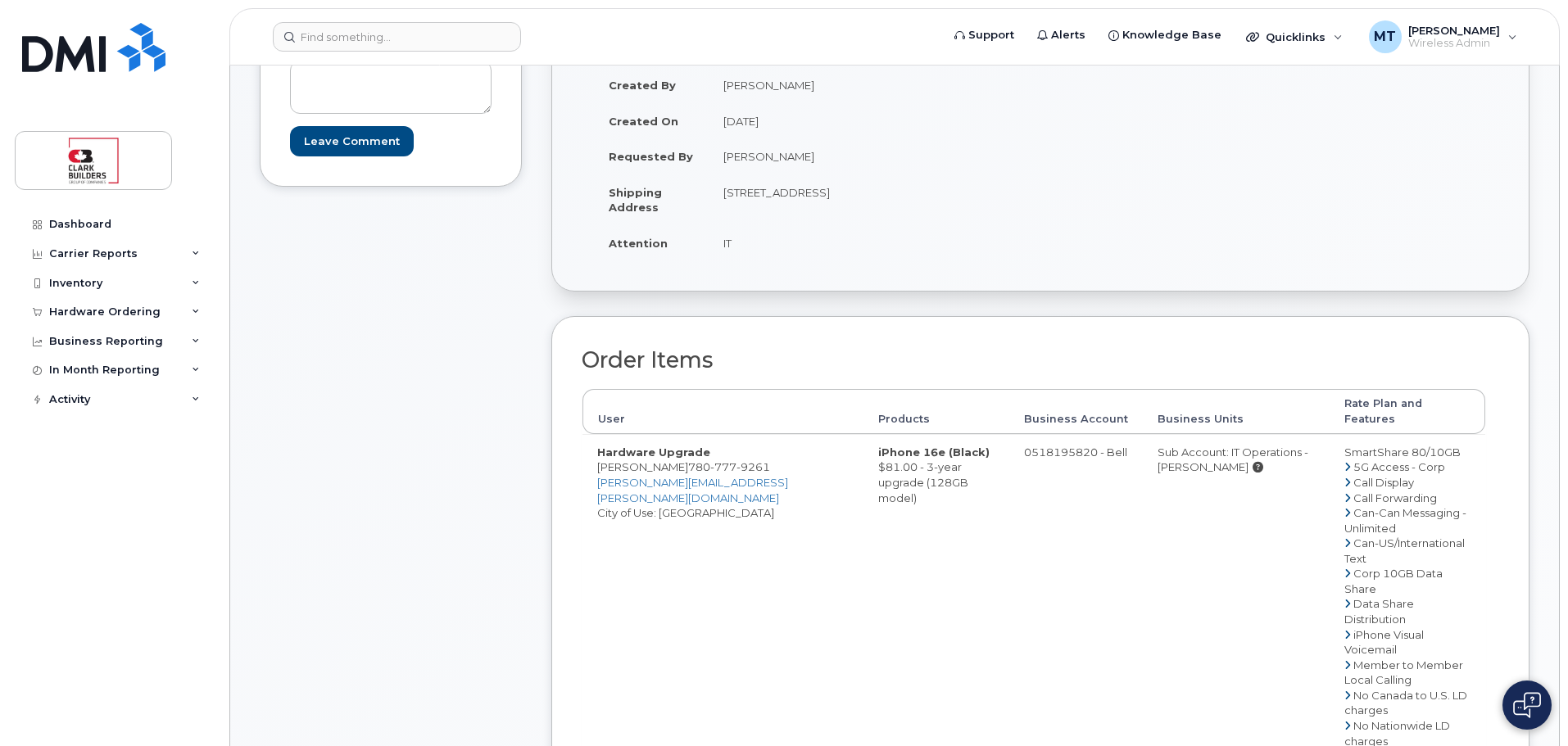
scroll to position [410, 0]
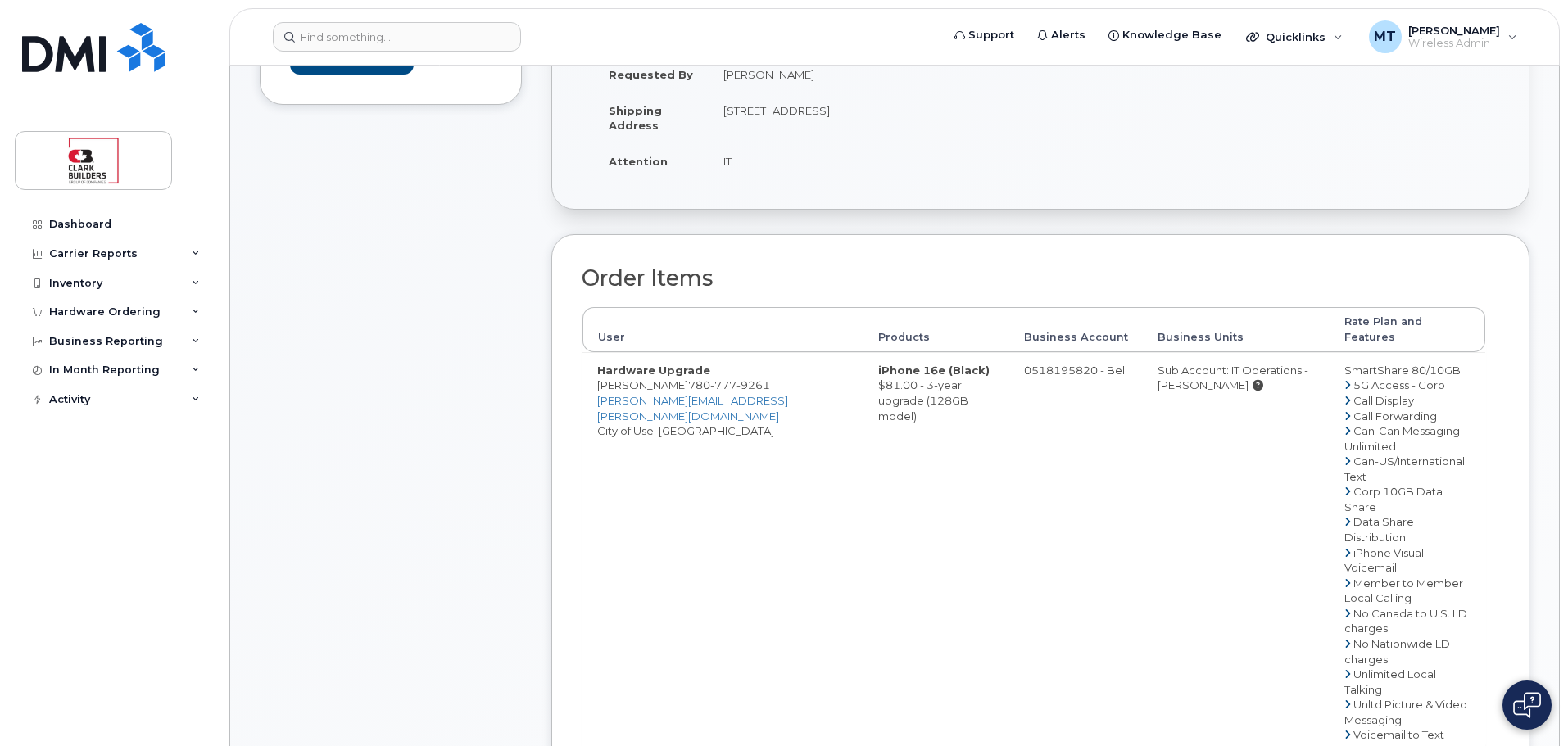
click at [1326, 257] on div "Order Items User Products Business Account Business Units Rate Plan and Feature…" at bounding box center [1040, 579] width 978 height 689
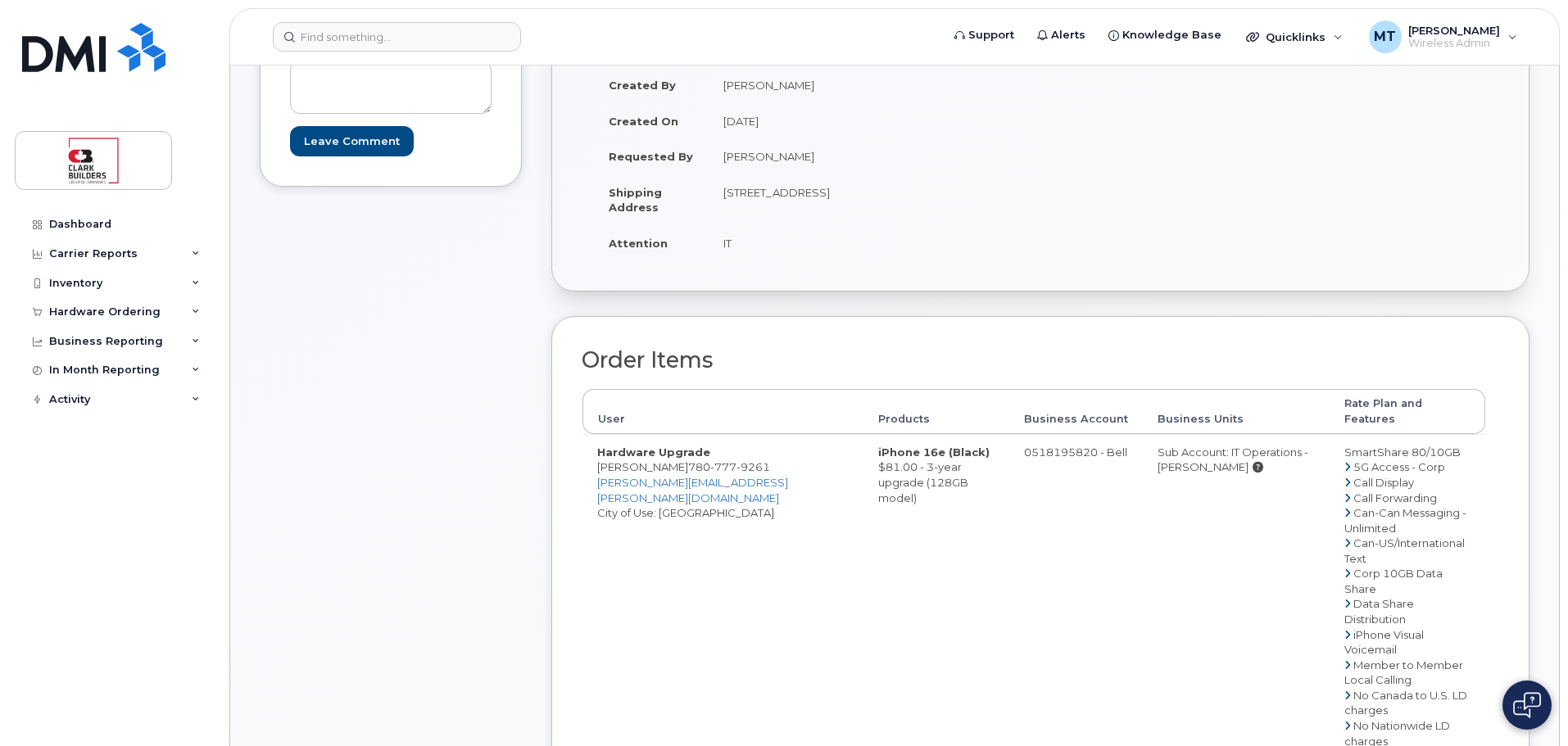
scroll to position [0, 0]
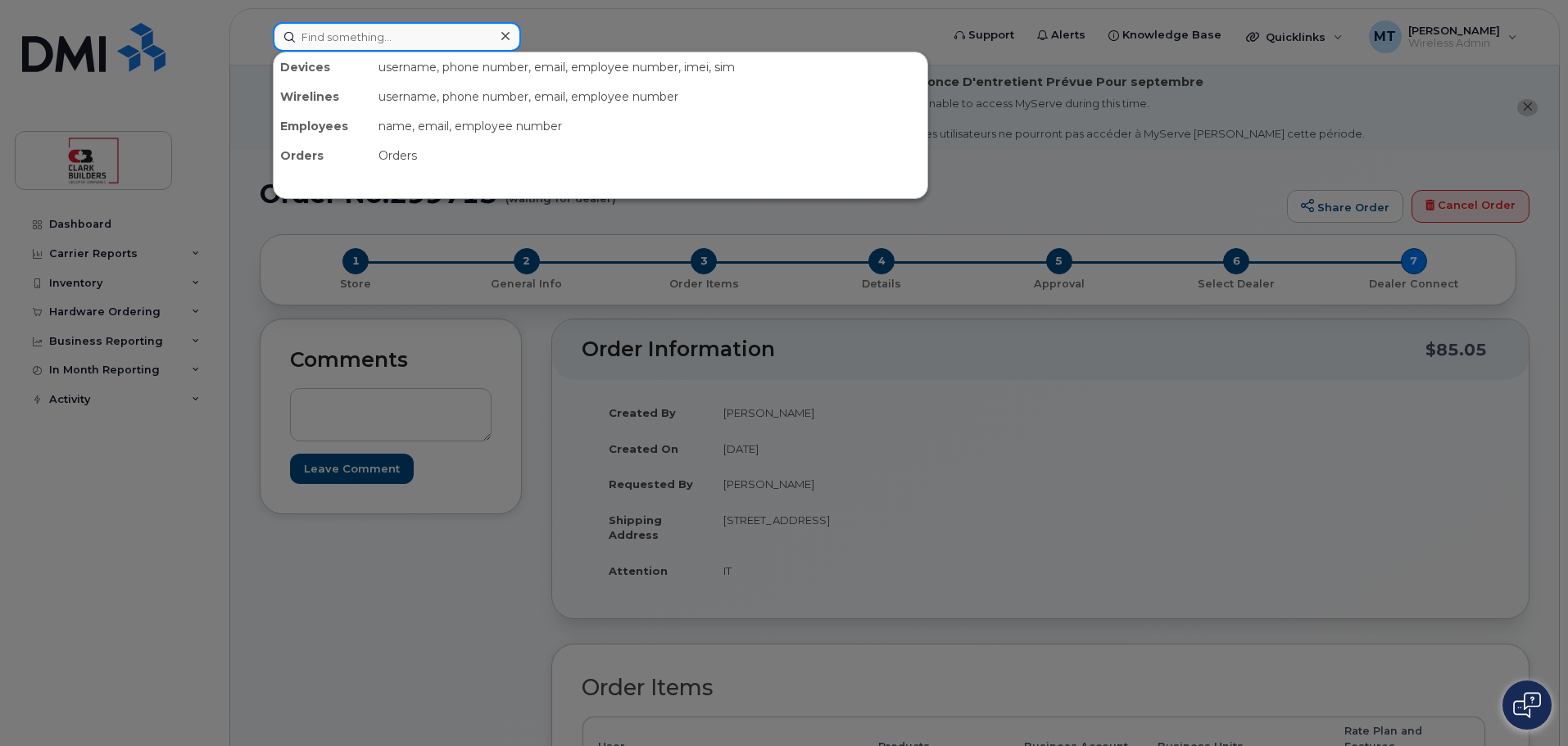
click at [334, 30] on input at bounding box center [396, 37] width 248 height 30
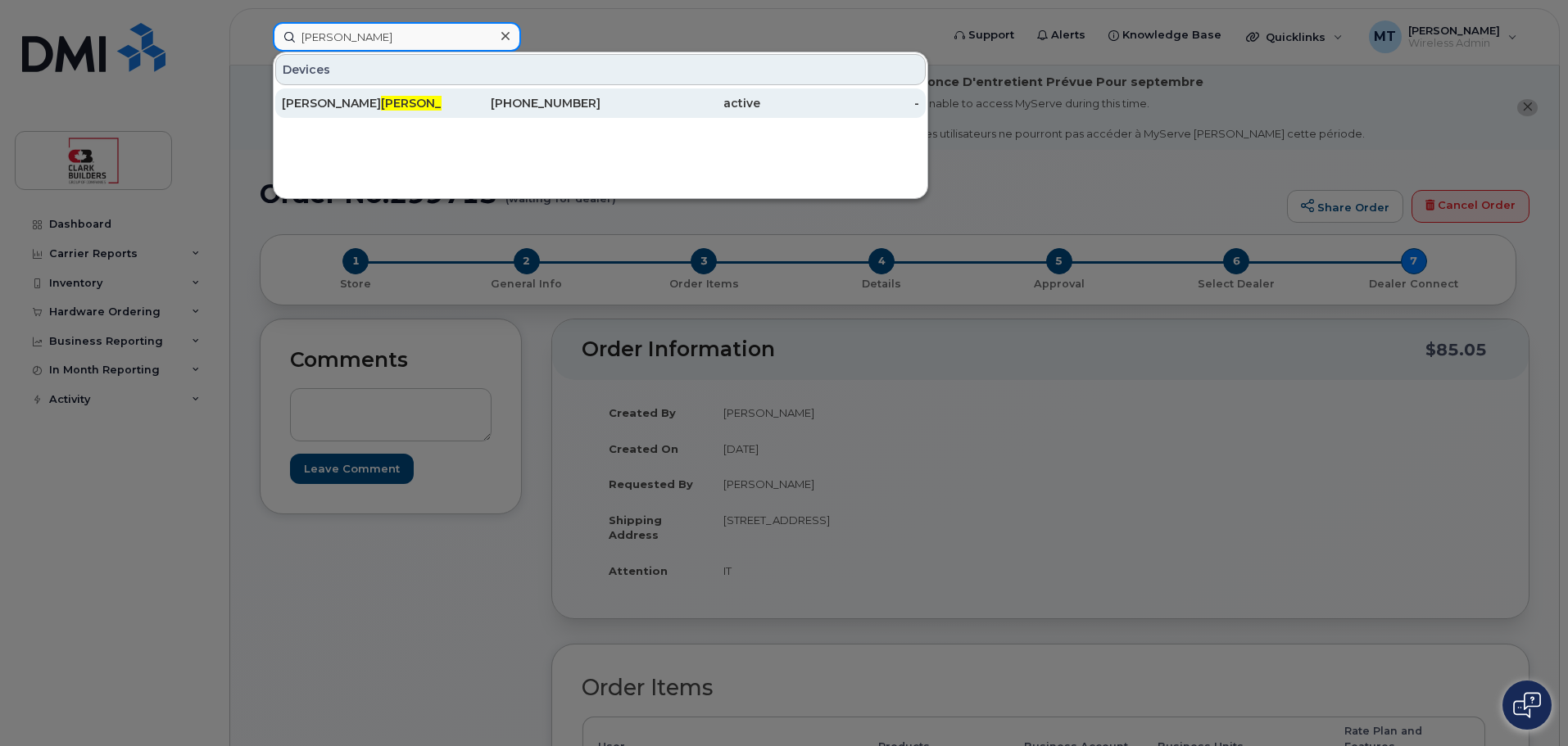
type input "travis"
click at [381, 98] on span "Travis" at bounding box center [430, 103] width 99 height 15
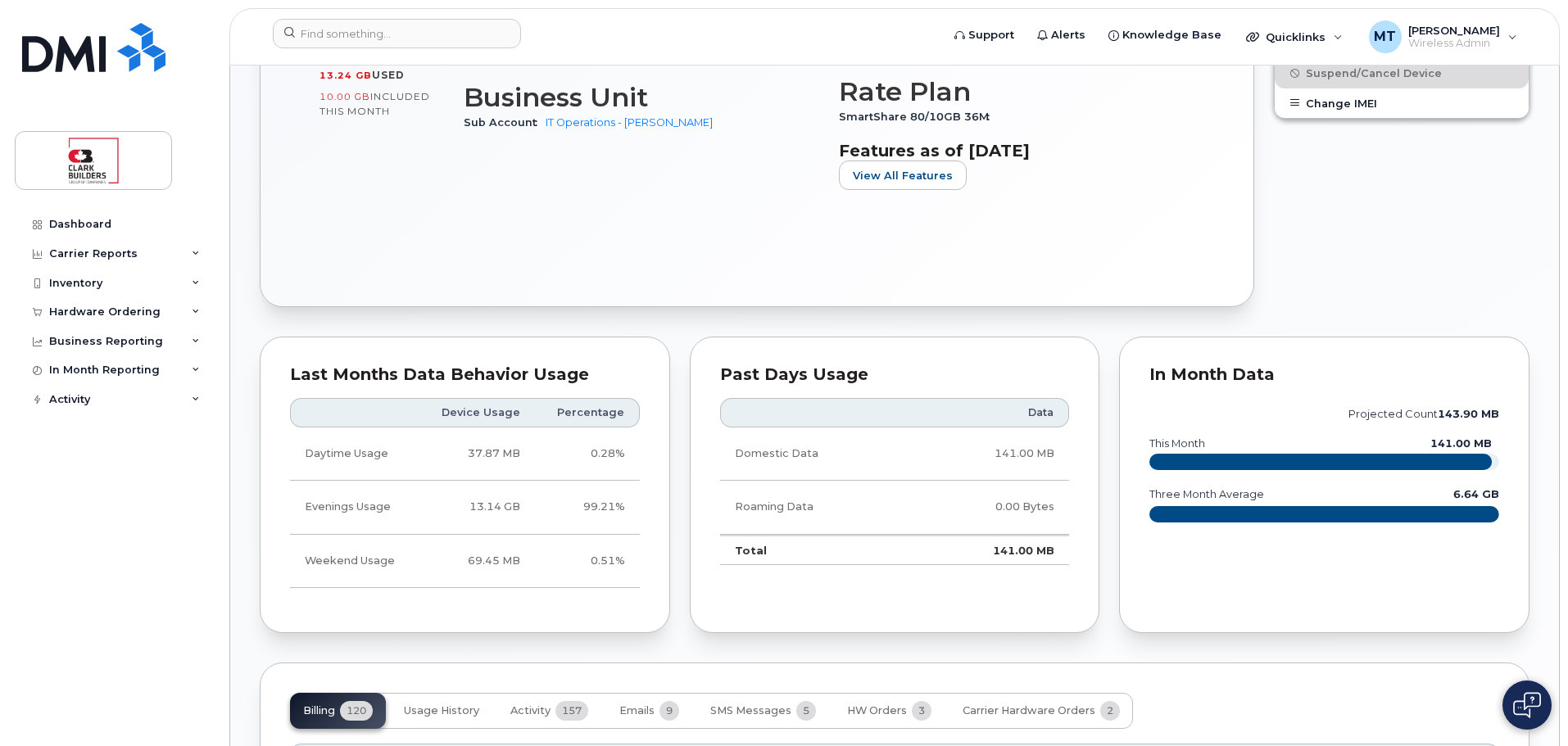
scroll to position [1229, 0]
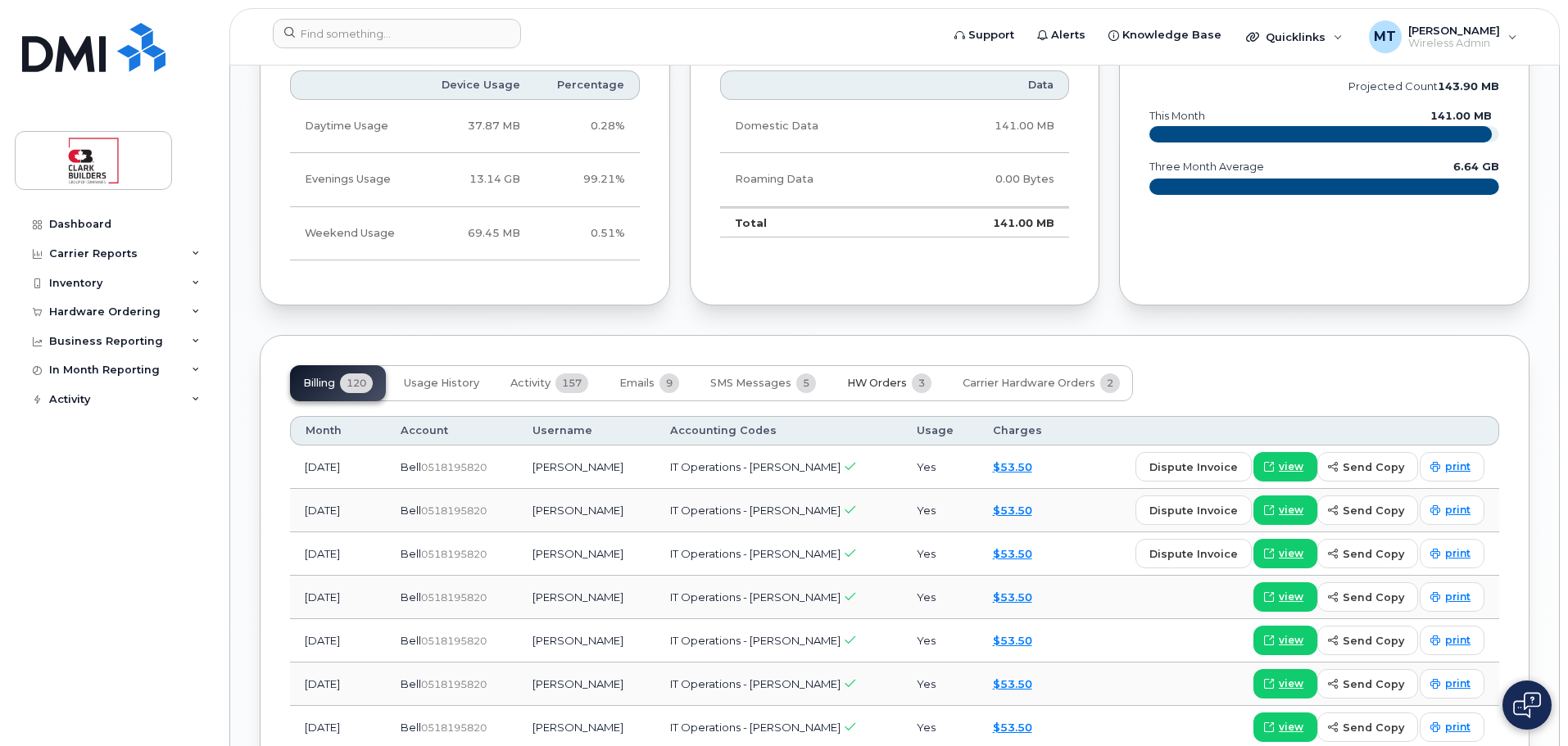
click at [892, 379] on span "HW Orders" at bounding box center [876, 383] width 60 height 13
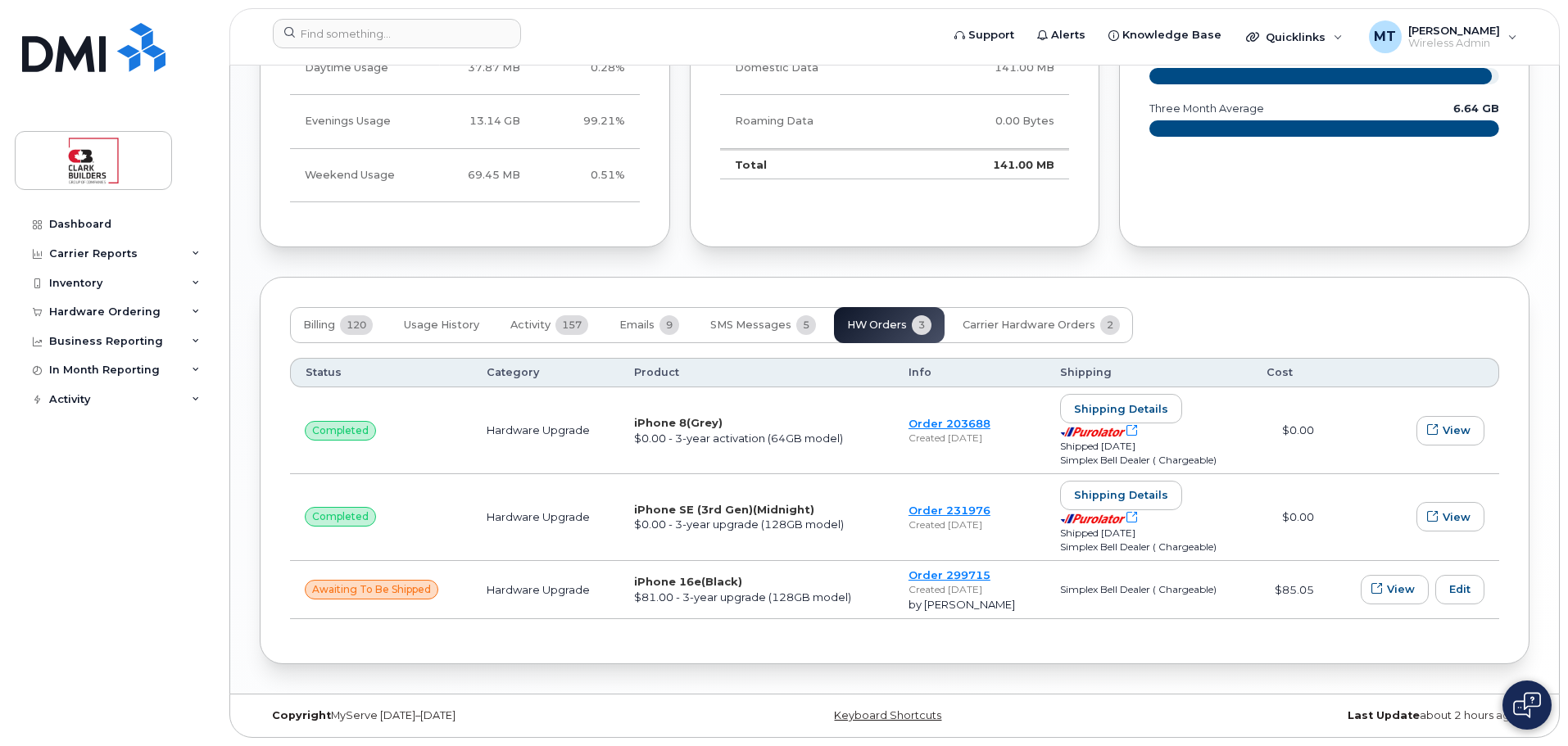
scroll to position [1205, 0]
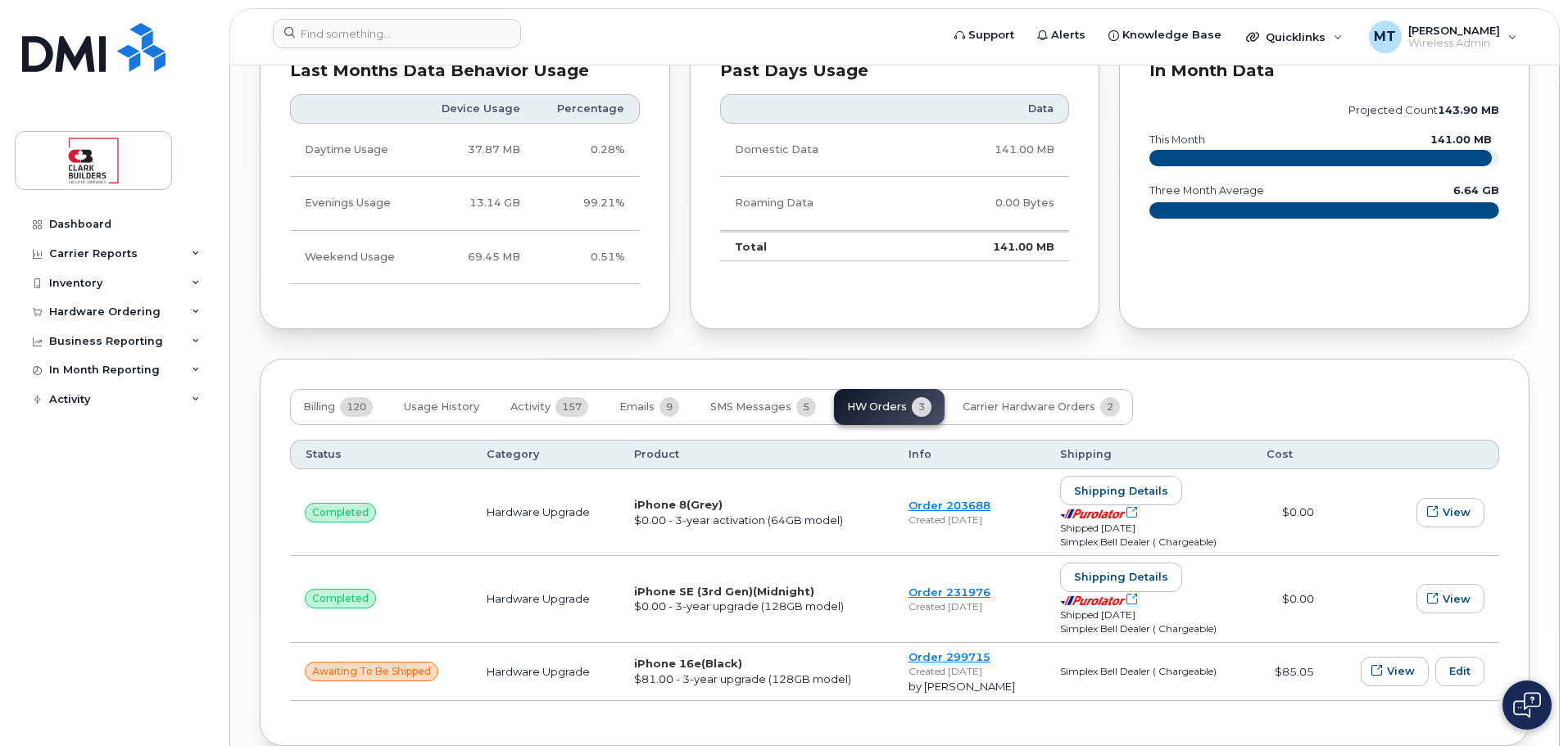
click at [1109, 277] on div "In Month Data projected count 143.90 MB this month 141.00 MB three month averag…" at bounding box center [1324, 181] width 430 height 316
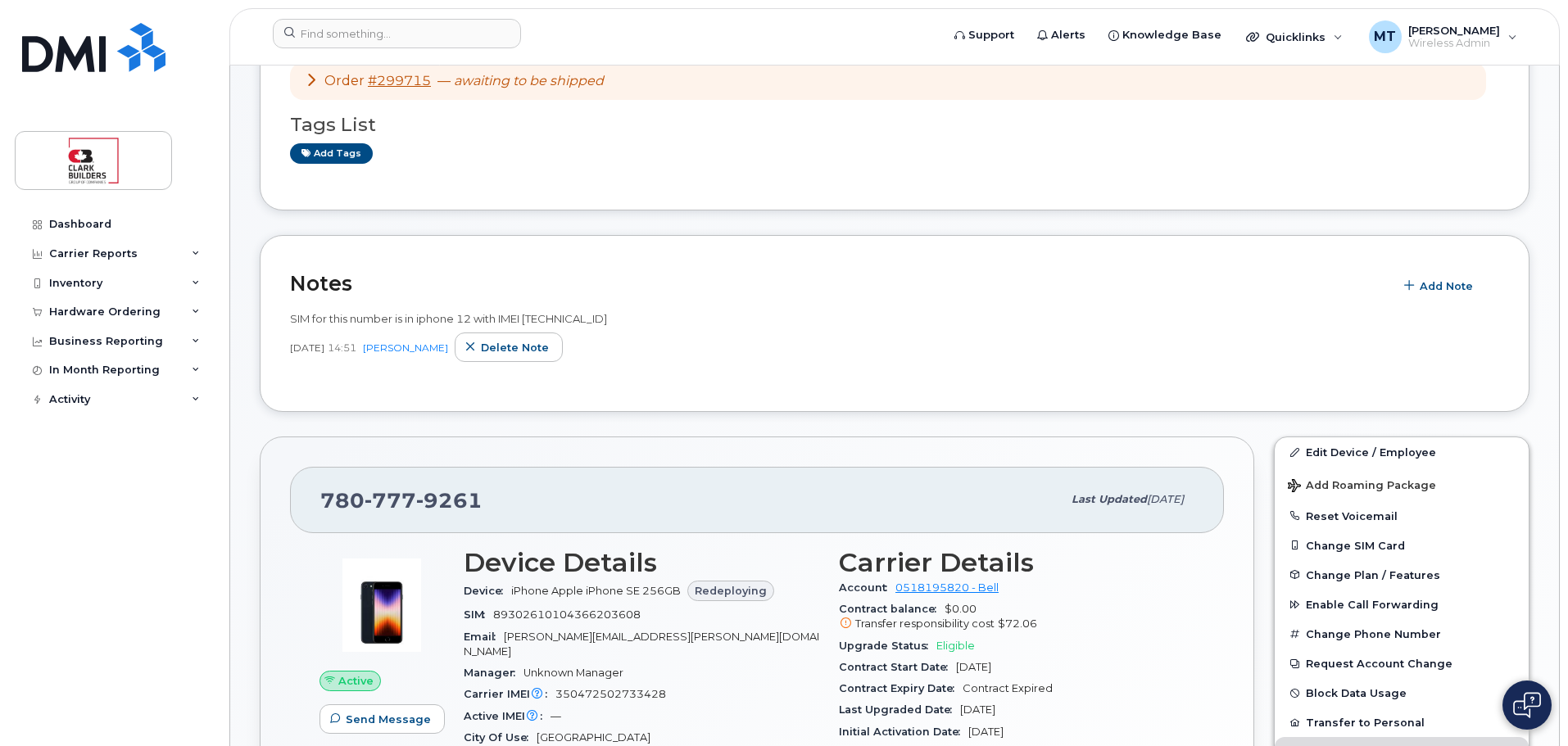
scroll to position [386, 0]
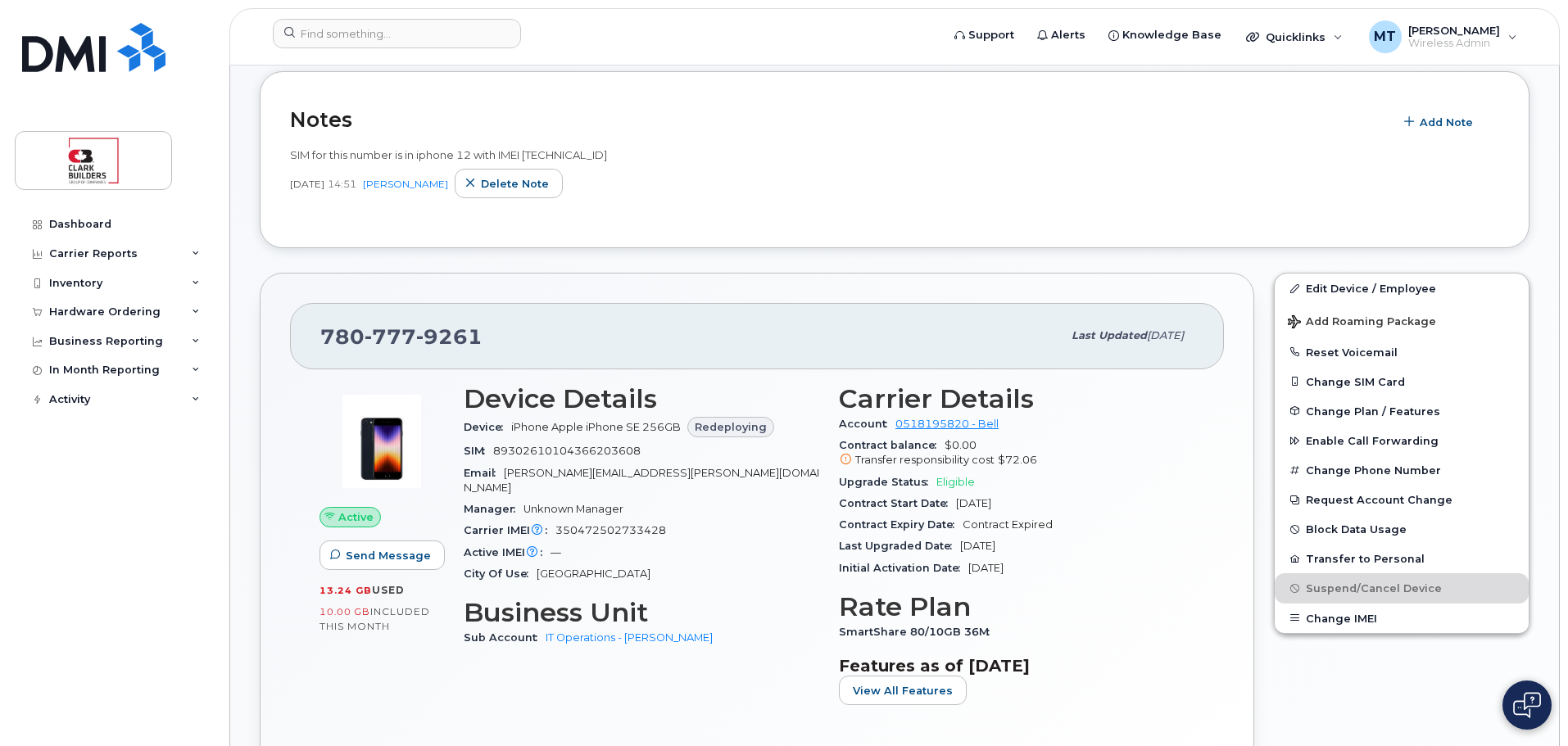
click at [759, 259] on div "Order #299715 — awaiting to be shipped Tags List Add tags Notes Add Note SIM fo…" at bounding box center [894, 708] width 1270 height 1715
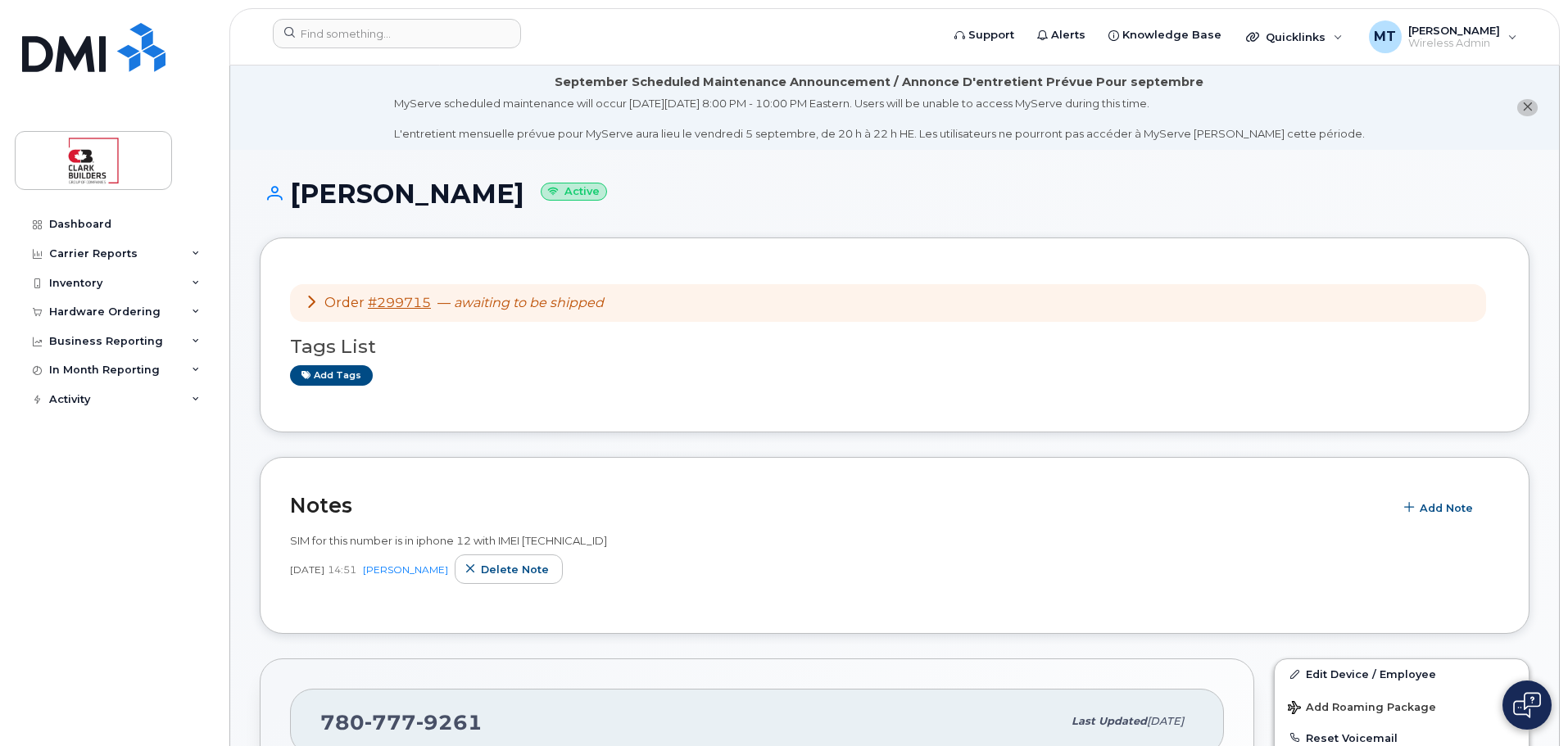
click at [317, 302] on icon at bounding box center [311, 301] width 13 height 13
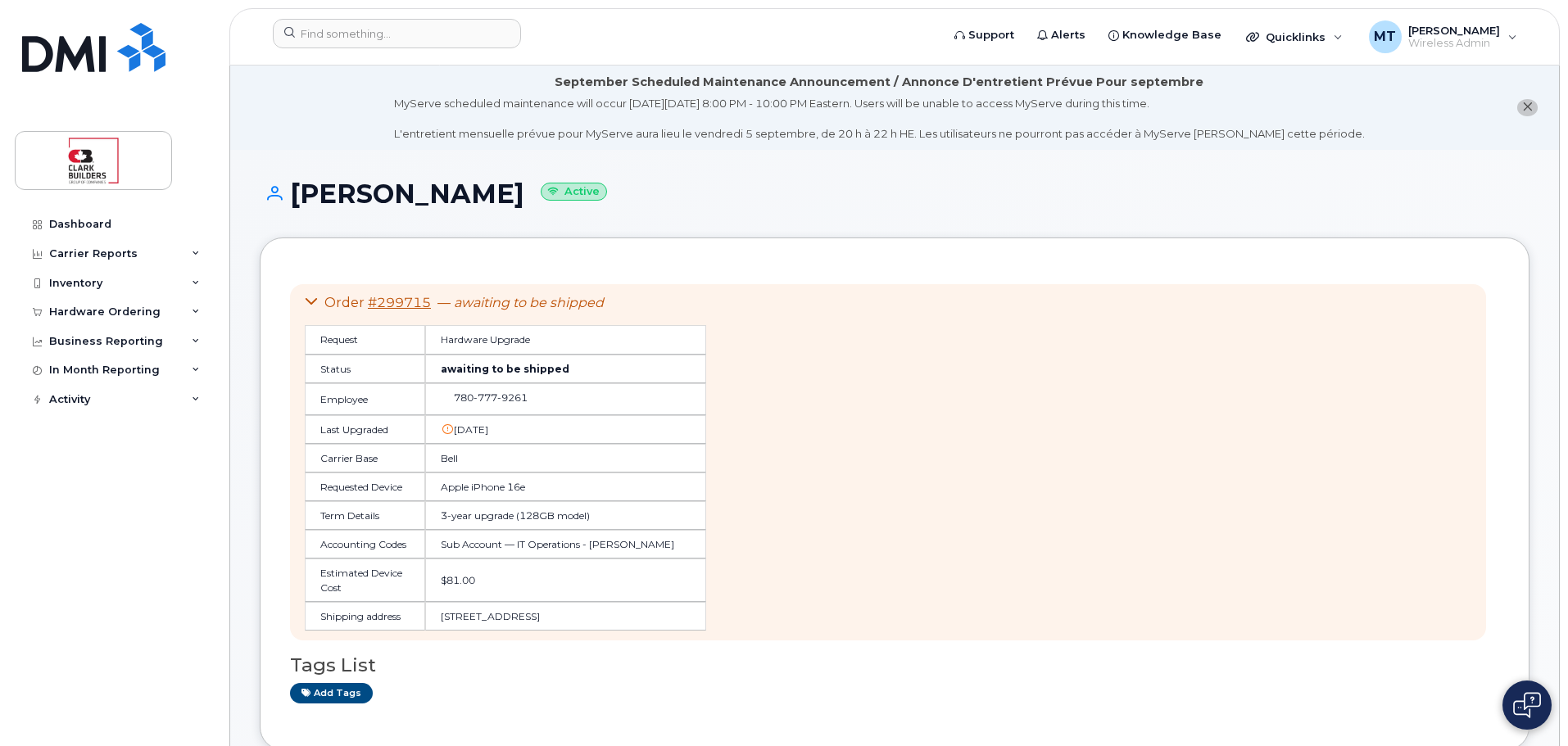
click at [317, 302] on icon at bounding box center [311, 301] width 13 height 13
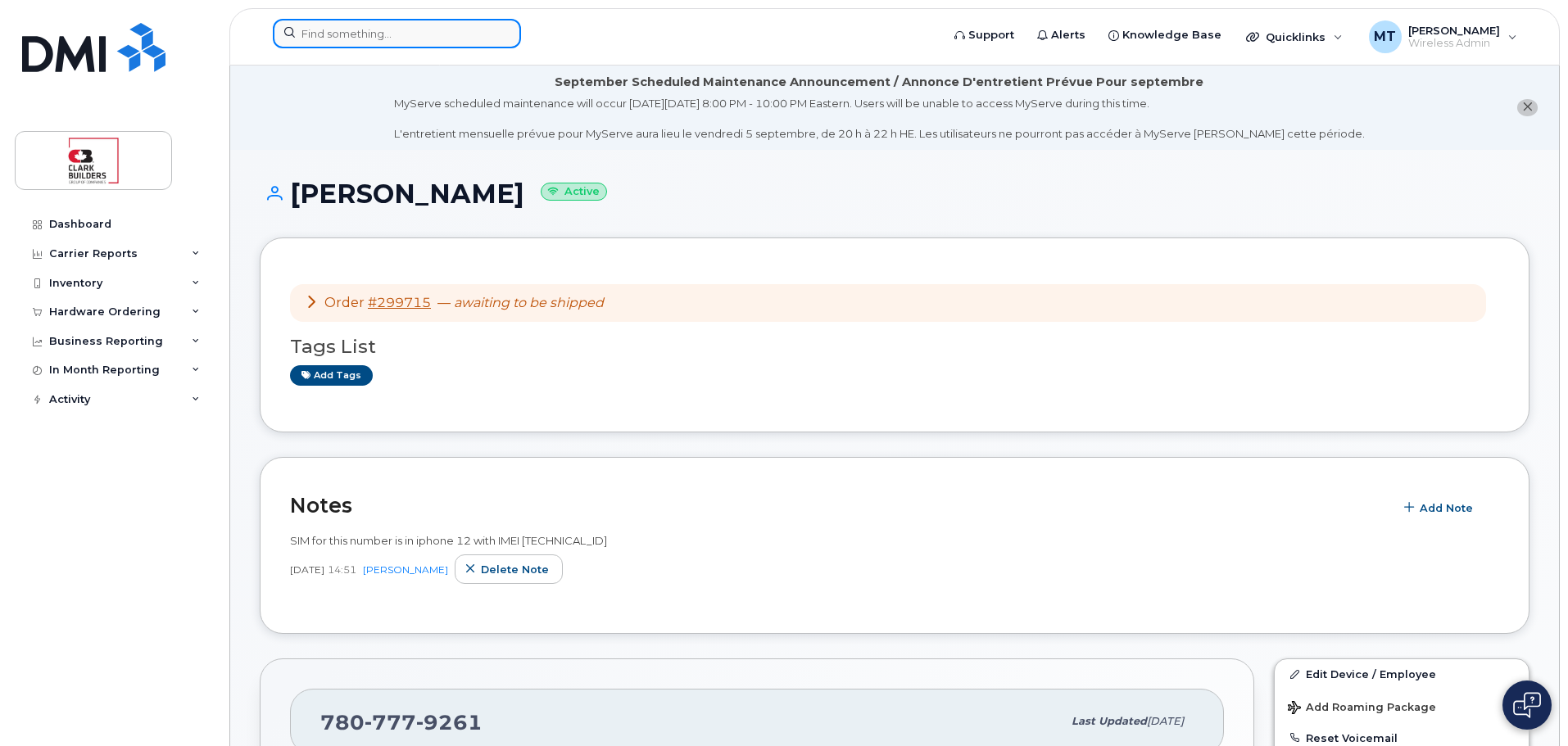
click at [353, 36] on input at bounding box center [396, 33] width 248 height 30
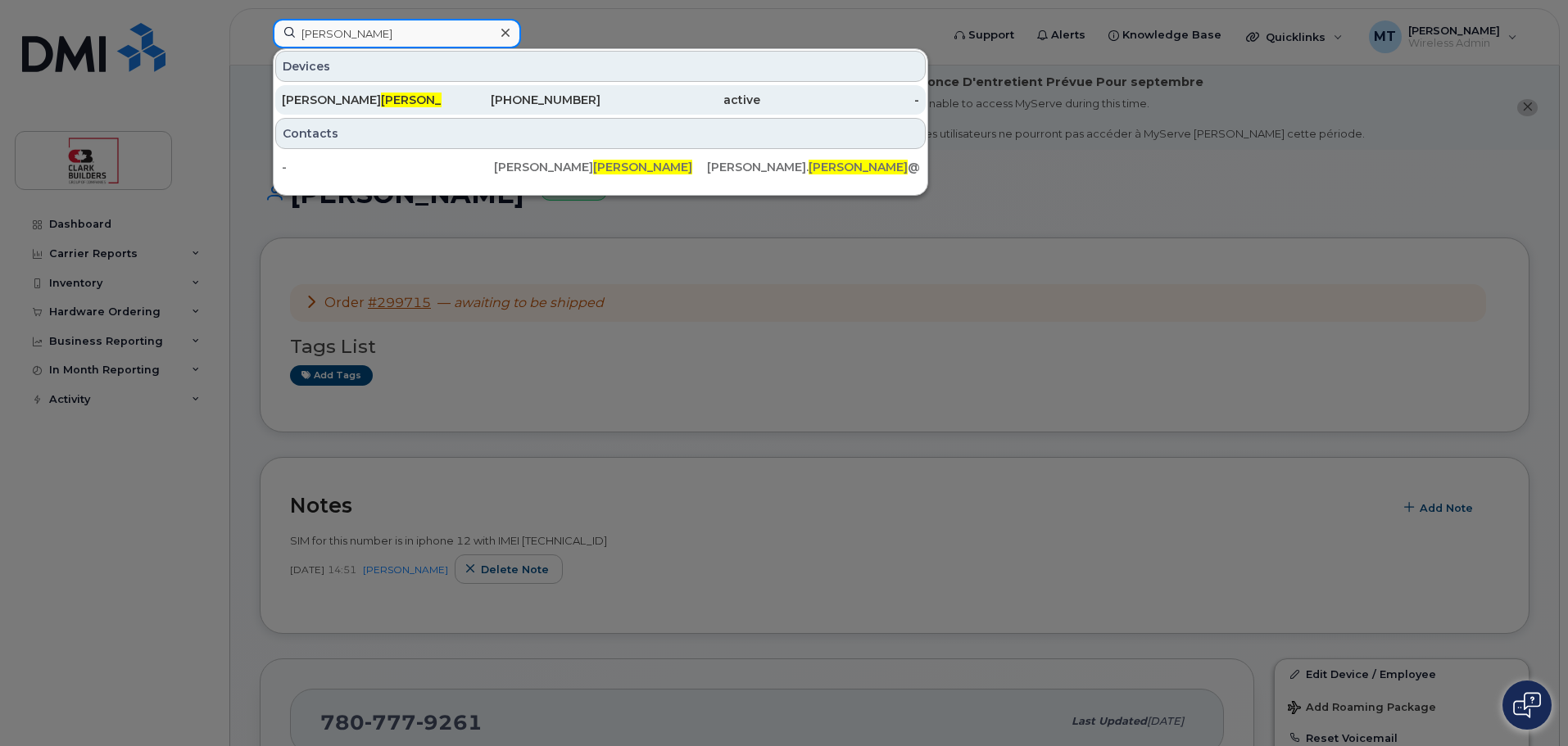
type input "[PERSON_NAME]"
click at [353, 97] on div "[PERSON_NAME]" at bounding box center [361, 100] width 160 height 17
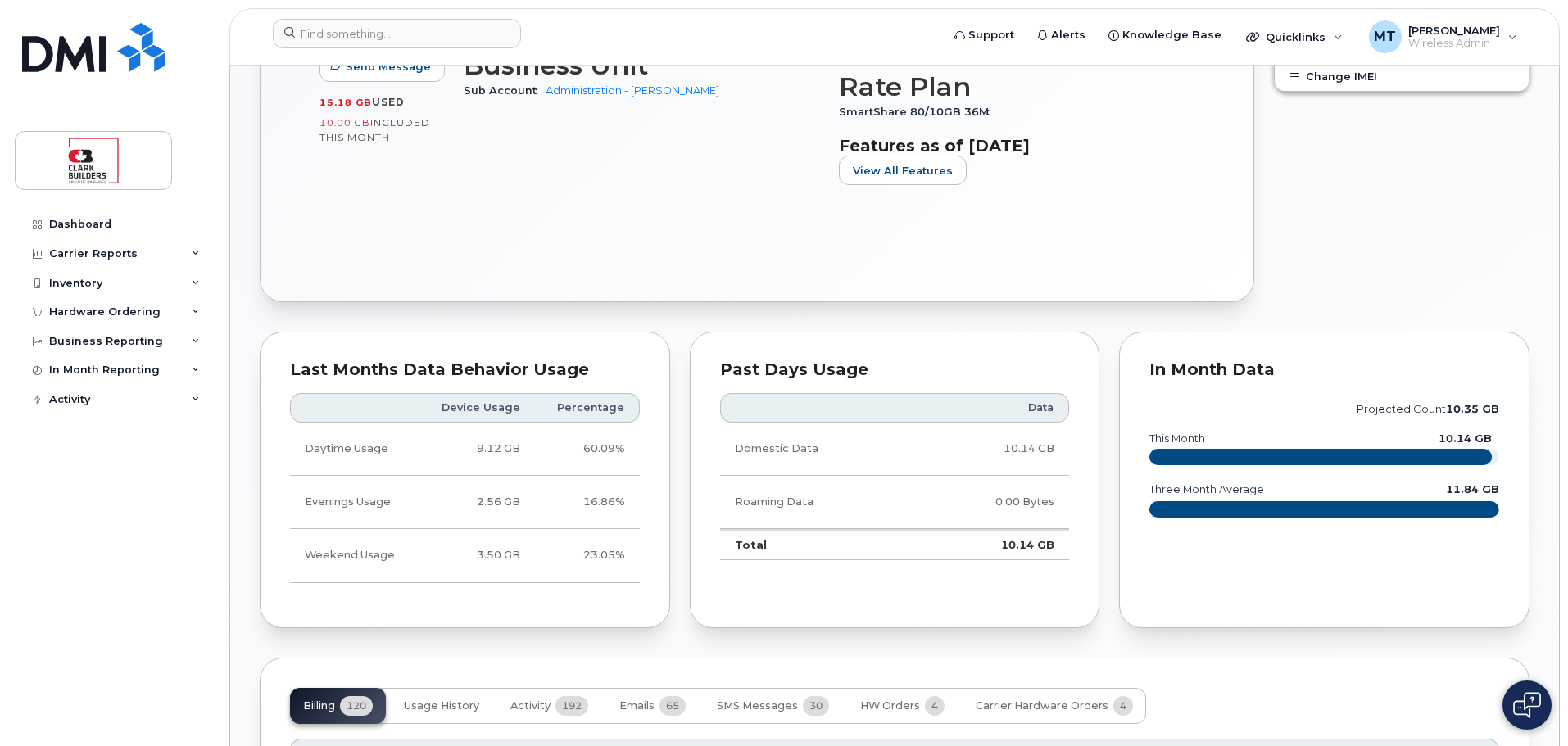
scroll to position [1065, 0]
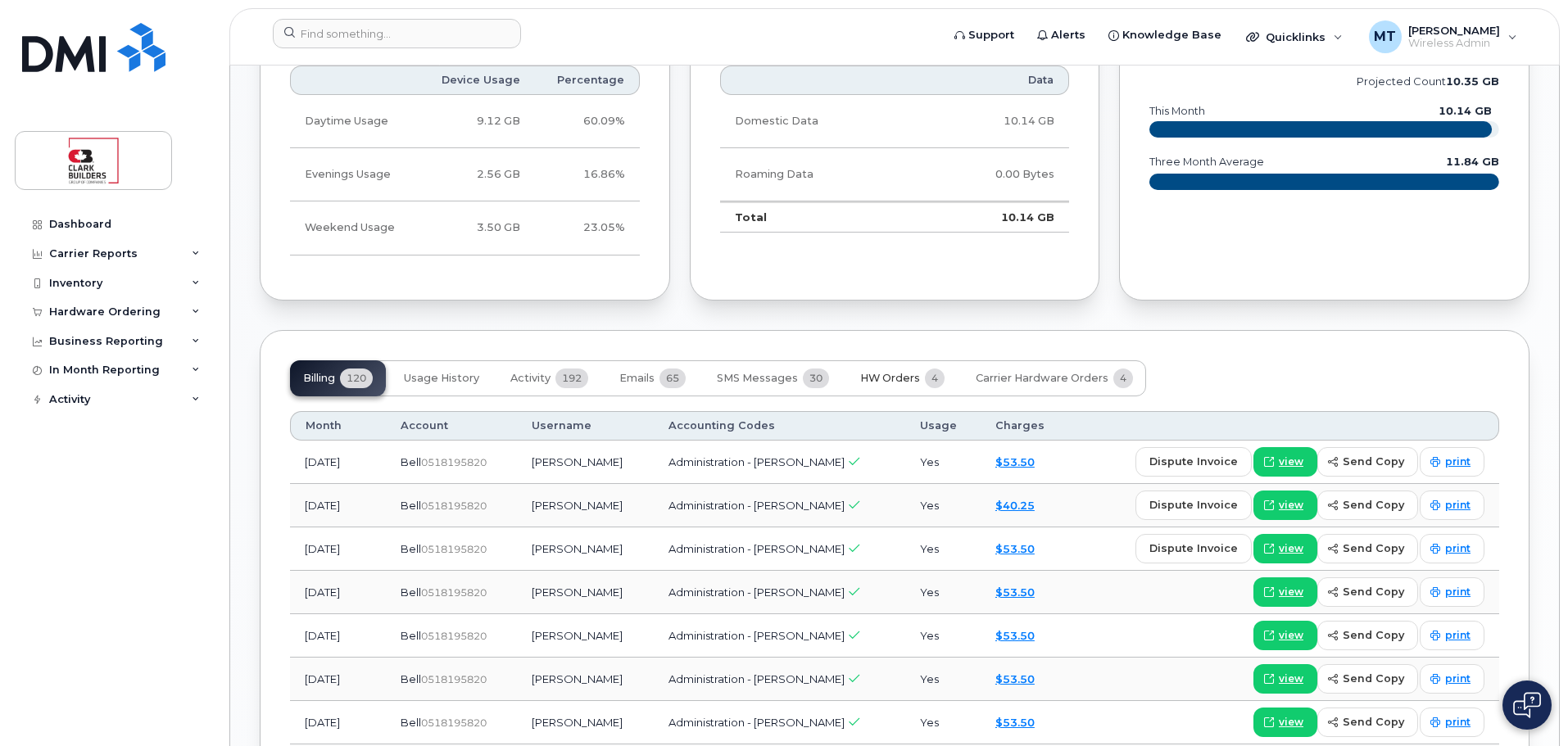
click at [891, 374] on span "HW Orders" at bounding box center [890, 379] width 60 height 13
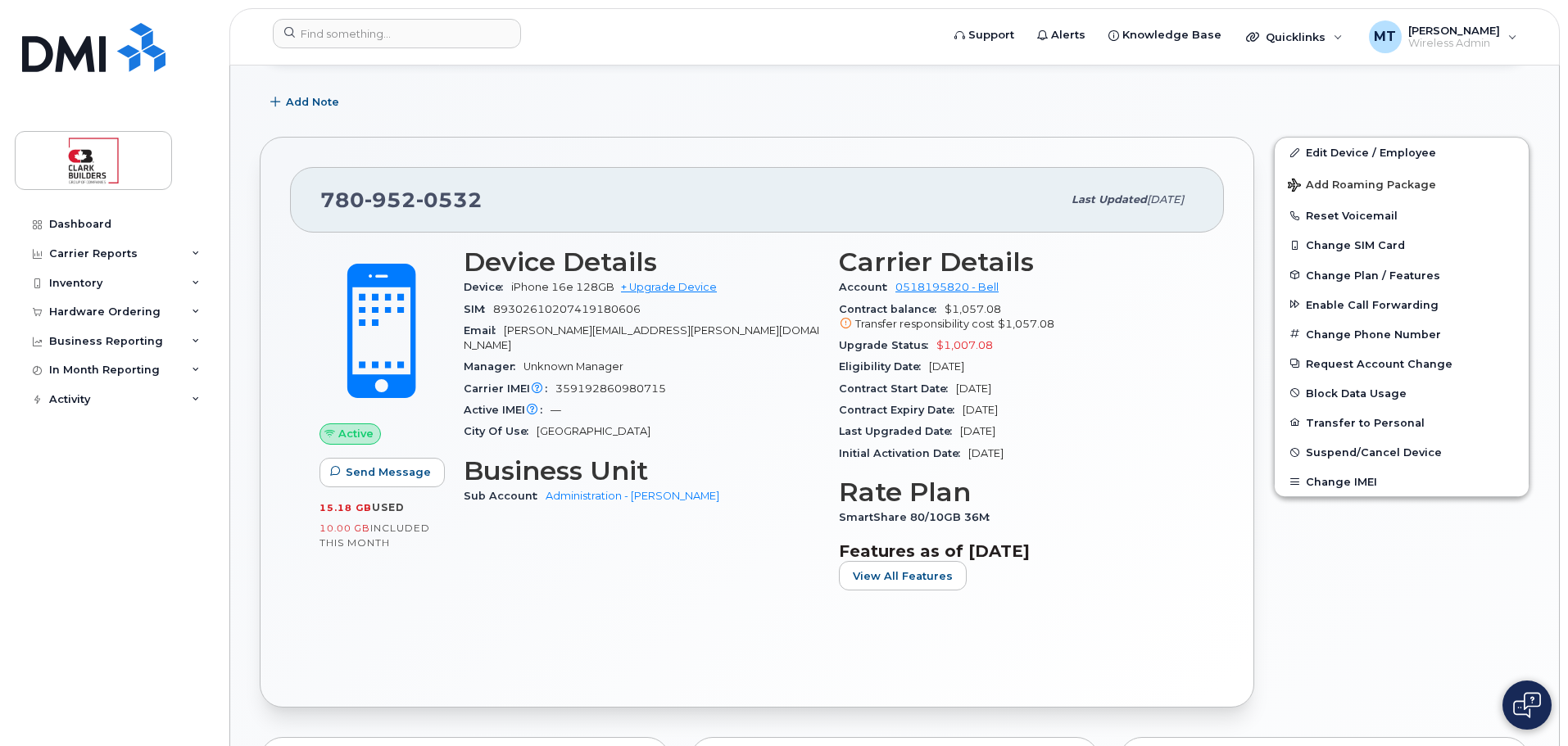
scroll to position [0, 0]
